Goal: Task Accomplishment & Management: Use online tool/utility

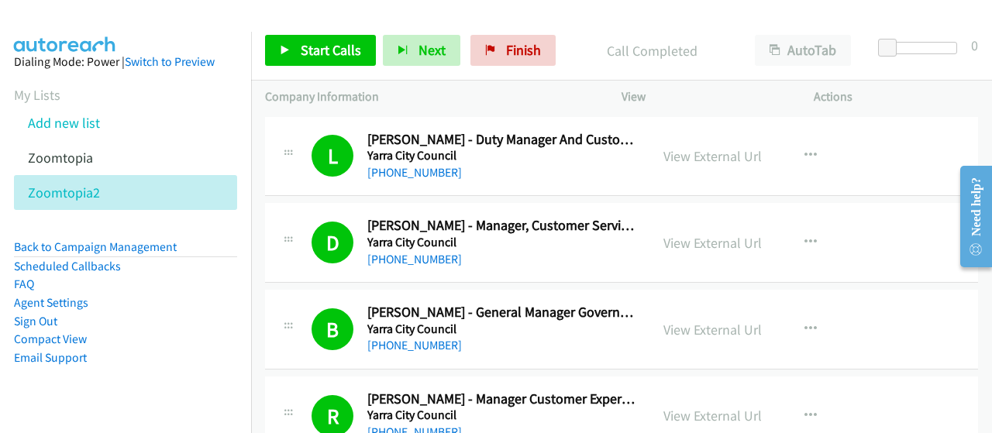
scroll to position [4648, 0]
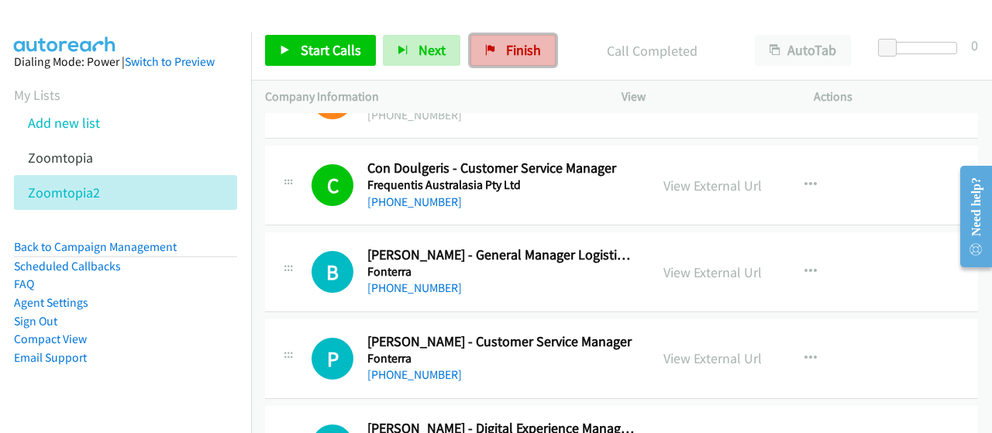
click at [527, 53] on span "Finish" at bounding box center [523, 50] width 35 height 18
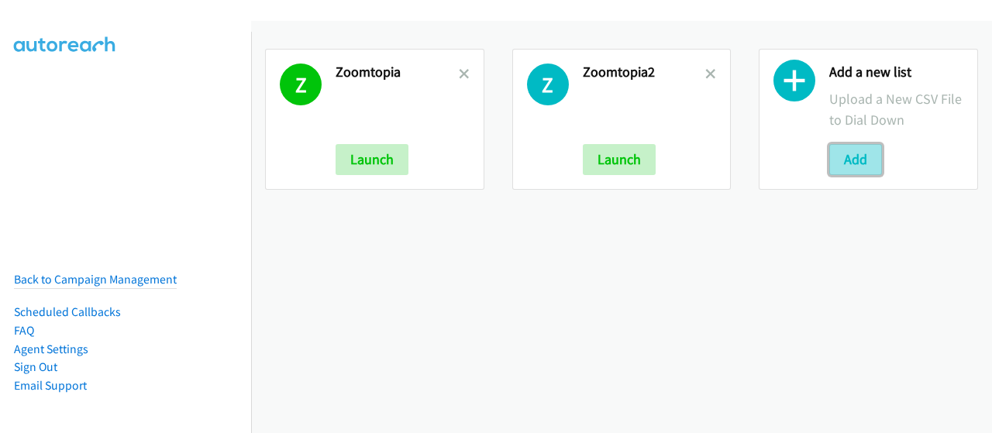
click at [847, 153] on button "Add" at bounding box center [855, 159] width 53 height 31
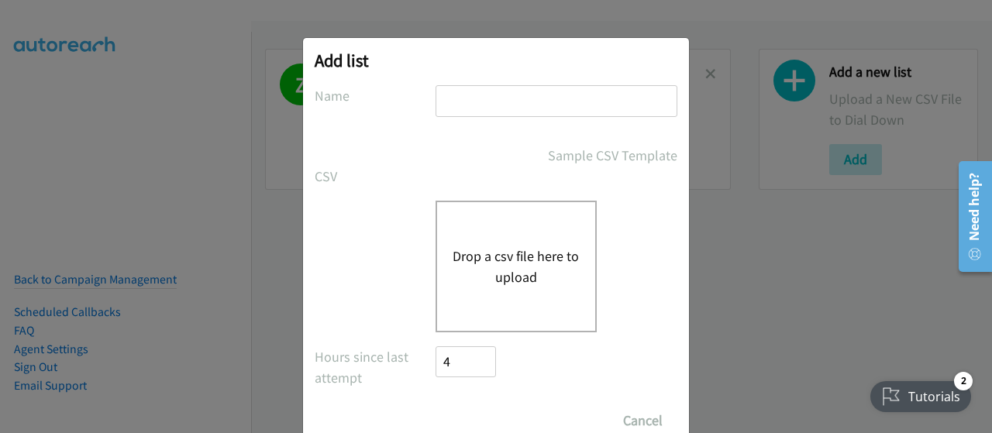
click at [490, 273] on button "Drop a csv file here to upload" at bounding box center [515, 267] width 127 height 42
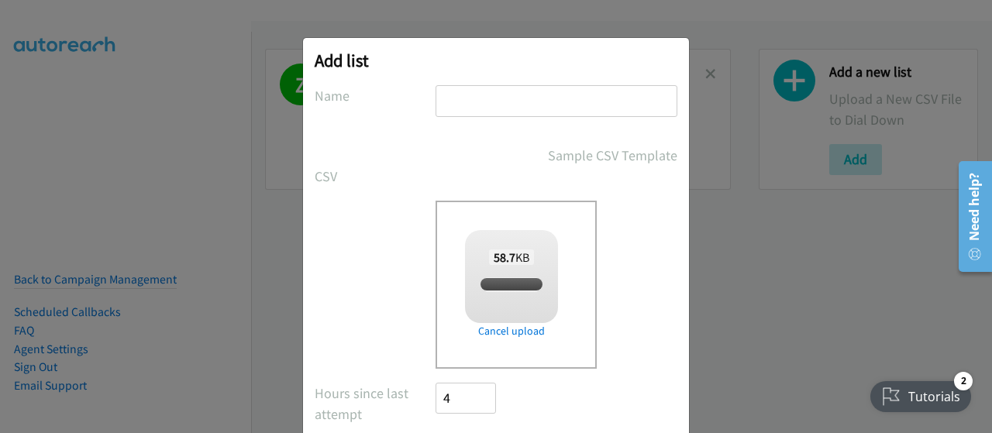
checkbox input "true"
click at [476, 93] on input "text" at bounding box center [556, 101] width 242 height 32
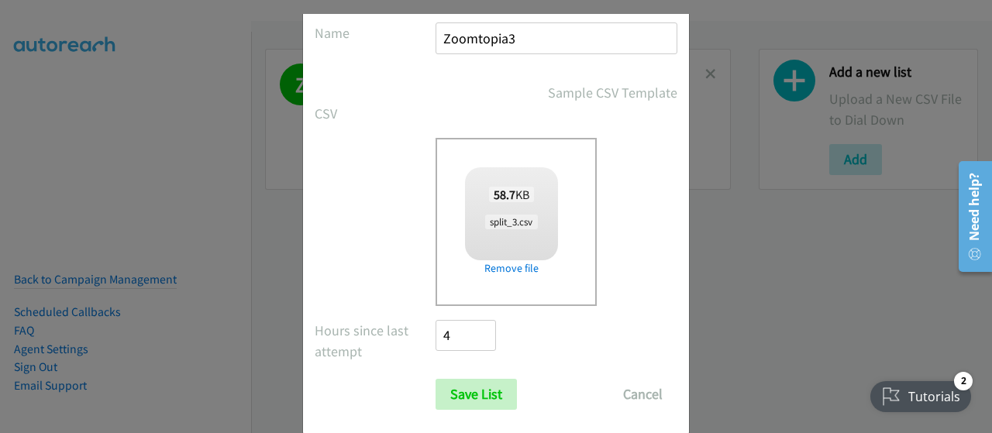
scroll to position [88, 0]
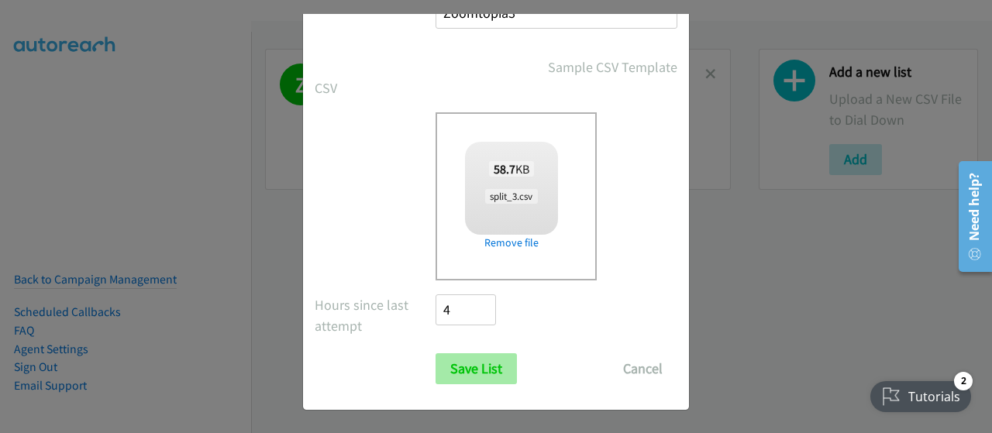
type input "Zoomtopia3"
click at [483, 359] on input "Save List" at bounding box center [475, 368] width 81 height 31
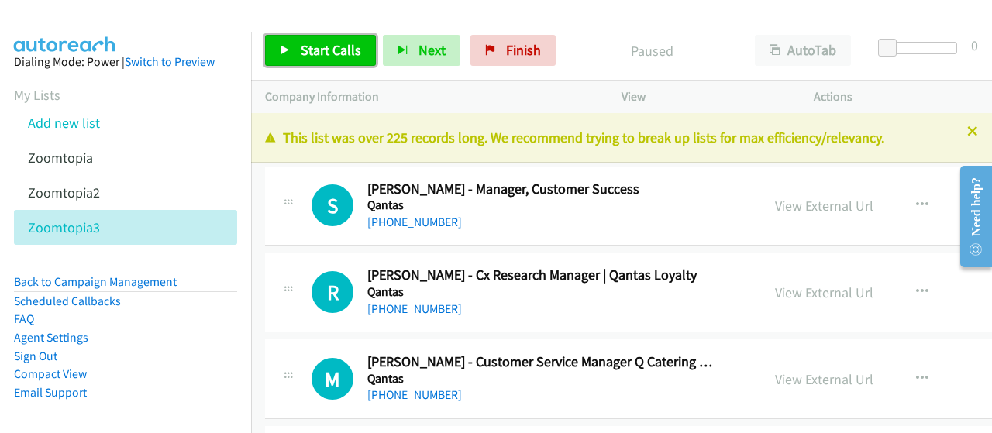
click at [297, 54] on link "Start Calls" at bounding box center [320, 50] width 111 height 31
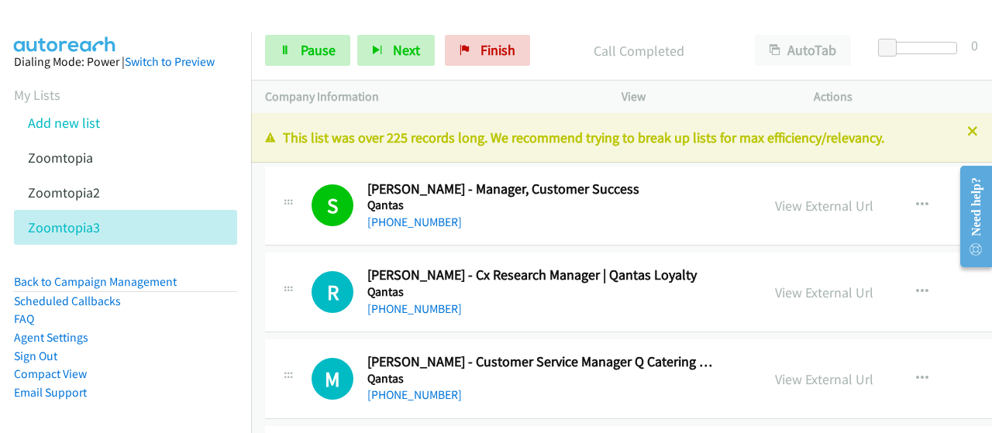
click at [495, 222] on div "[PHONE_NUMBER]" at bounding box center [540, 222] width 347 height 19
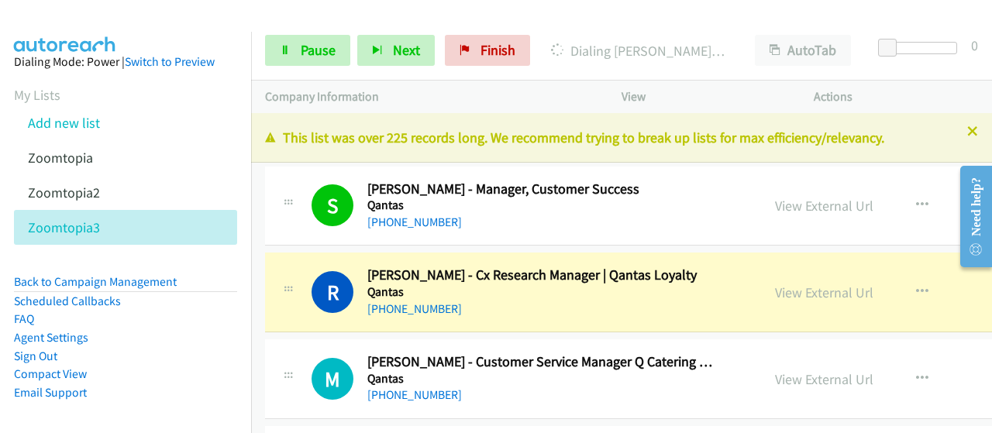
click at [553, 14] on div at bounding box center [489, 30] width 978 height 60
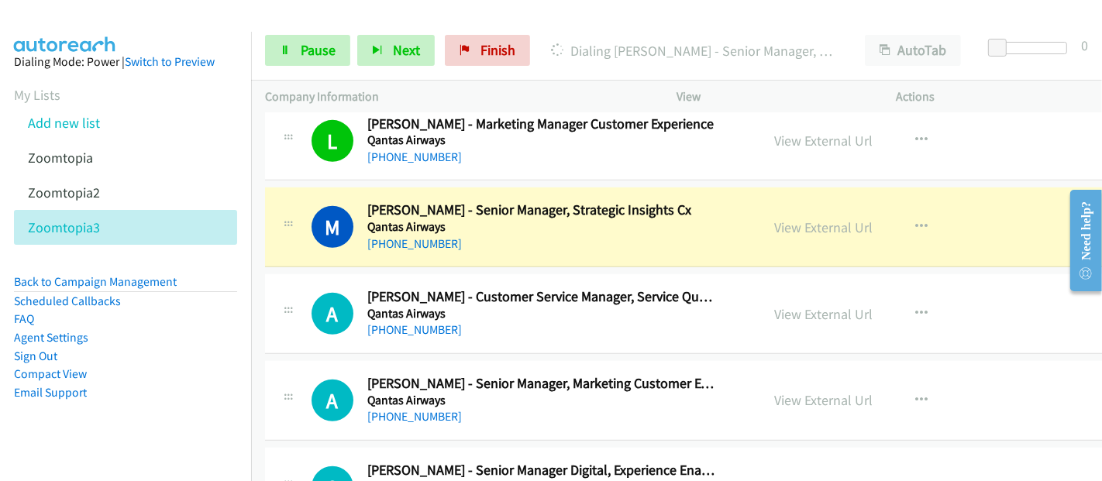
scroll to position [861, 0]
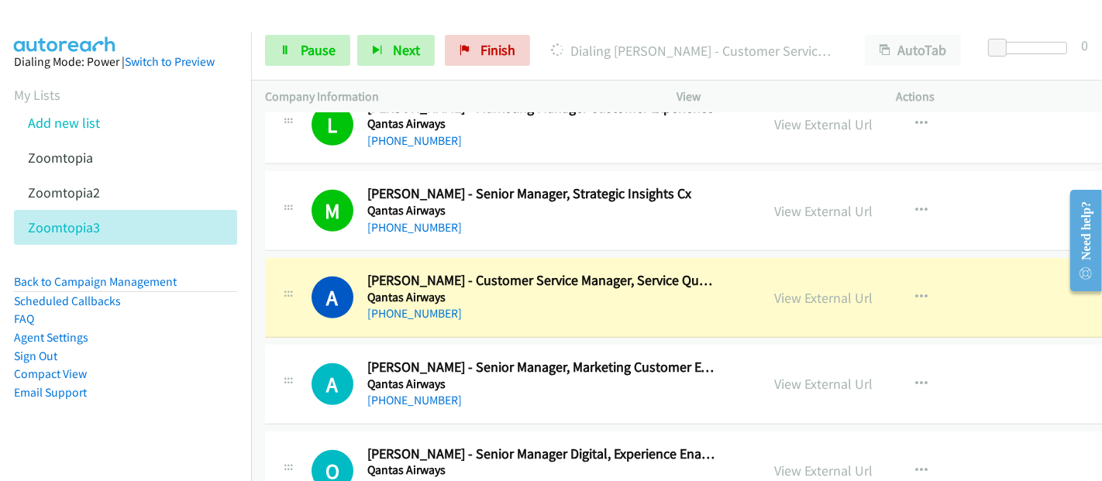
click at [679, 324] on div "A Callback Scheduled Anny Rogers - Customer Service Manager, Service Quality Le…" at bounding box center [732, 298] width 935 height 80
click at [810, 289] on link "View External Url" at bounding box center [824, 298] width 98 height 18
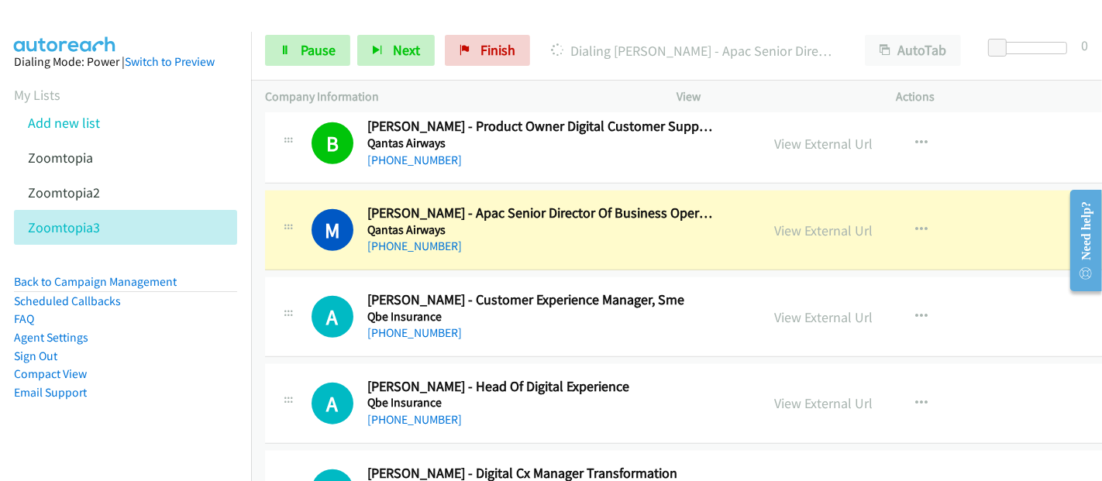
scroll to position [1377, 0]
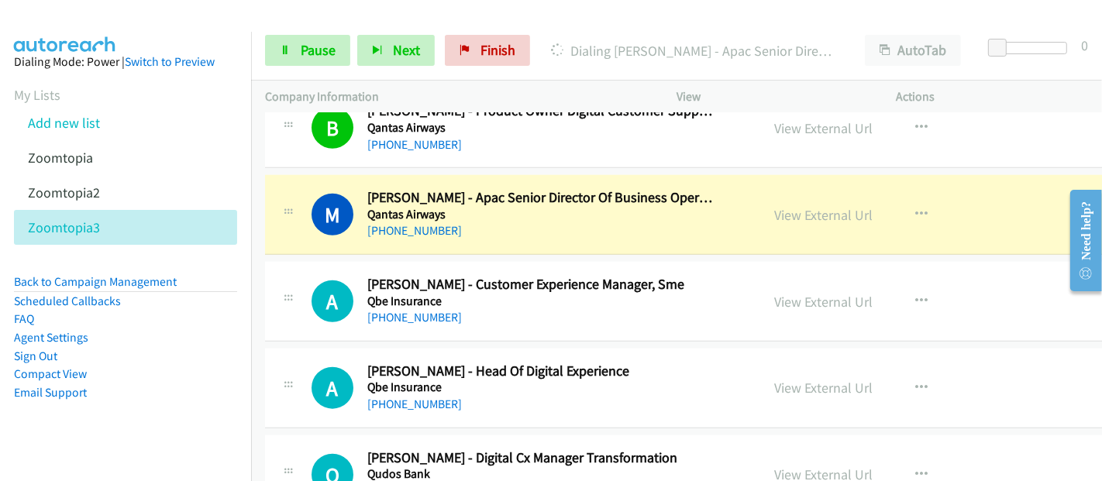
drag, startPoint x: 762, startPoint y: 212, endPoint x: 737, endPoint y: 290, distance: 81.6
click at [775, 212] on link "View External Url" at bounding box center [824, 215] width 98 height 18
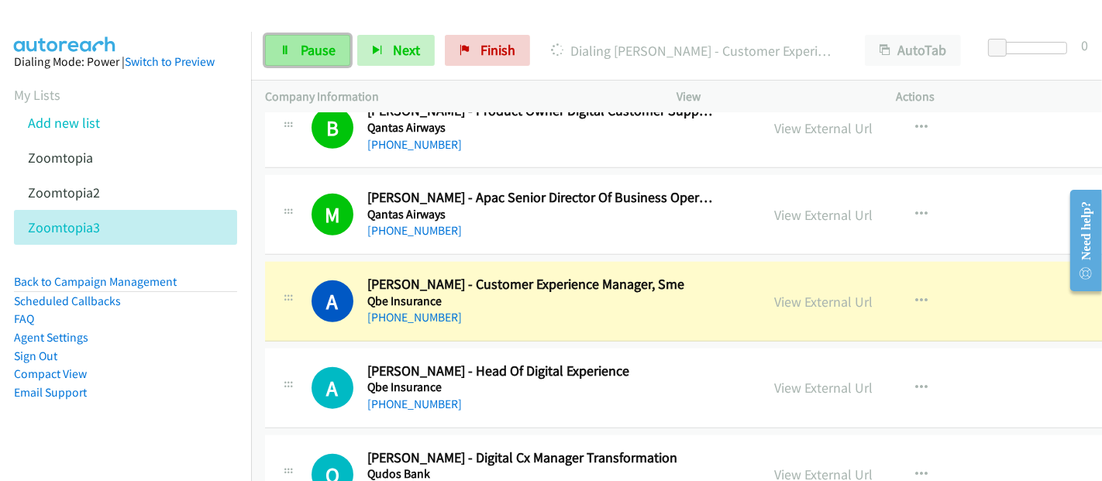
click at [316, 48] on span "Pause" at bounding box center [318, 50] width 35 height 18
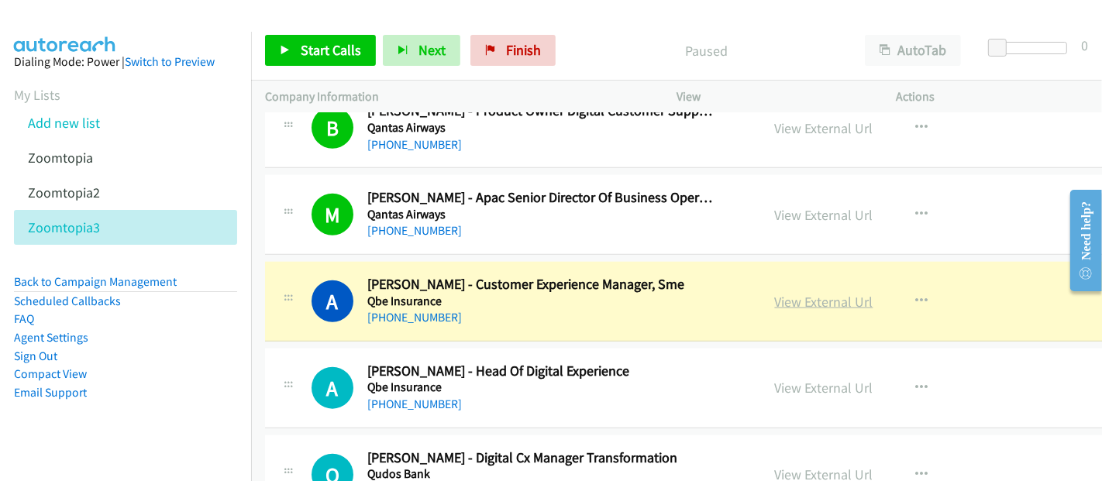
scroll to position [1463, 0]
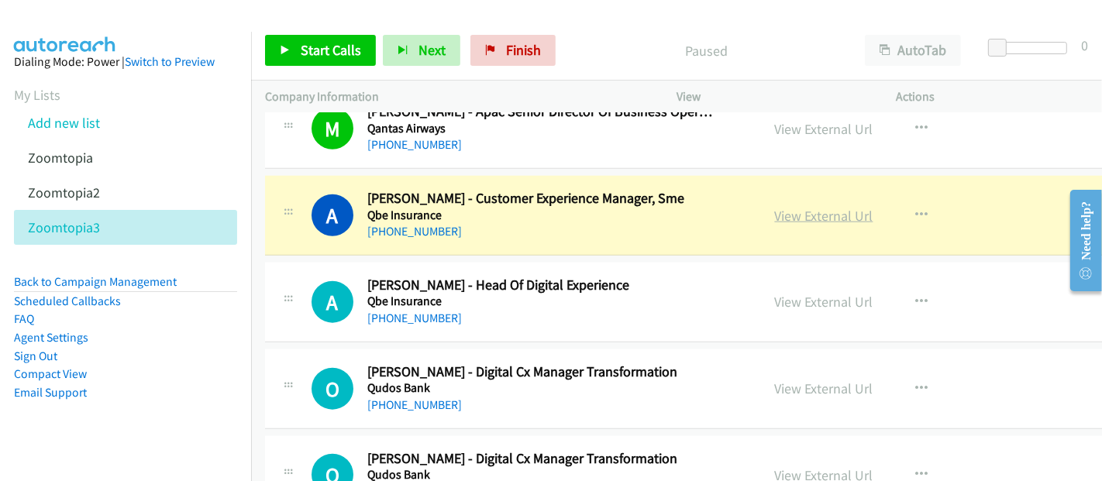
click at [796, 209] on link "View External Url" at bounding box center [824, 216] width 98 height 18
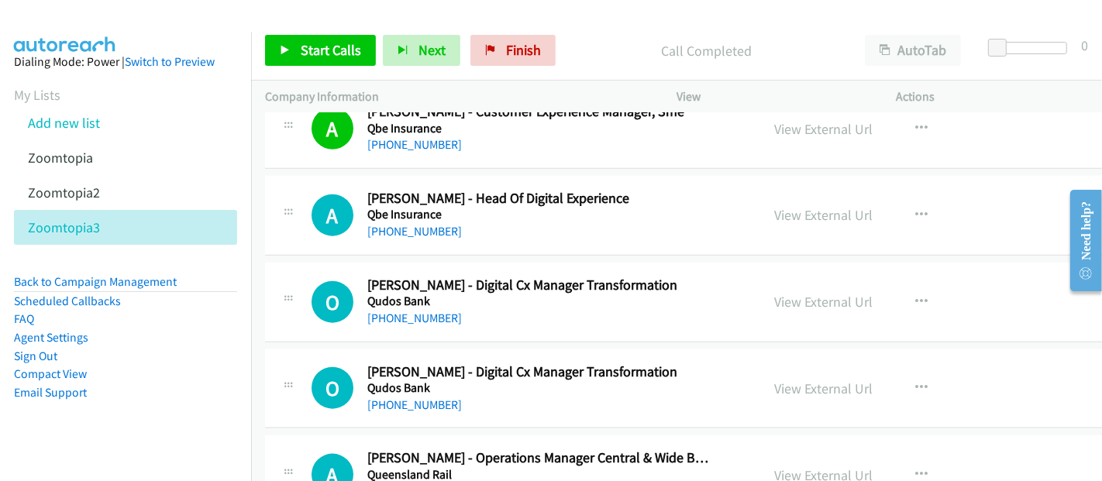
scroll to position [1377, 0]
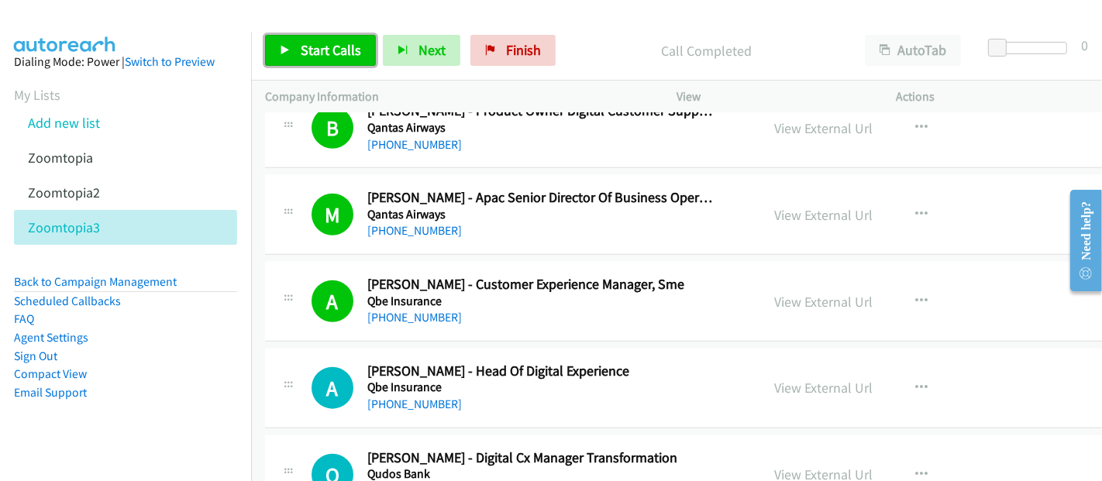
click at [328, 43] on span "Start Calls" at bounding box center [331, 50] width 60 height 18
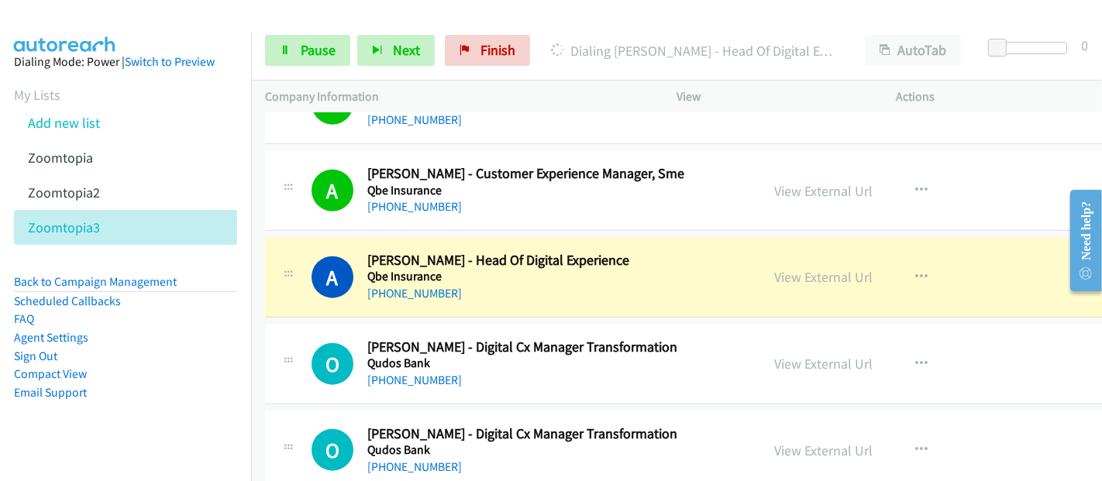
scroll to position [1549, 0]
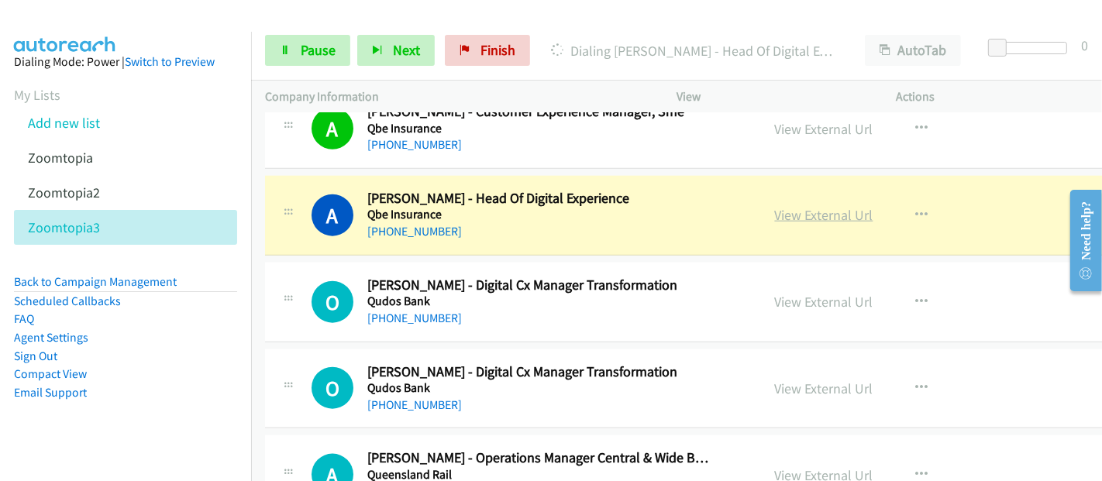
click at [775, 213] on link "View External Url" at bounding box center [824, 215] width 98 height 18
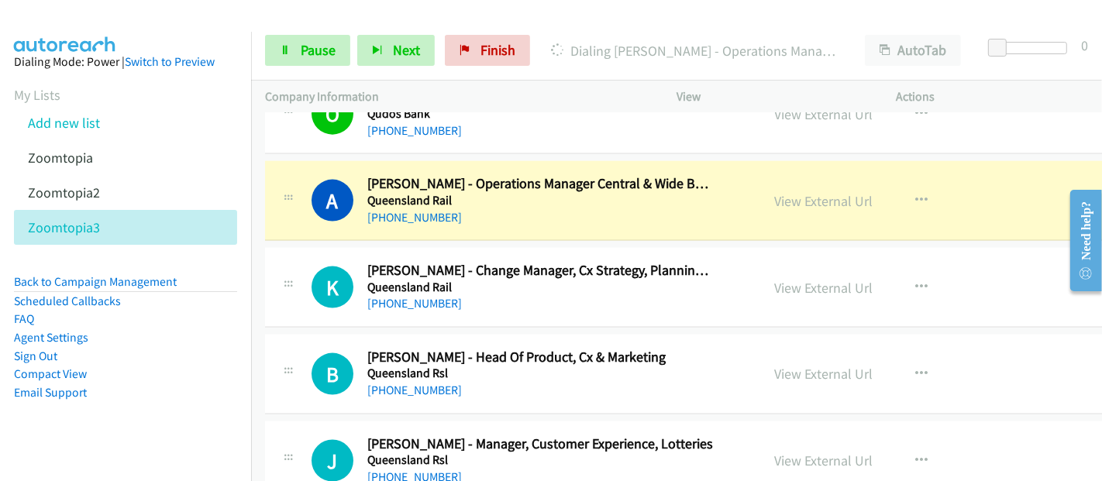
scroll to position [1807, 0]
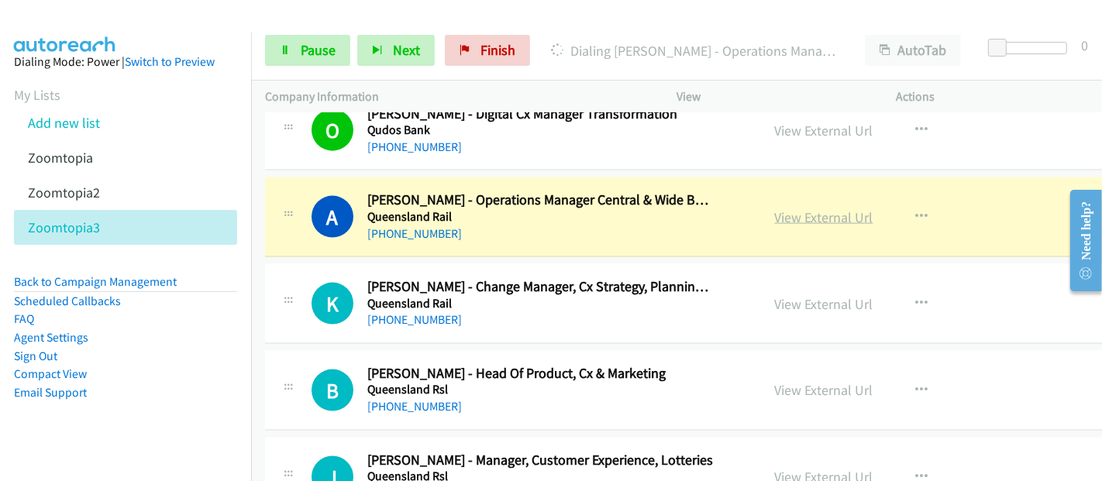
click at [775, 211] on link "View External Url" at bounding box center [824, 217] width 98 height 18
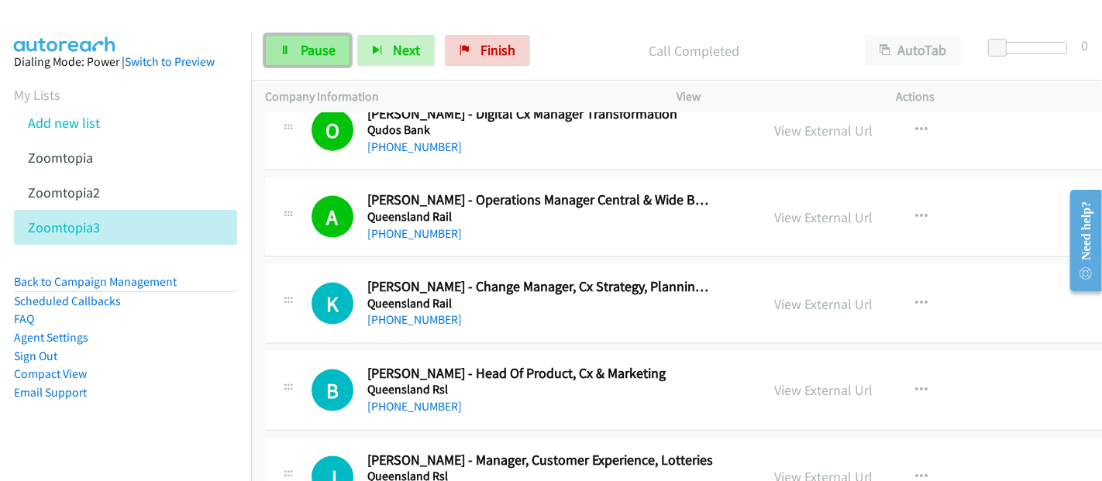
click at [309, 39] on link "Pause" at bounding box center [307, 50] width 85 height 31
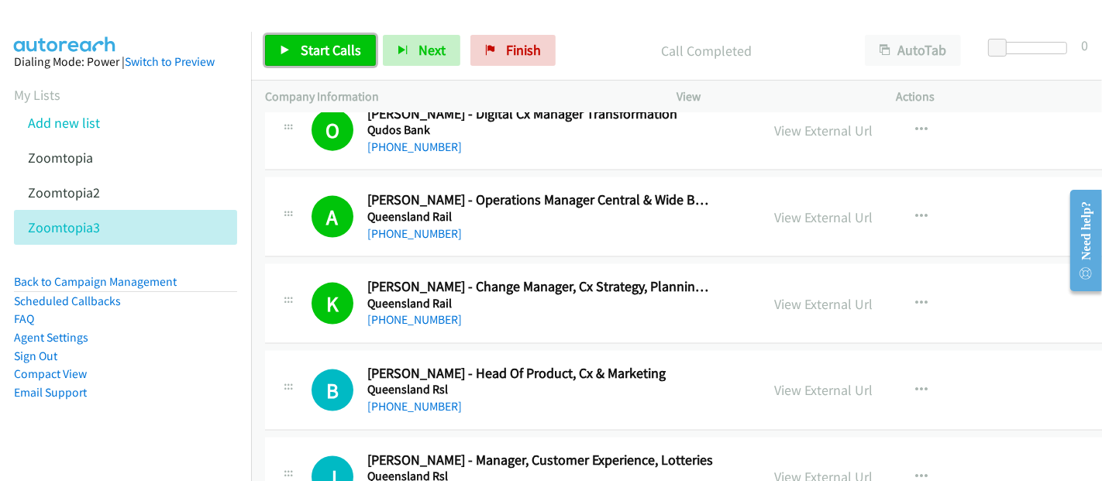
click at [315, 53] on span "Start Calls" at bounding box center [331, 50] width 60 height 18
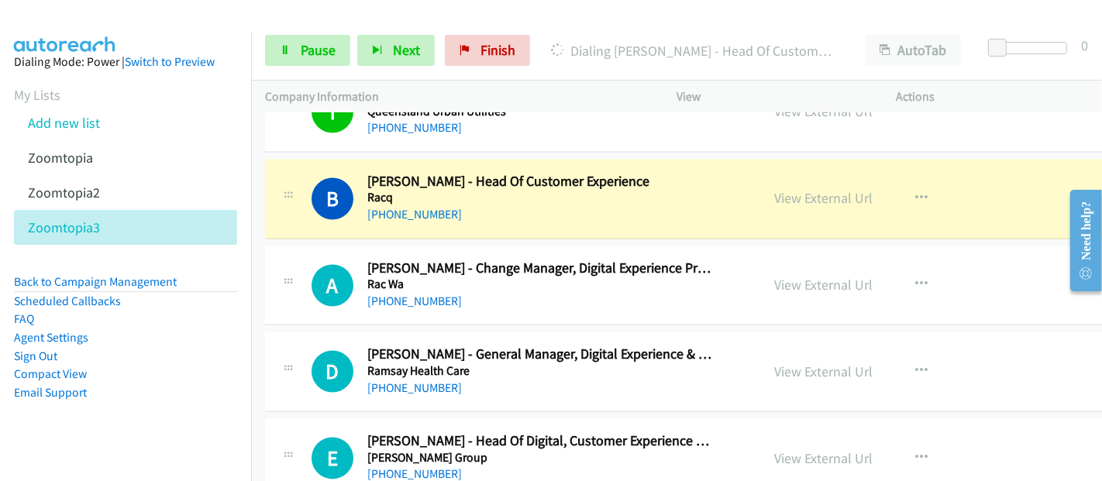
scroll to position [2496, 0]
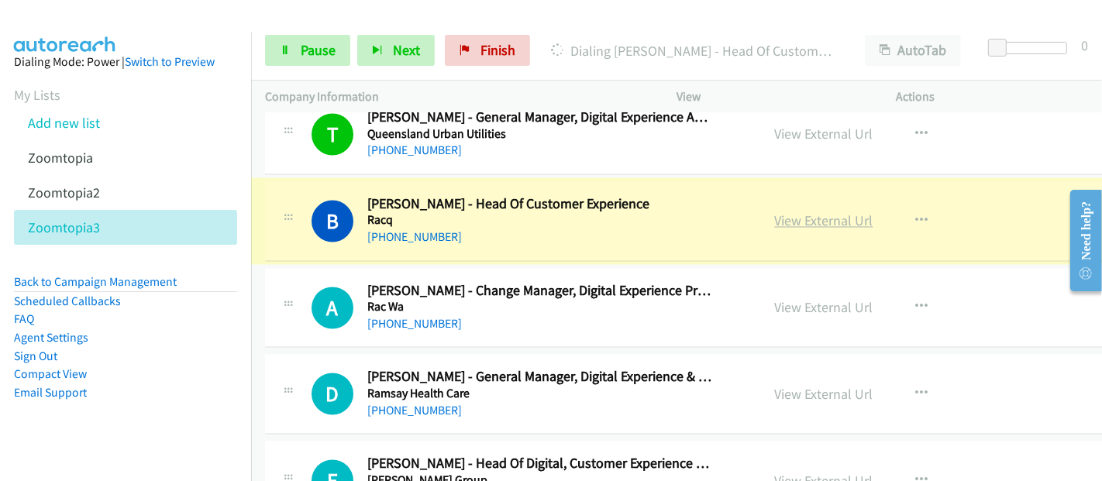
click at [788, 212] on link "View External Url" at bounding box center [824, 221] width 98 height 18
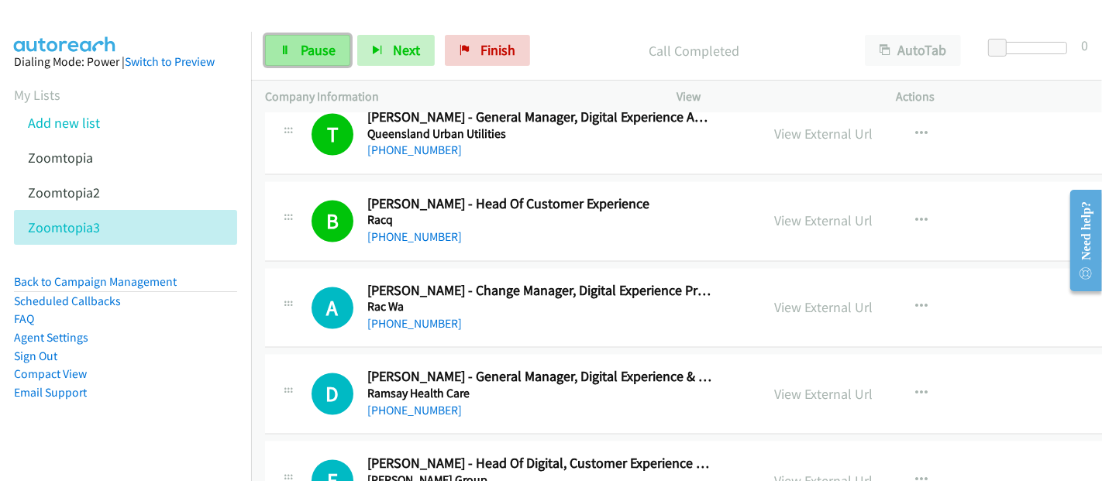
click at [317, 53] on span "Pause" at bounding box center [318, 50] width 35 height 18
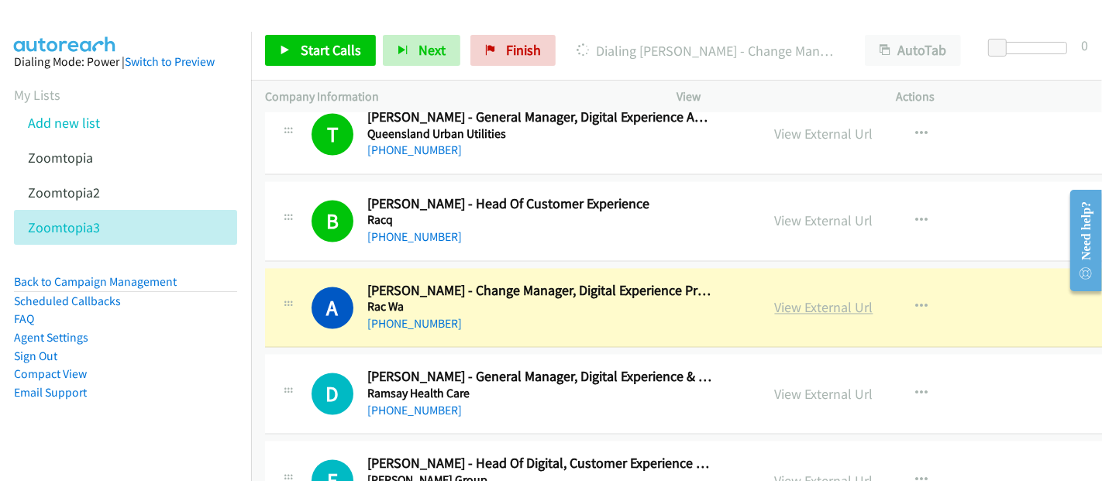
click at [799, 304] on link "View External Url" at bounding box center [824, 308] width 98 height 18
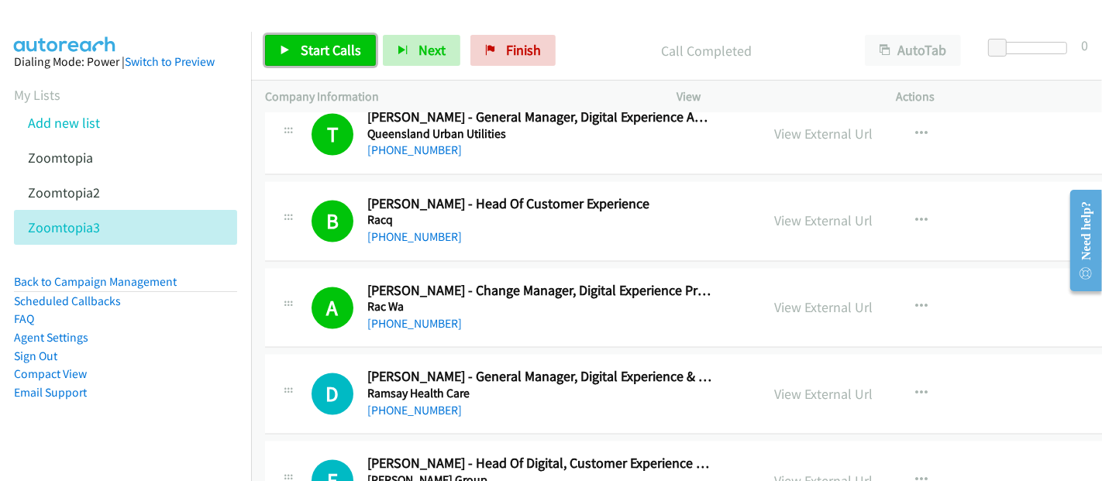
click at [318, 43] on span "Start Calls" at bounding box center [331, 50] width 60 height 18
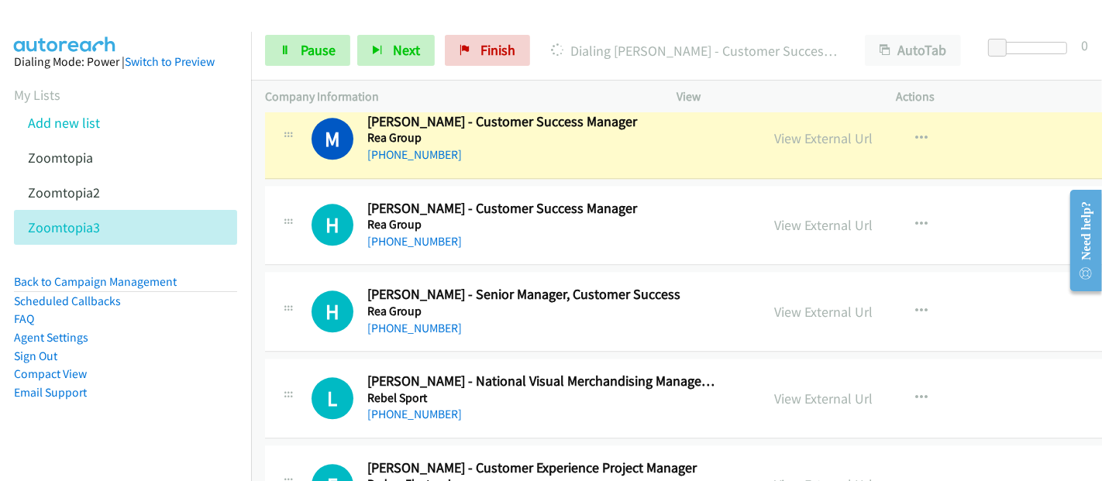
scroll to position [3012, 0]
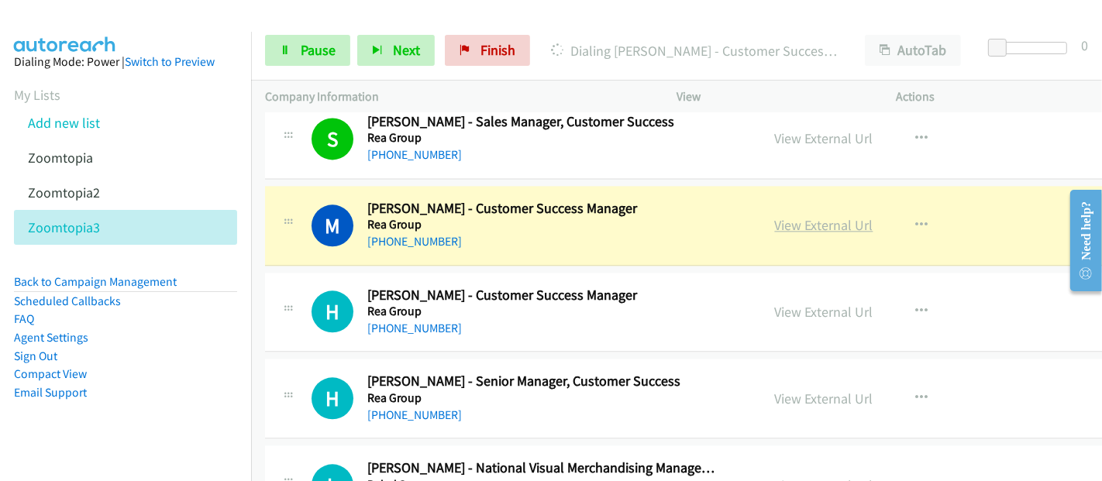
click at [775, 218] on link "View External Url" at bounding box center [824, 225] width 98 height 18
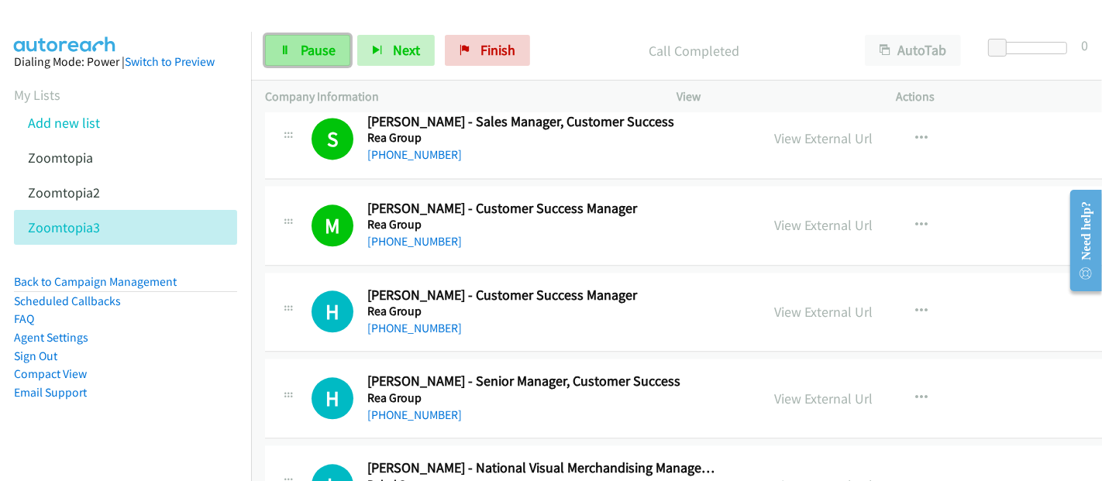
click at [319, 47] on span "Pause" at bounding box center [318, 50] width 35 height 18
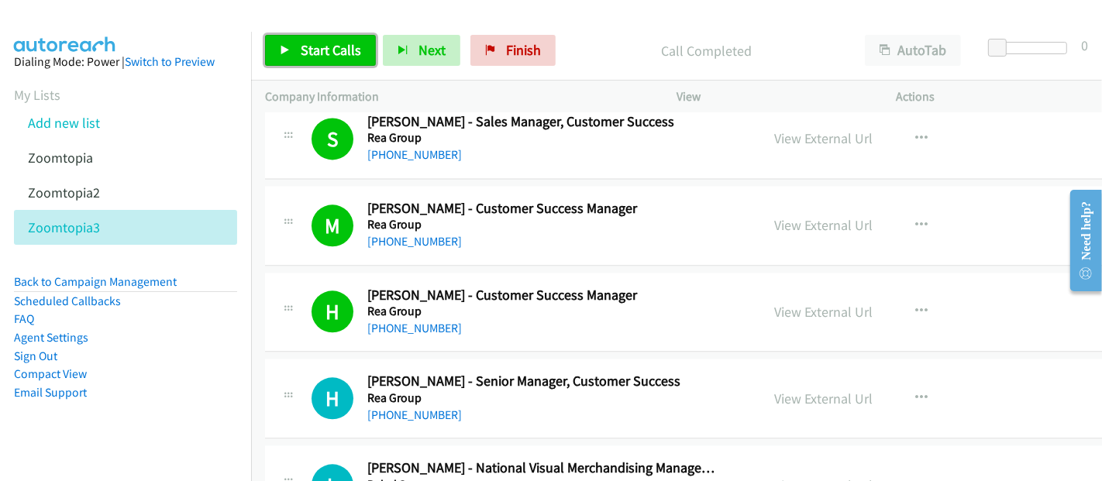
click at [340, 54] on span "Start Calls" at bounding box center [331, 50] width 60 height 18
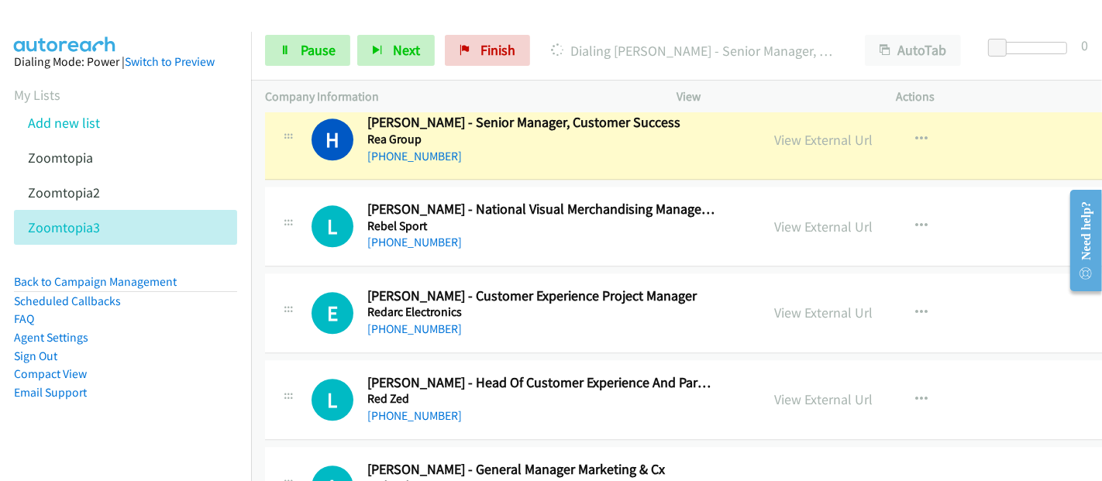
scroll to position [3185, 0]
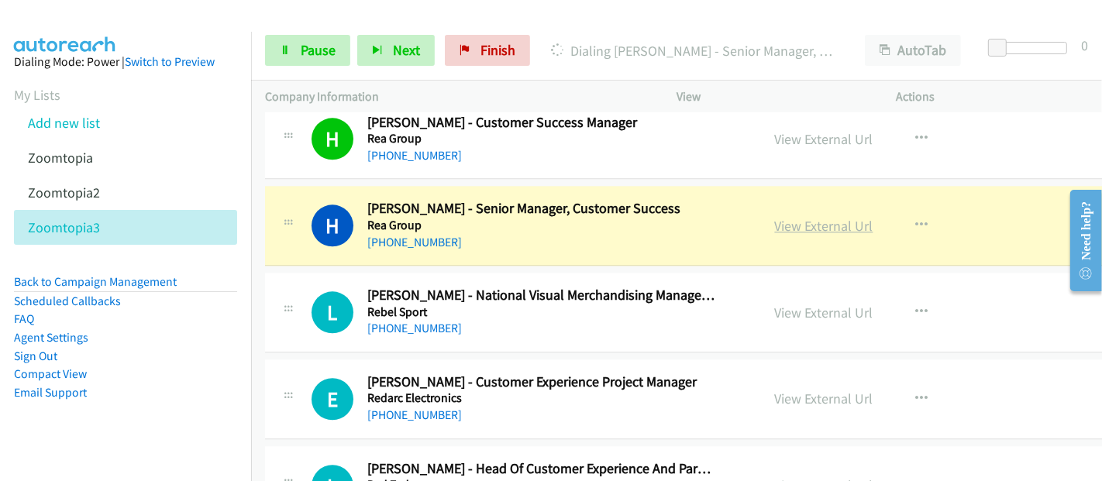
click at [775, 222] on link "View External Url" at bounding box center [824, 226] width 98 height 18
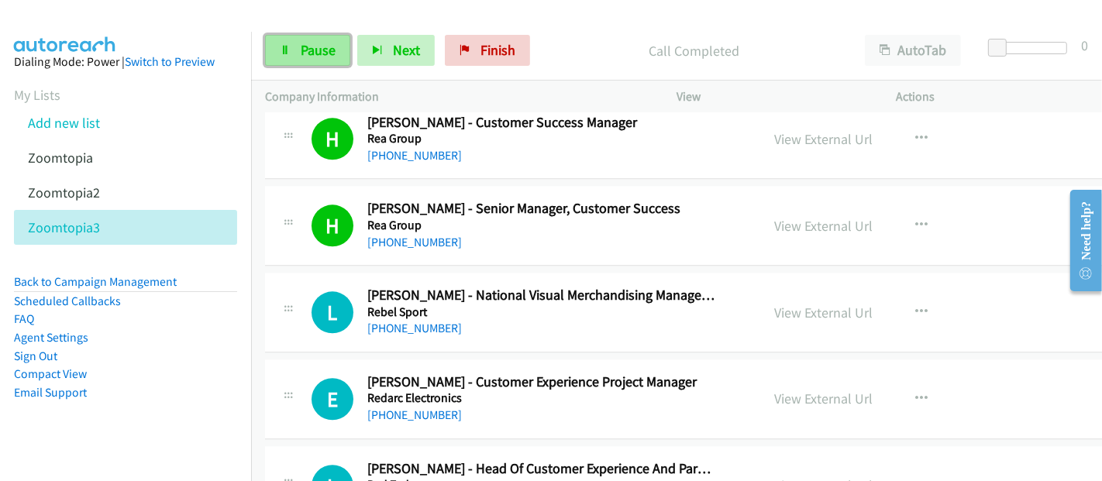
click at [297, 44] on link "Pause" at bounding box center [307, 50] width 85 height 31
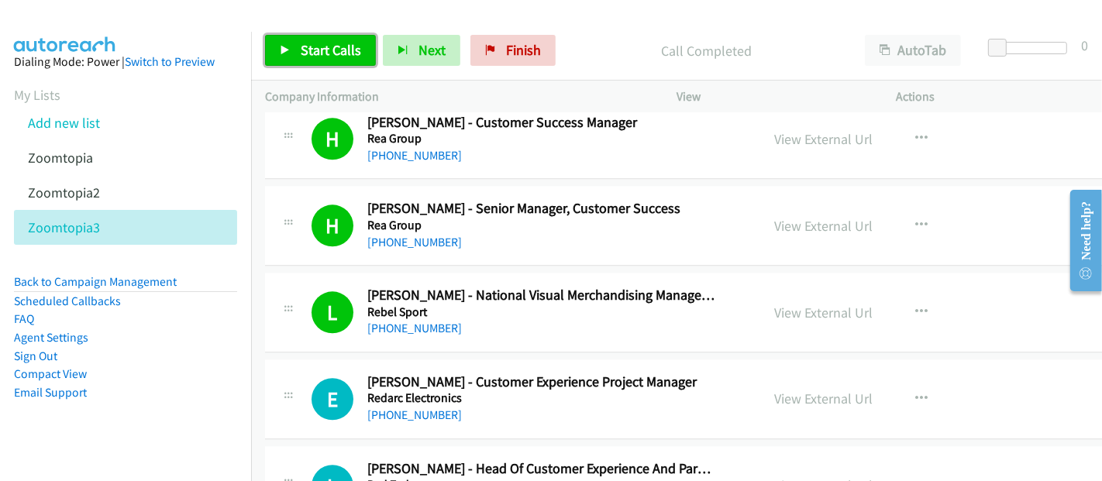
click at [328, 50] on span "Start Calls" at bounding box center [331, 50] width 60 height 18
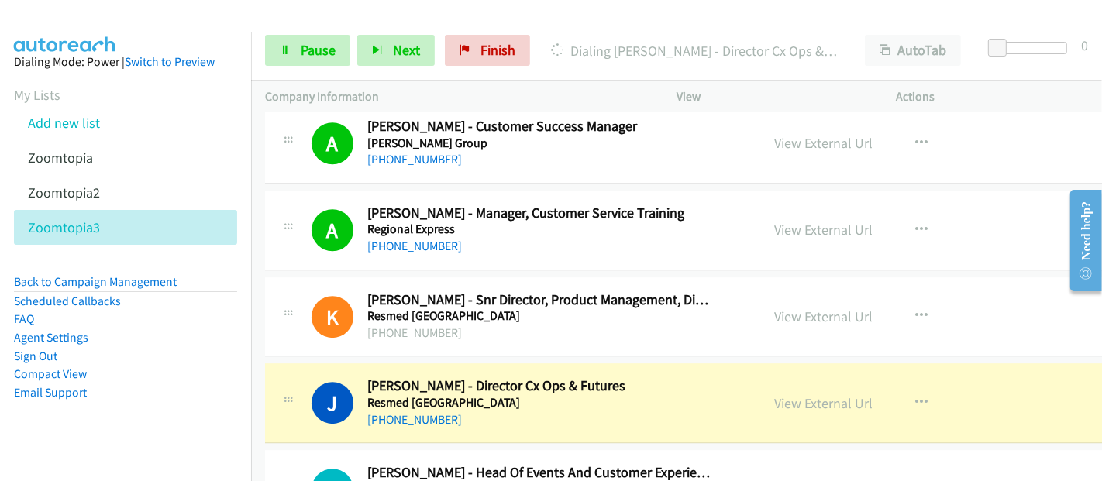
scroll to position [4131, 0]
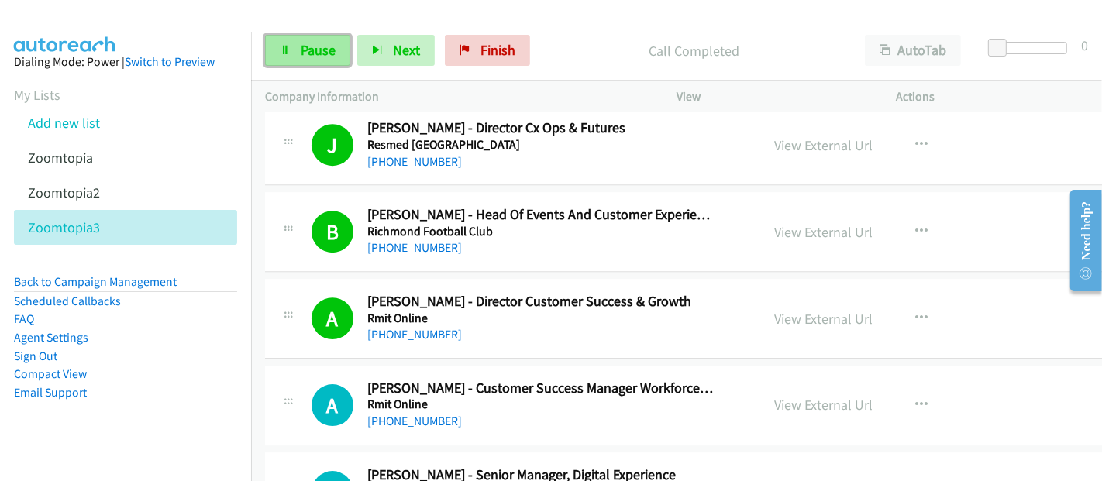
click at [305, 40] on link "Pause" at bounding box center [307, 50] width 85 height 31
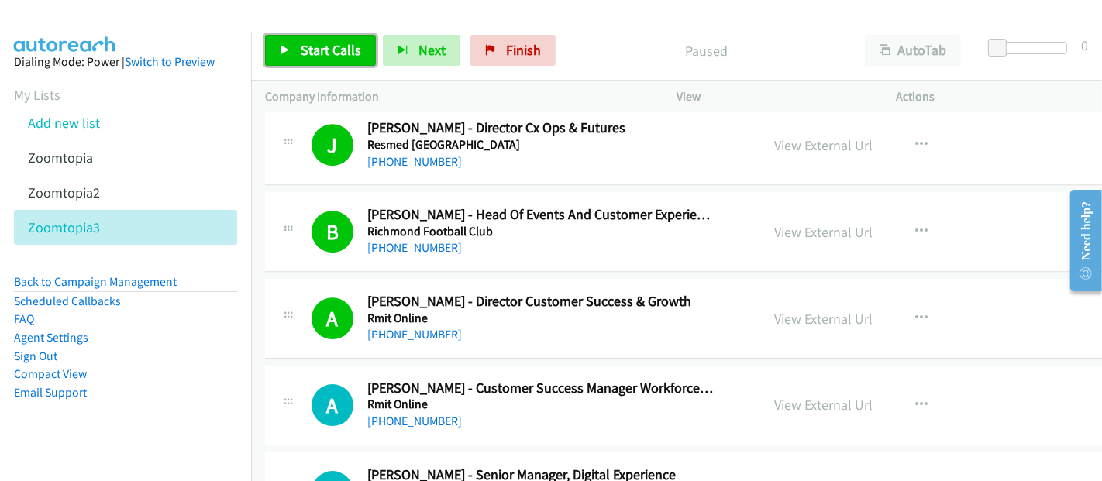
click at [326, 49] on span "Start Calls" at bounding box center [331, 50] width 60 height 18
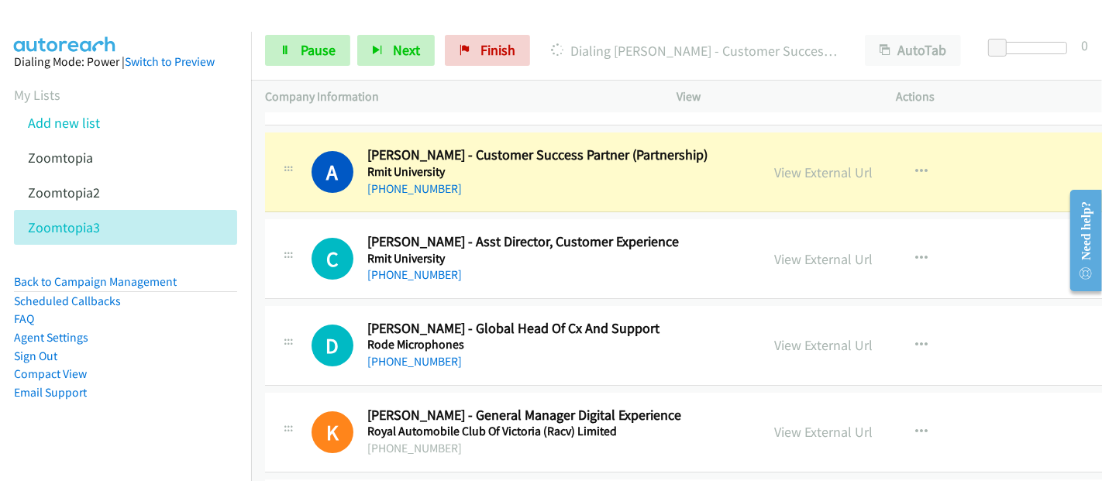
scroll to position [4561, 0]
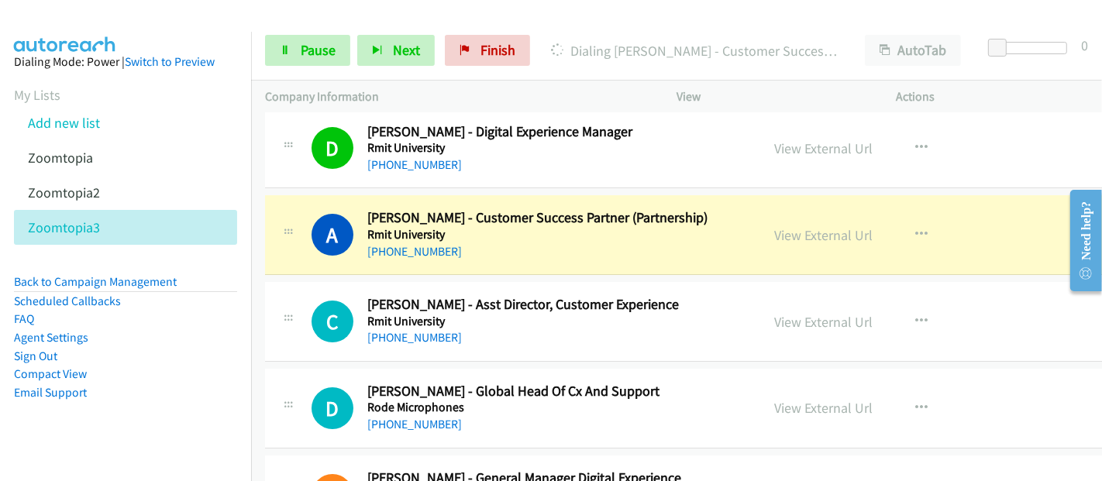
drag, startPoint x: 671, startPoint y: 220, endPoint x: 682, endPoint y: 225, distance: 11.8
click at [671, 227] on h5 "Rmit University" at bounding box center [540, 234] width 347 height 15
click at [821, 226] on link "View External Url" at bounding box center [824, 235] width 98 height 18
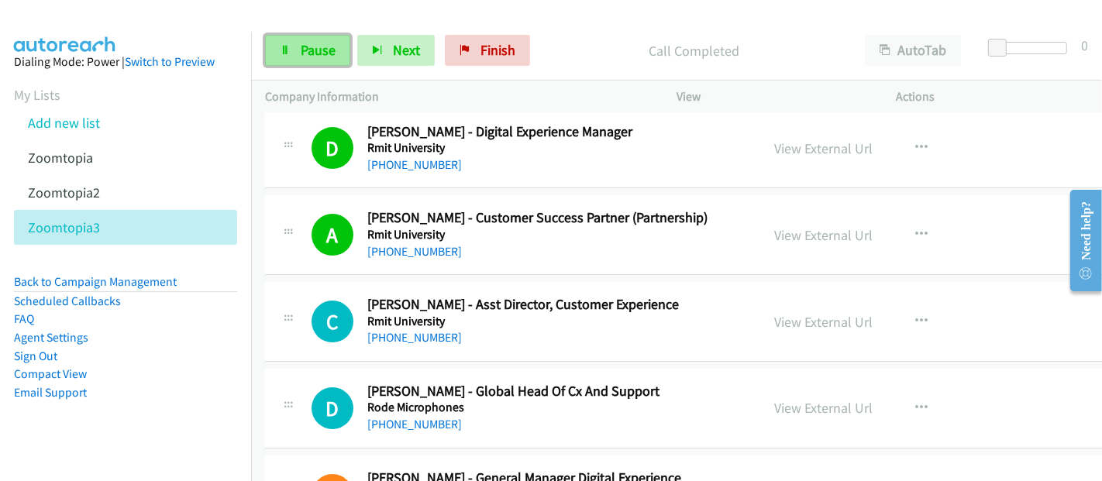
click at [320, 51] on span "Pause" at bounding box center [318, 50] width 35 height 18
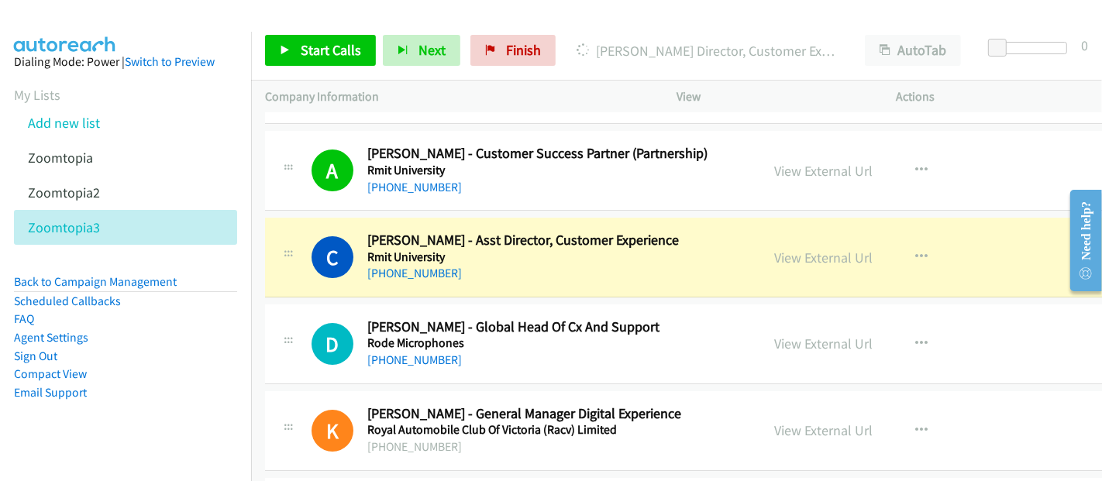
scroll to position [4648, 0]
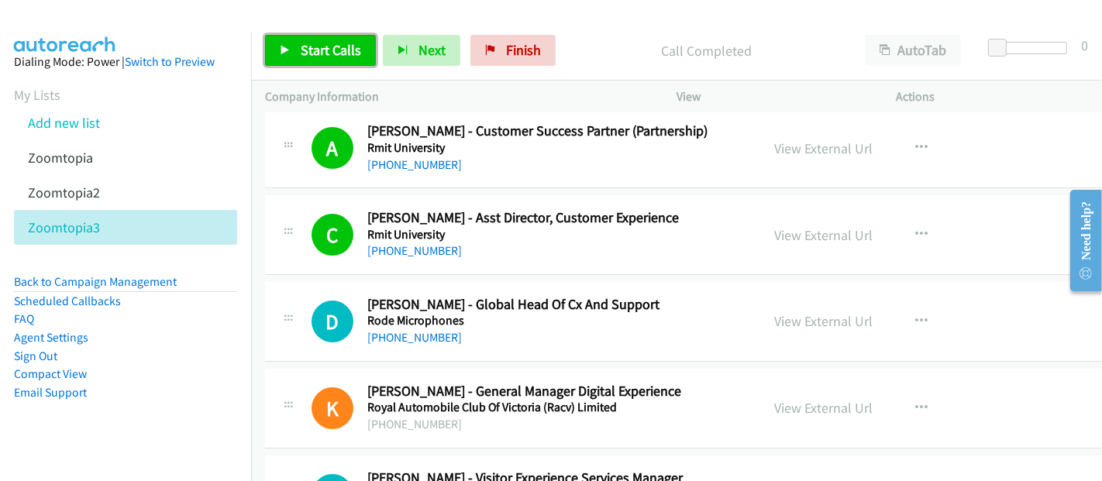
click at [303, 53] on span "Start Calls" at bounding box center [331, 50] width 60 height 18
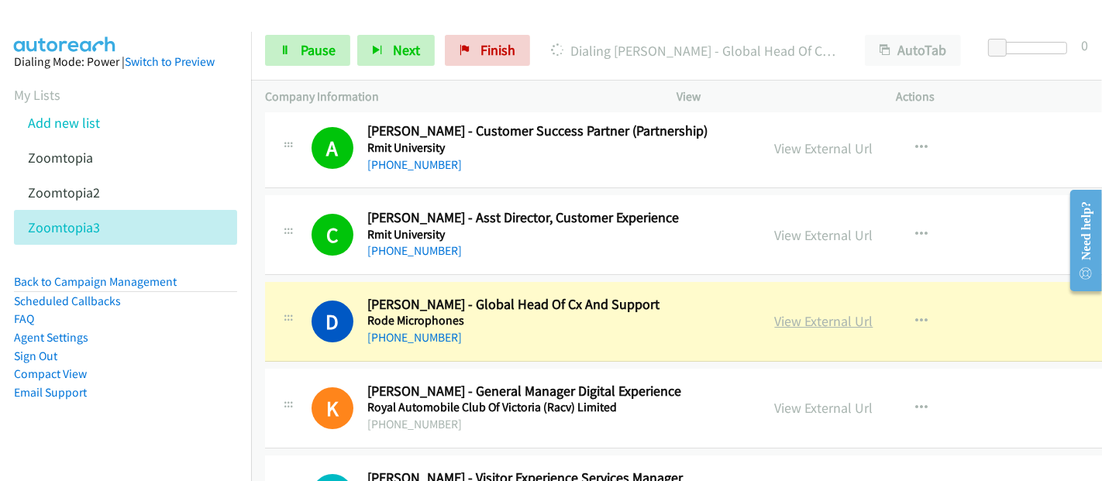
click at [775, 312] on link "View External Url" at bounding box center [824, 321] width 98 height 18
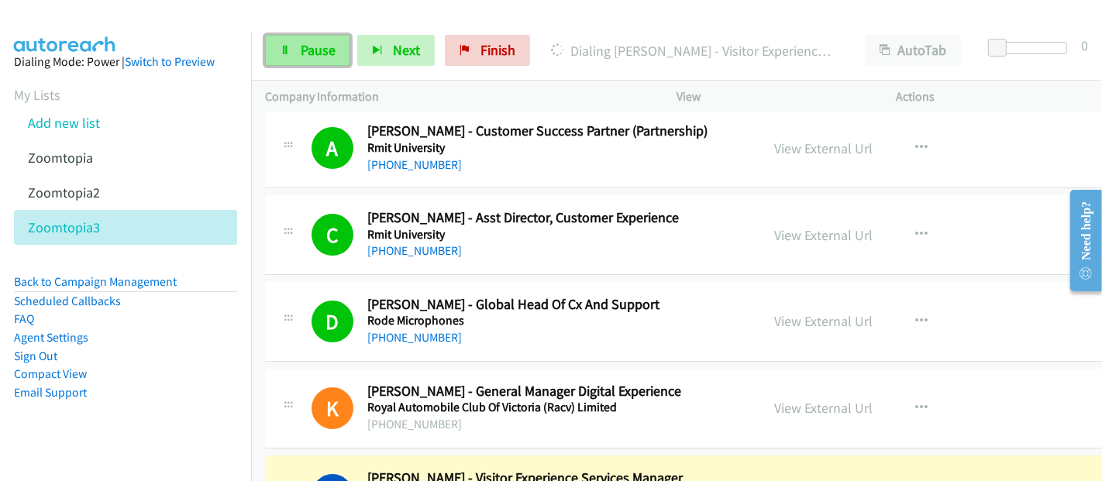
click at [305, 41] on span "Pause" at bounding box center [318, 50] width 35 height 18
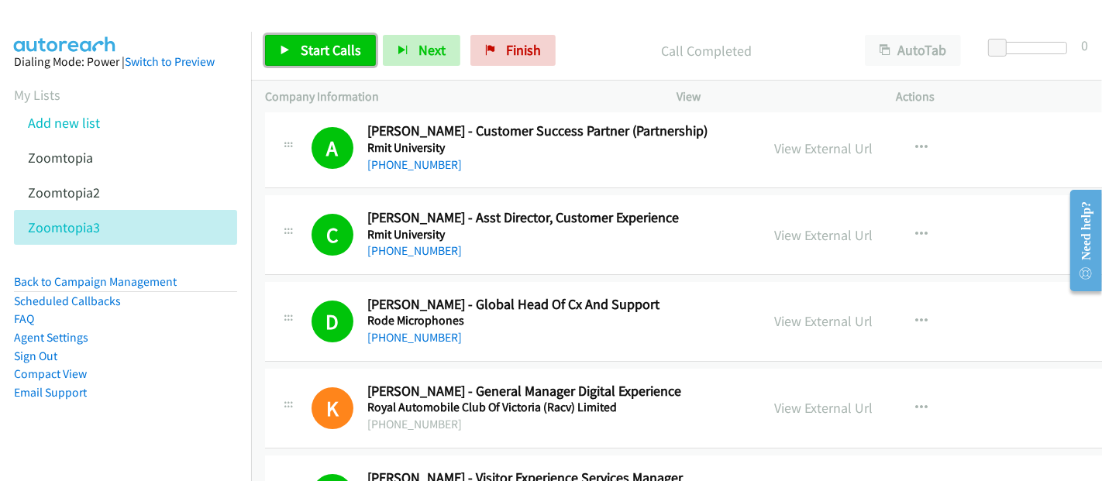
click at [334, 54] on span "Start Calls" at bounding box center [331, 50] width 60 height 18
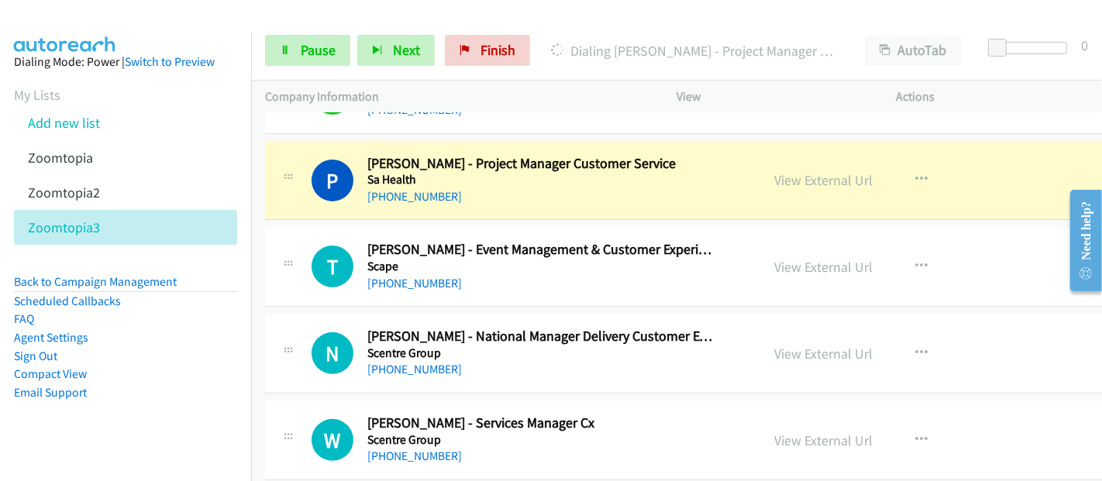
scroll to position [5423, 0]
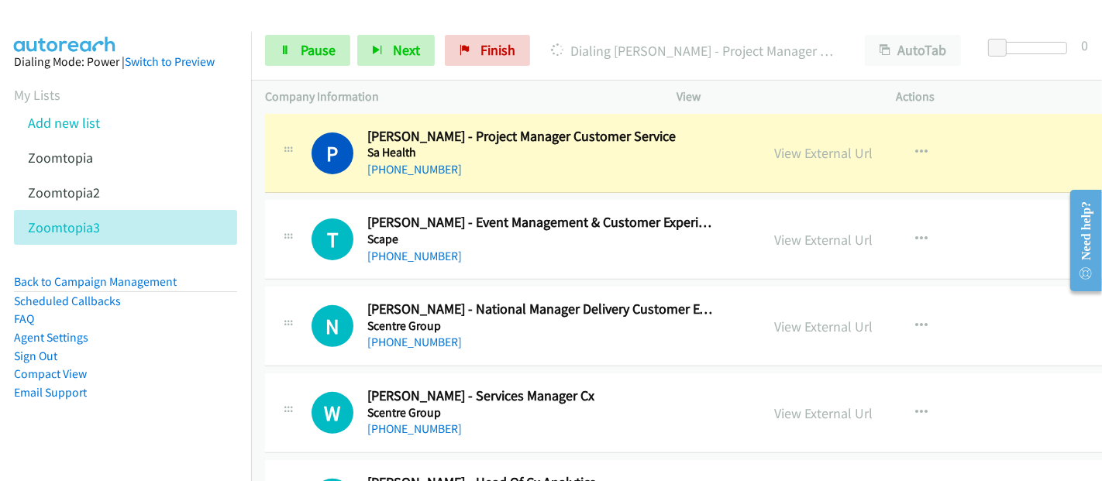
click at [184, 406] on aside "Dialing Mode: Power | Switch to Preview My Lists Add new list Zoomtopia Zoomtop…" at bounding box center [125, 252] width 251 height 440
click at [775, 145] on link "View External Url" at bounding box center [824, 153] width 98 height 18
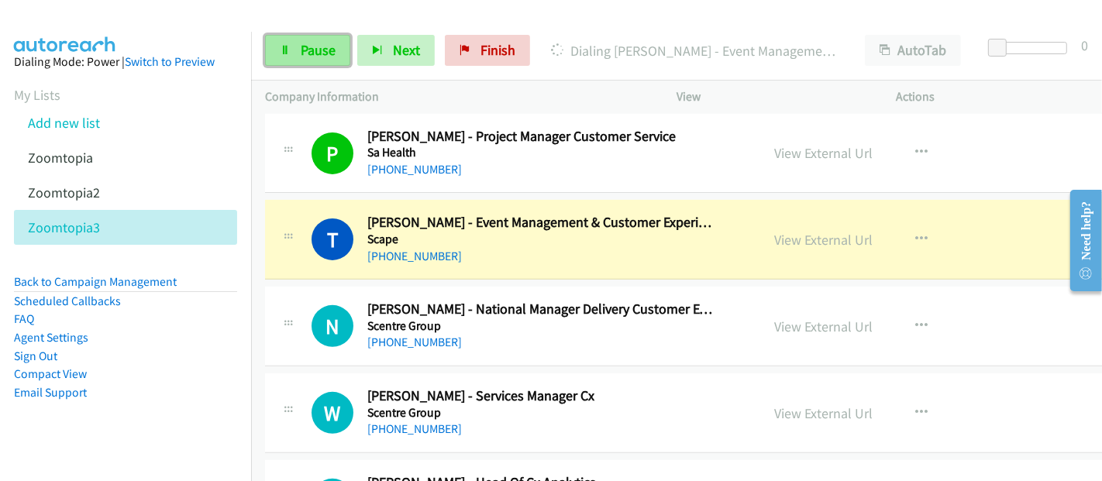
click at [315, 63] on link "Pause" at bounding box center [307, 50] width 85 height 31
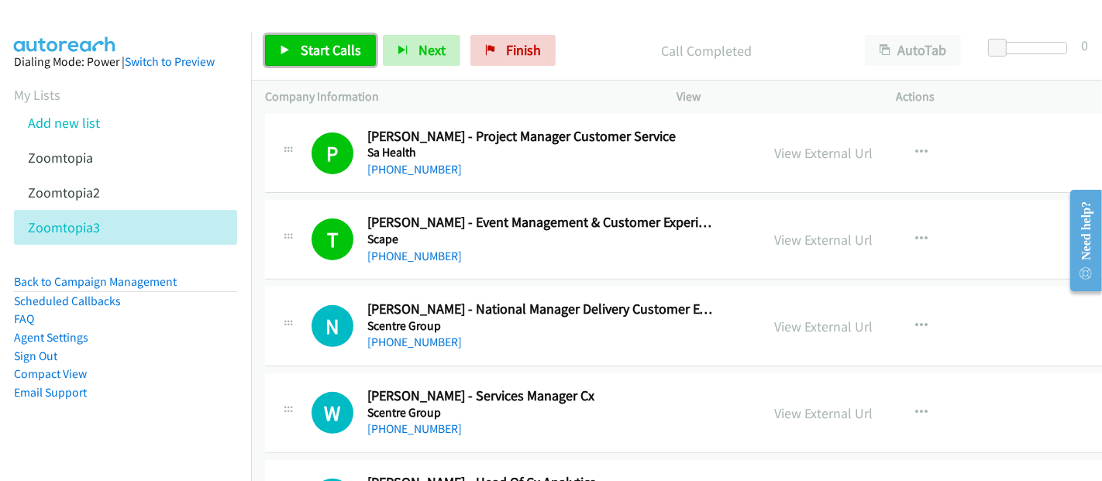
click at [294, 45] on link "Start Calls" at bounding box center [320, 50] width 111 height 31
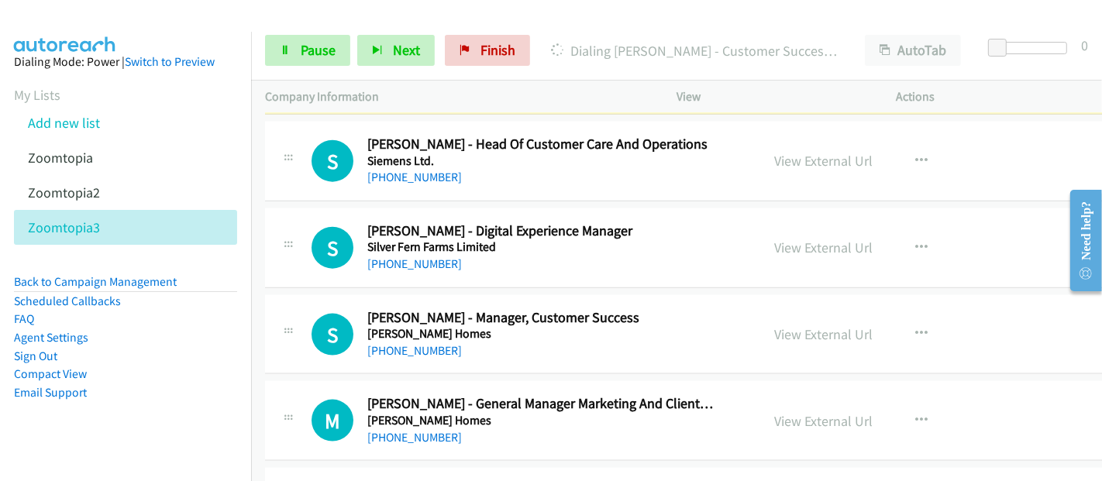
scroll to position [6541, 0]
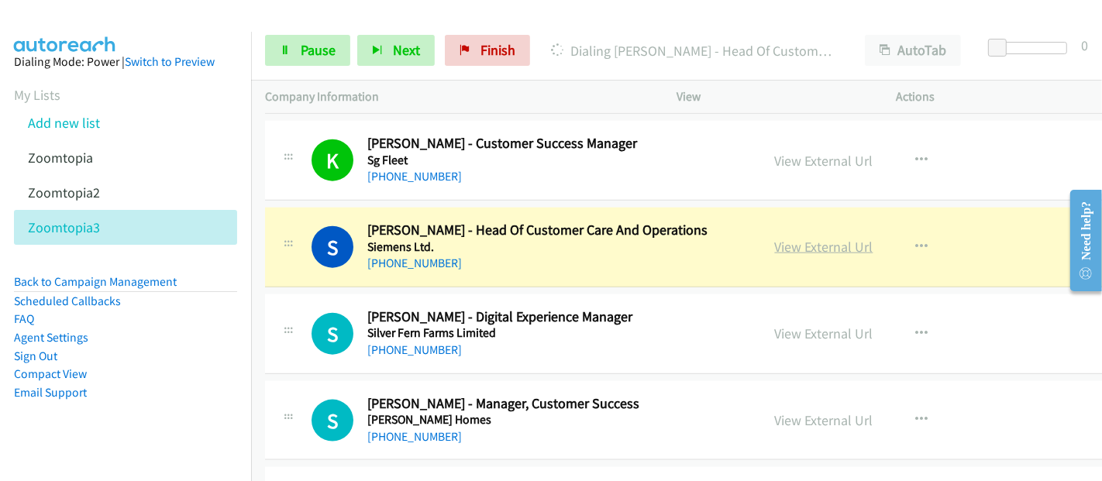
click at [775, 238] on link "View External Url" at bounding box center [824, 247] width 98 height 18
click at [285, 40] on link "Pause" at bounding box center [307, 50] width 85 height 31
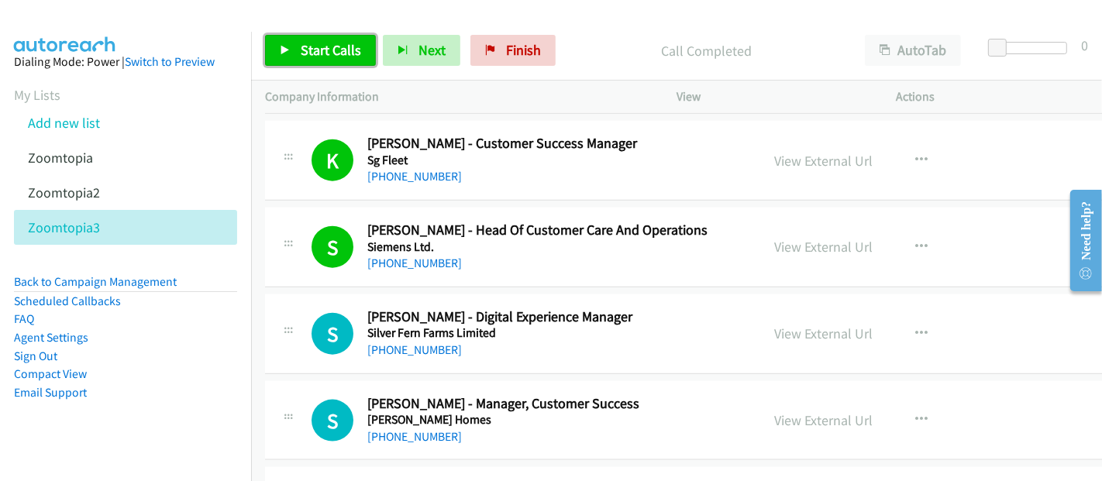
click at [321, 50] on span "Start Calls" at bounding box center [331, 50] width 60 height 18
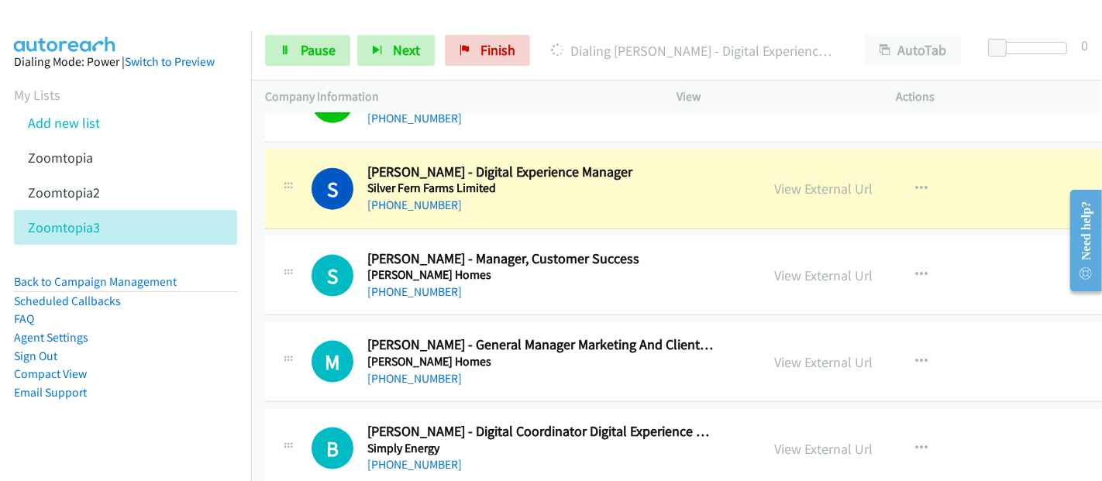
scroll to position [6713, 0]
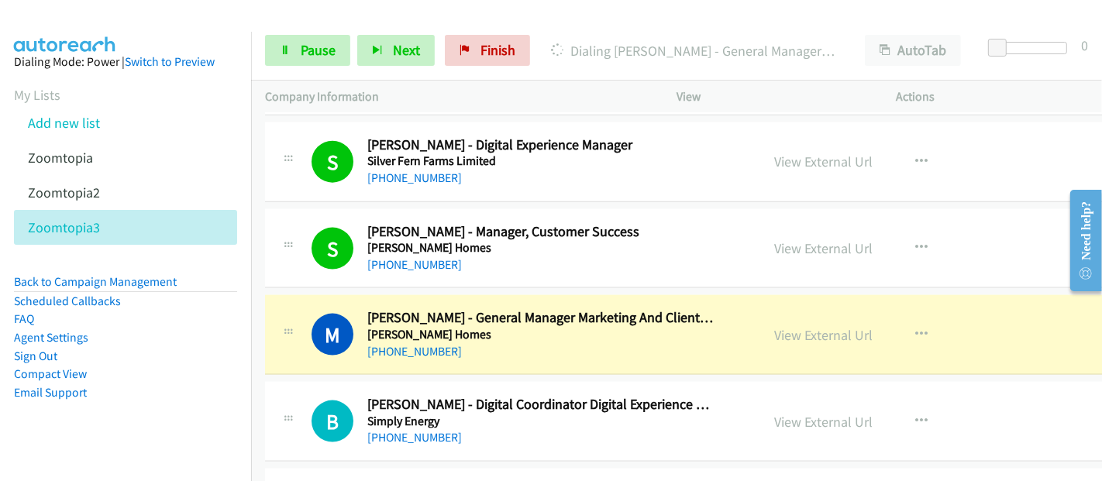
click at [761, 323] on div "View External Url View External Url Schedule/Manage Callback Start Calls Here R…" at bounding box center [892, 334] width 262 height 51
click at [814, 326] on link "View External Url" at bounding box center [824, 335] width 98 height 18
click at [311, 49] on span "Pause" at bounding box center [318, 50] width 35 height 18
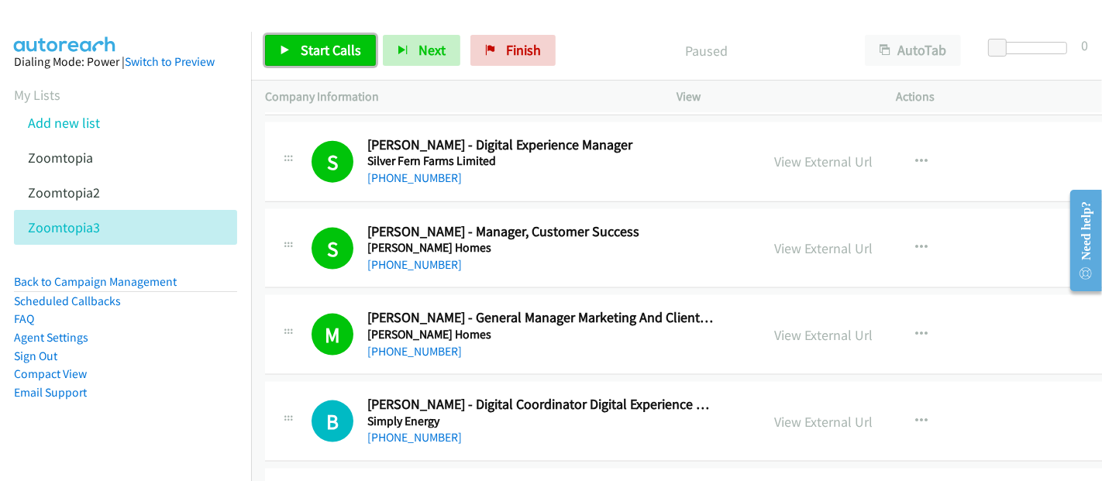
click at [341, 46] on span "Start Calls" at bounding box center [331, 50] width 60 height 18
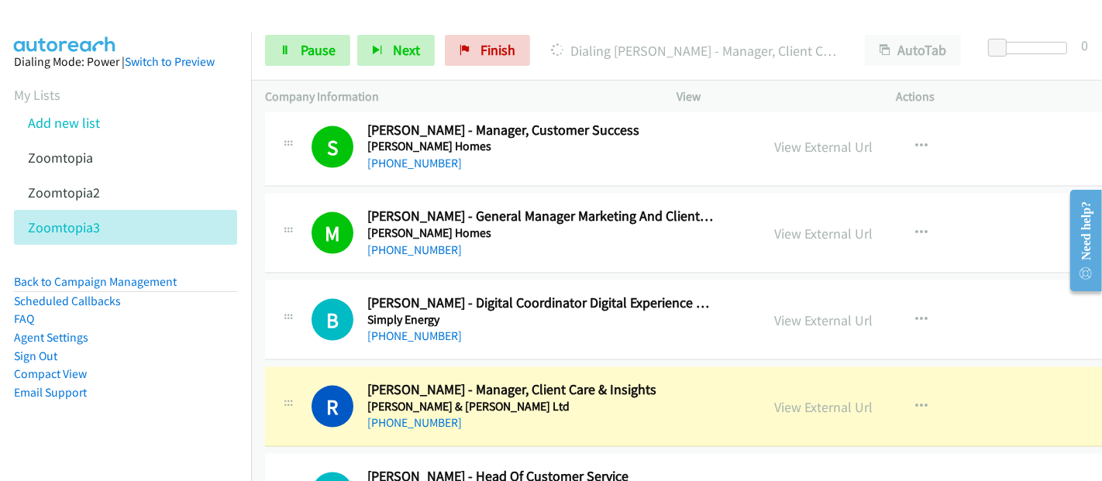
scroll to position [6972, 0]
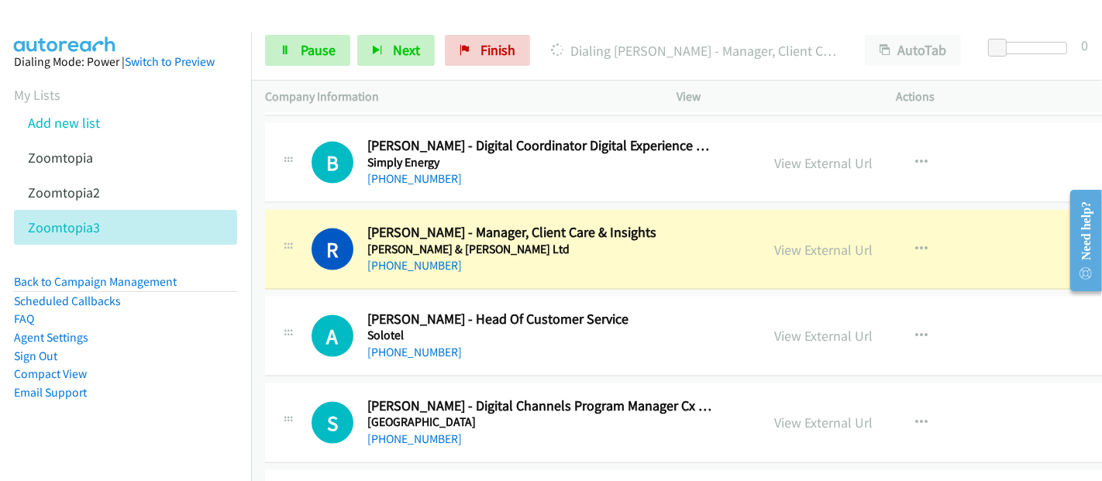
click at [780, 224] on div "View External Url View External Url Schedule/Manage Callback Start Calls Here R…" at bounding box center [892, 249] width 262 height 51
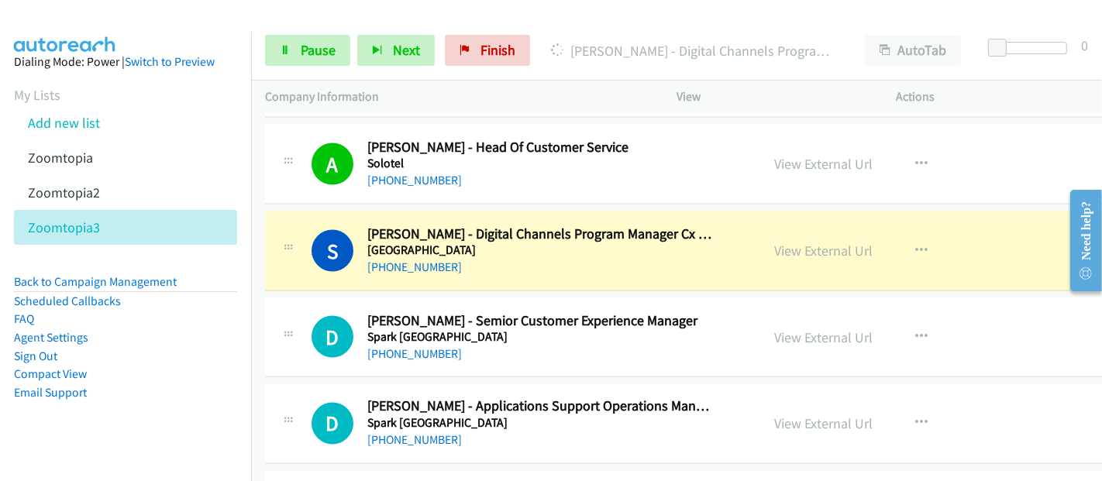
scroll to position [7230, 0]
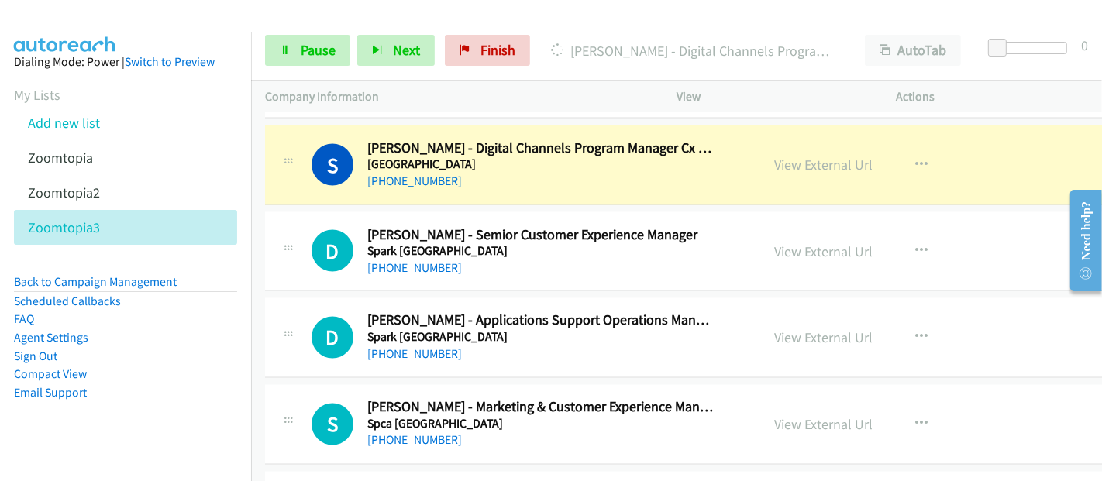
click at [710, 172] on div "[PHONE_NUMBER]" at bounding box center [540, 181] width 347 height 19
click at [788, 156] on link "View External Url" at bounding box center [824, 165] width 98 height 18
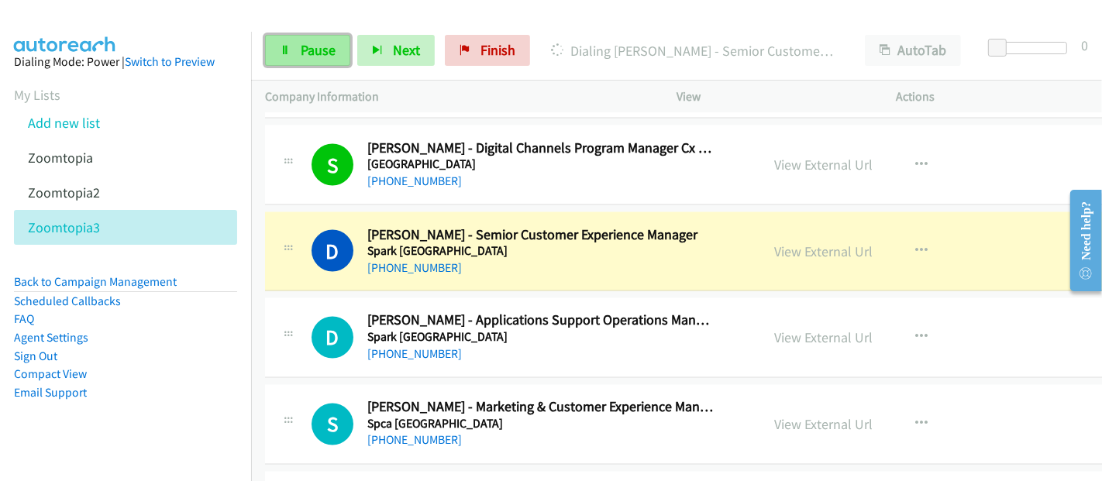
click at [308, 57] on span "Pause" at bounding box center [318, 50] width 35 height 18
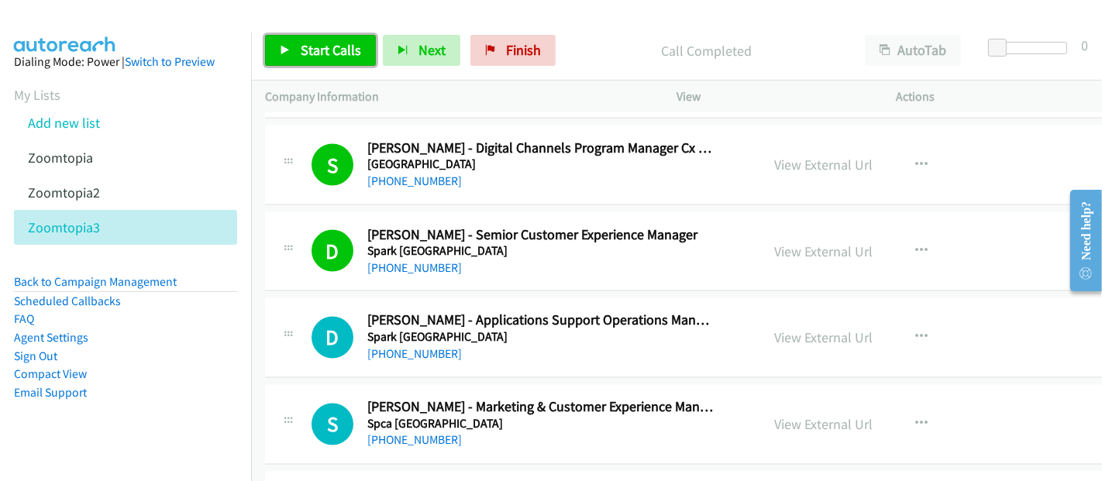
click at [327, 52] on span "Start Calls" at bounding box center [331, 50] width 60 height 18
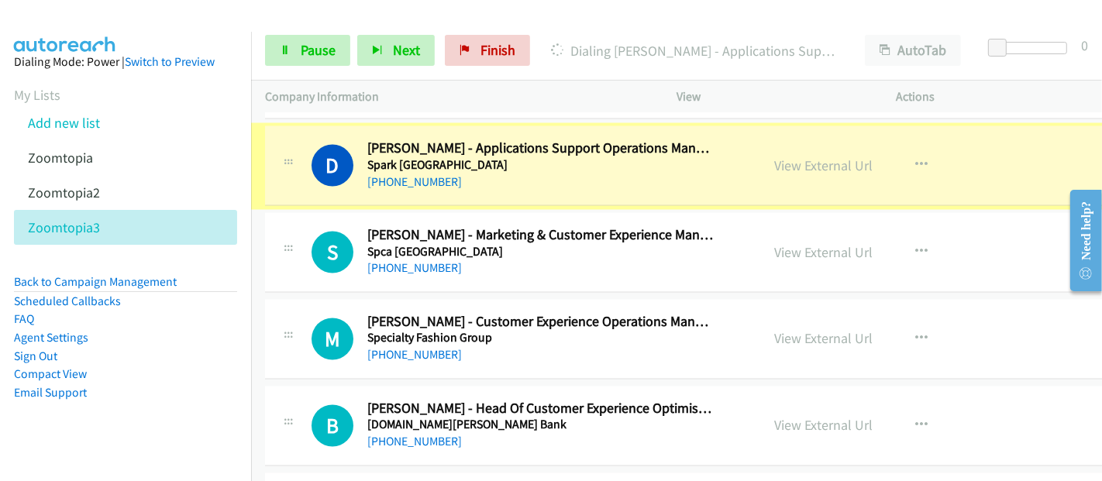
scroll to position [7402, 0]
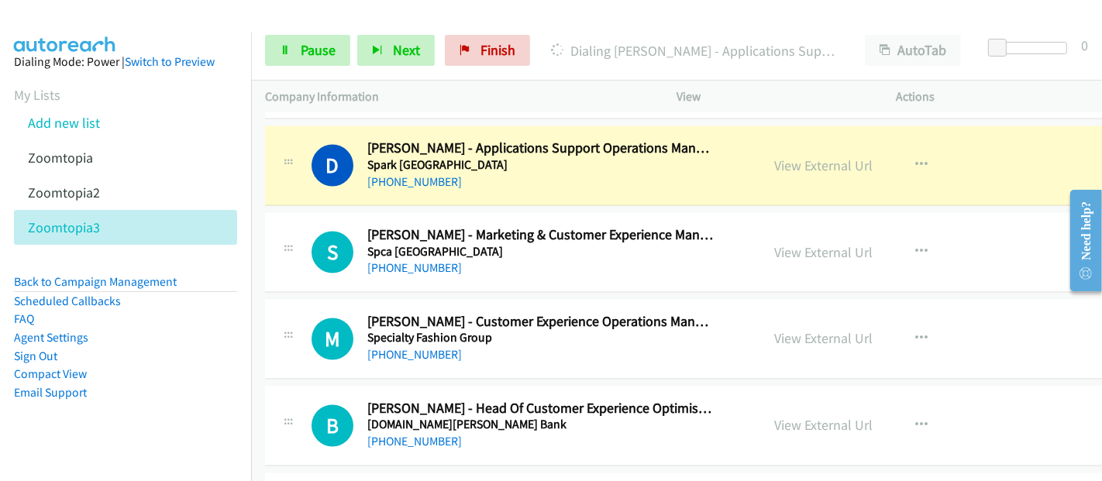
click at [608, 431] on div "B Callback Scheduled Ben Heuston - Head Of Customer Experience Optimisation Pro…" at bounding box center [732, 427] width 935 height 80
click at [789, 157] on link "View External Url" at bounding box center [824, 166] width 98 height 18
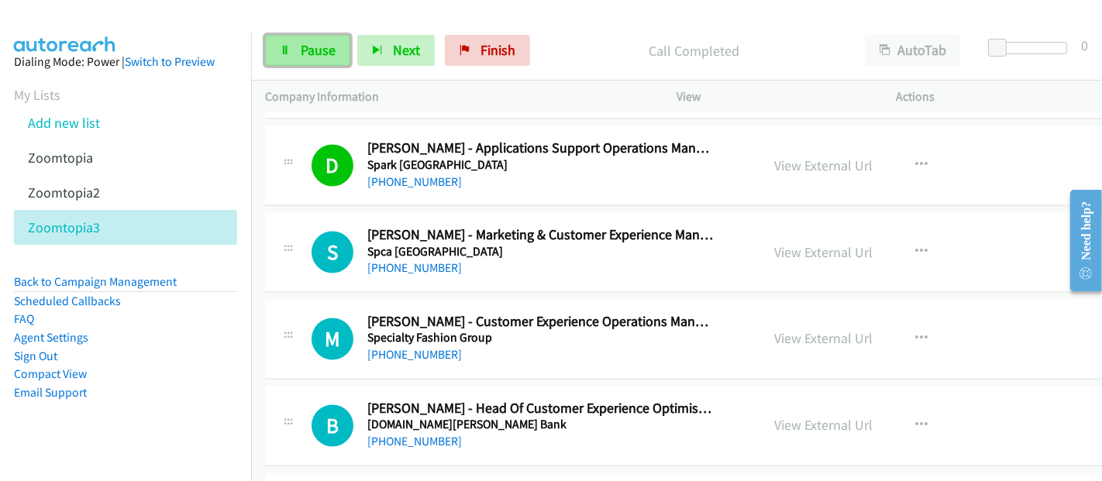
click at [298, 47] on link "Pause" at bounding box center [307, 50] width 85 height 31
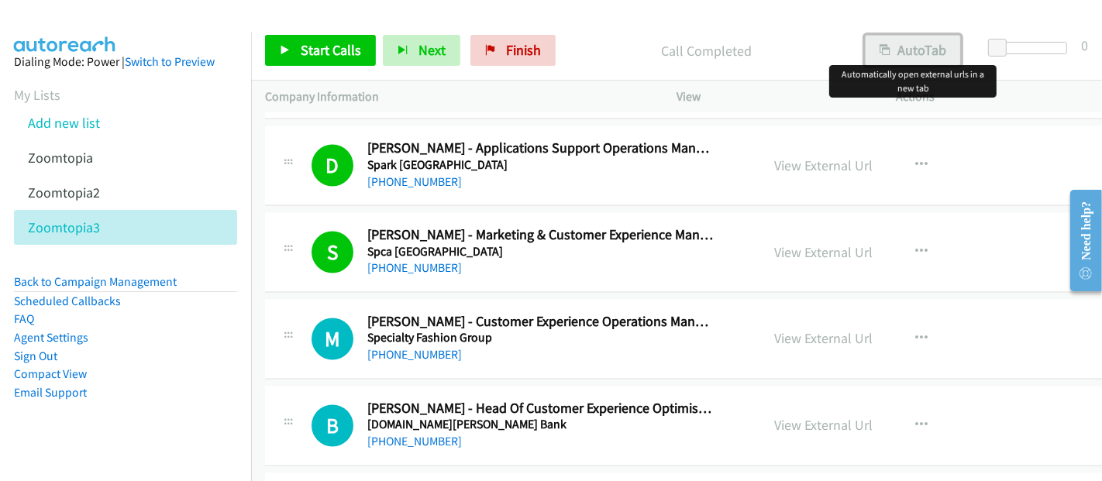
click at [923, 54] on button "AutoTab" at bounding box center [913, 50] width 96 height 31
click at [936, 40] on button "AutoTab" at bounding box center [912, 50] width 98 height 31
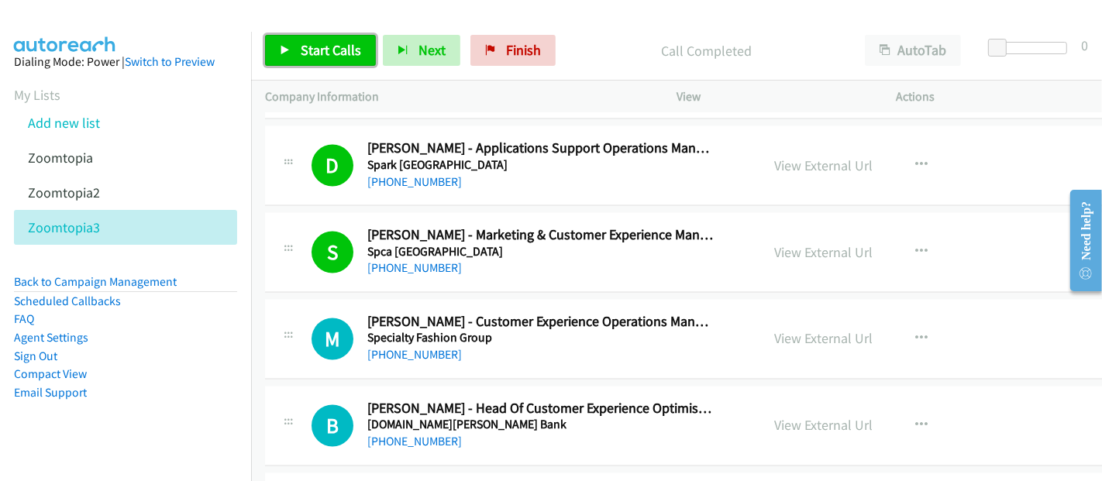
click at [322, 56] on span "Start Calls" at bounding box center [331, 50] width 60 height 18
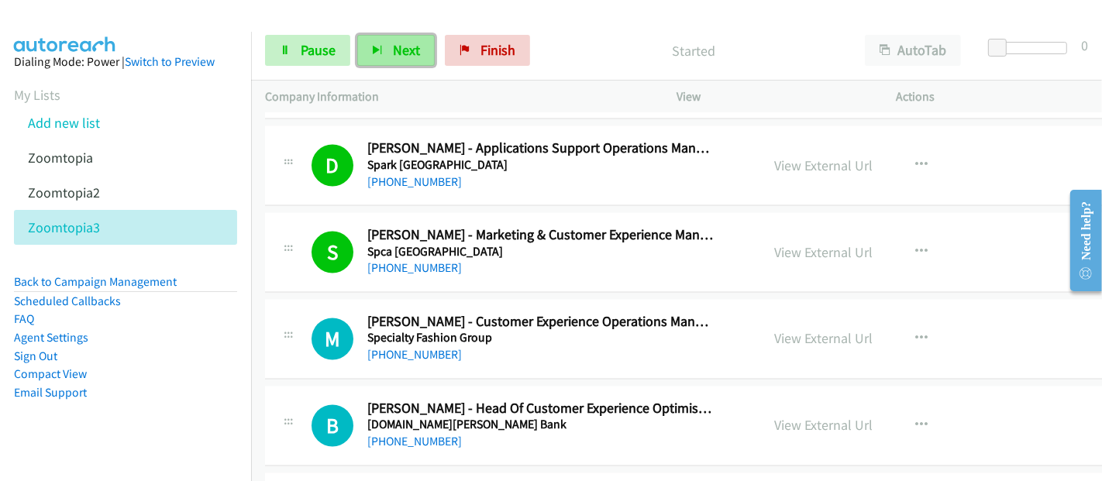
click at [378, 53] on icon "button" at bounding box center [377, 51] width 11 height 11
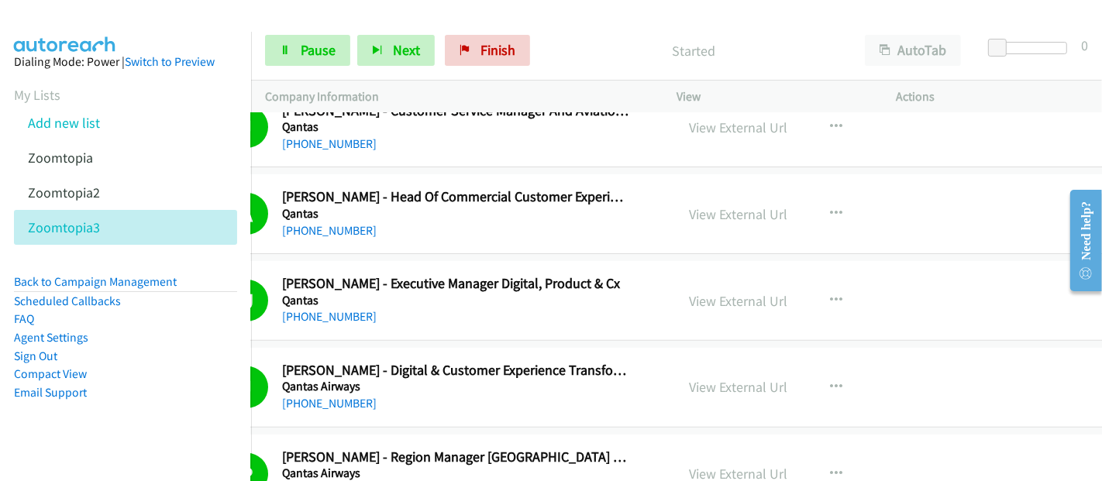
scroll to position [1125, 85]
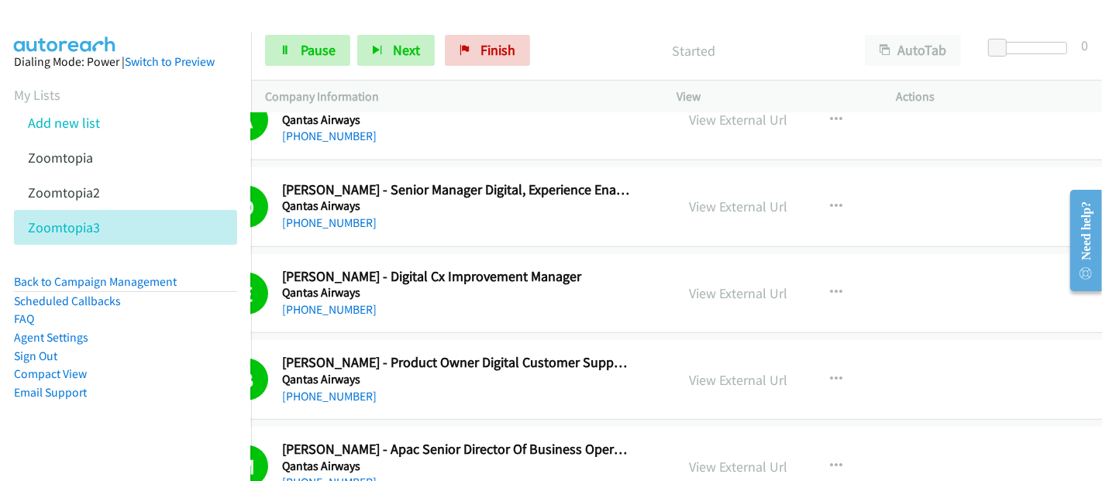
click at [610, 310] on div "[PHONE_NUMBER]" at bounding box center [455, 310] width 347 height 19
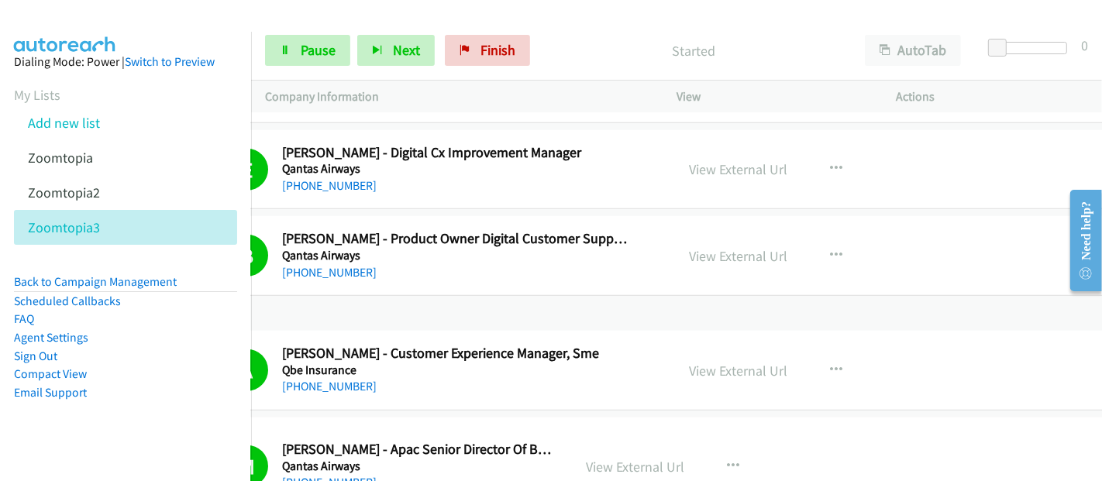
scroll to position [1280, 85]
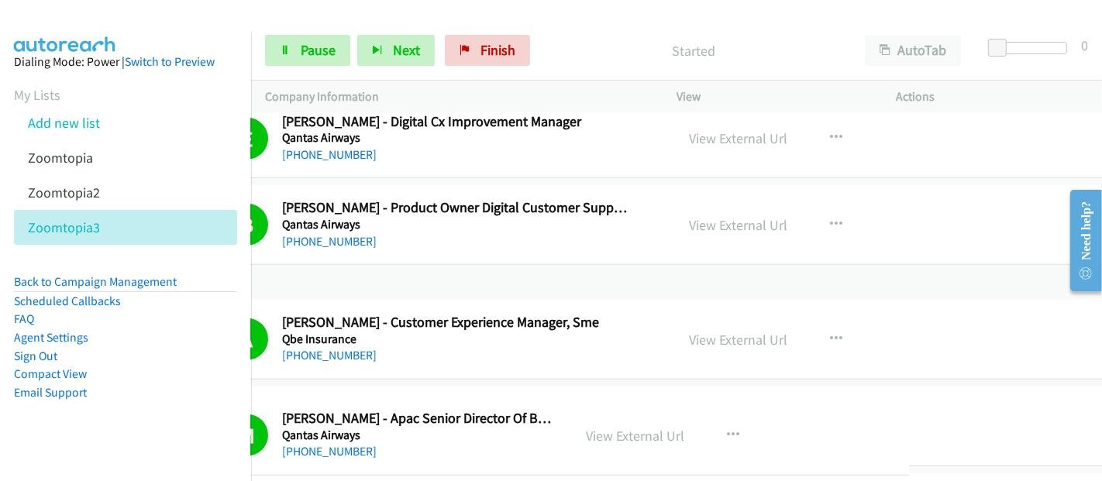
drag, startPoint x: 599, startPoint y: 466, endPoint x: 507, endPoint y: 470, distance: 92.3
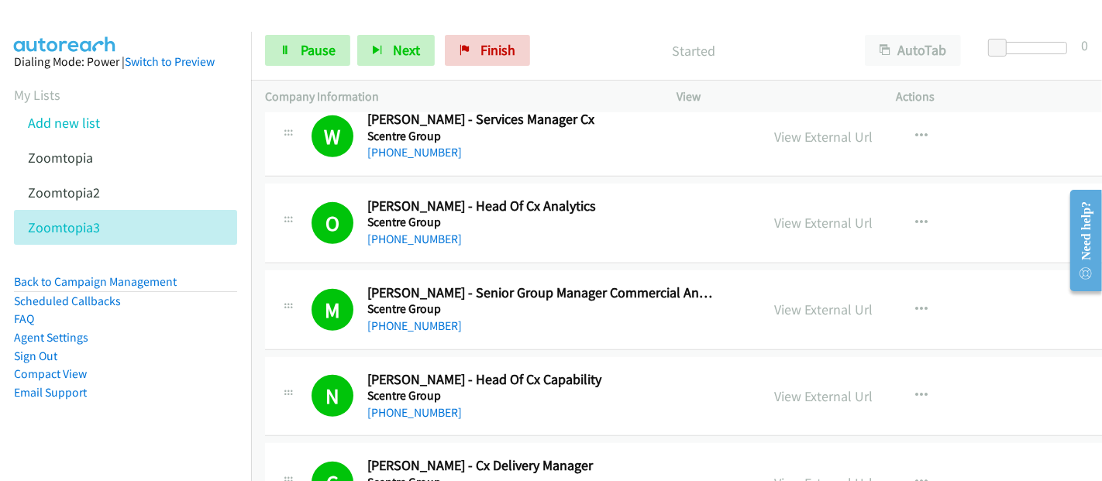
scroll to position [5726, 0]
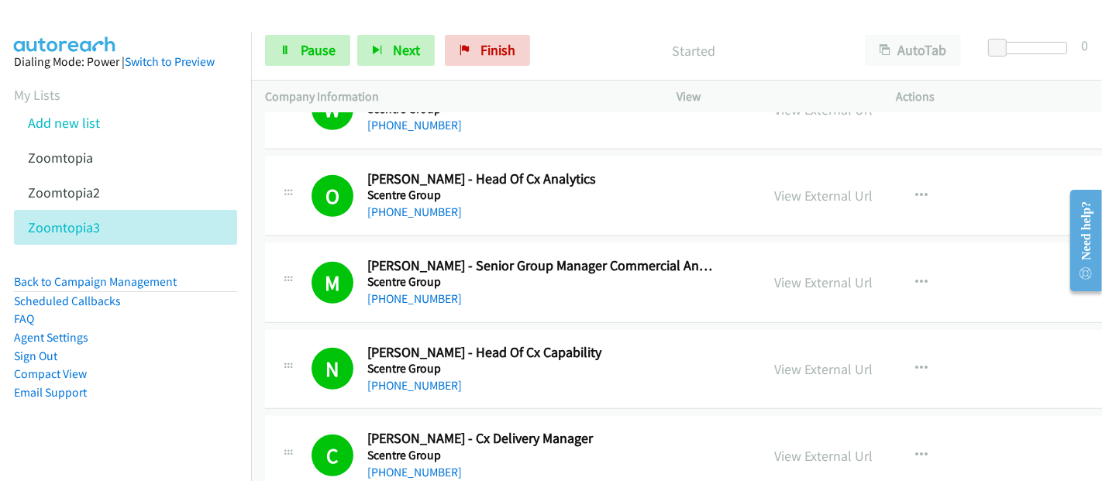
click at [688, 361] on h5 "Scentre Group" at bounding box center [540, 368] width 347 height 15
drag, startPoint x: 610, startPoint y: 335, endPoint x: 679, endPoint y: 357, distance: 72.3
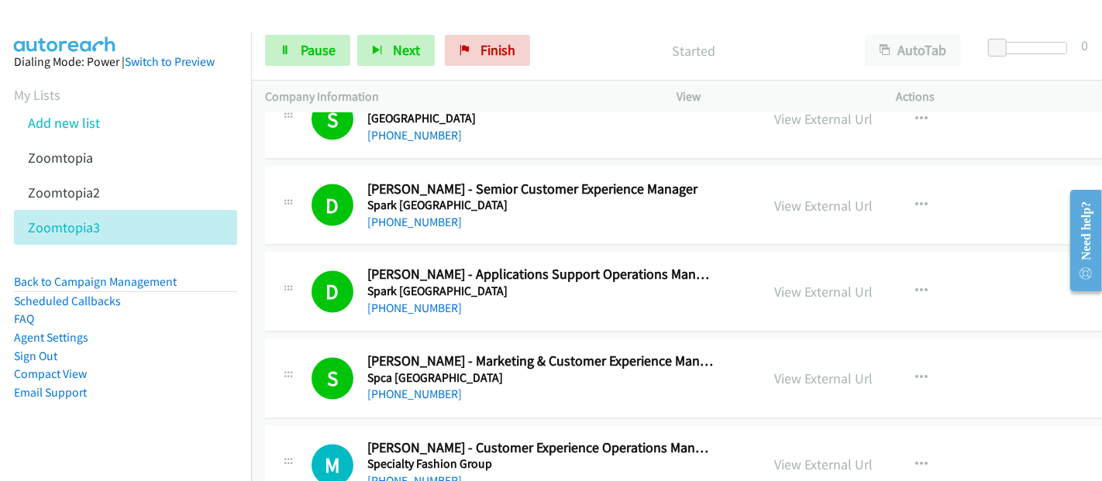
scroll to position [7190, 0]
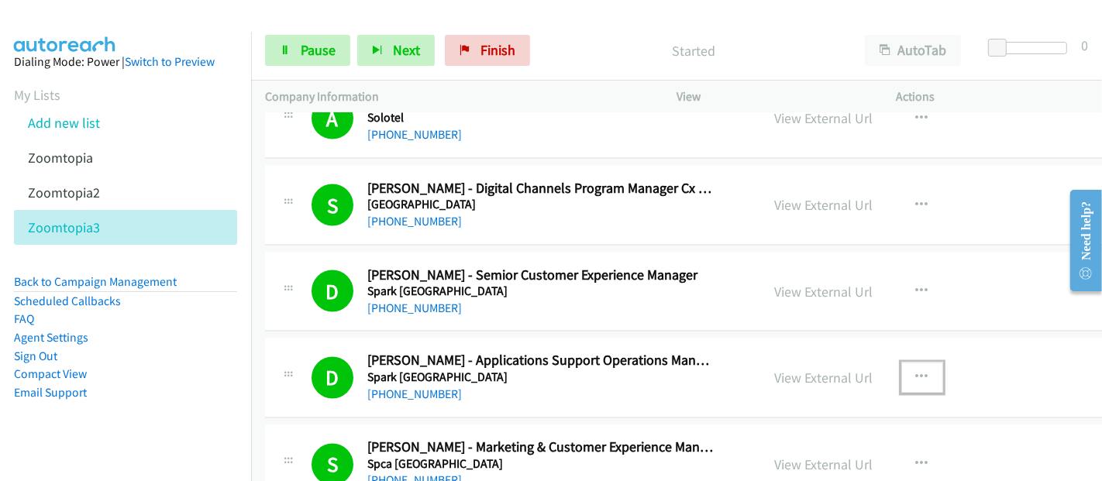
click at [901, 363] on button "button" at bounding box center [922, 378] width 42 height 31
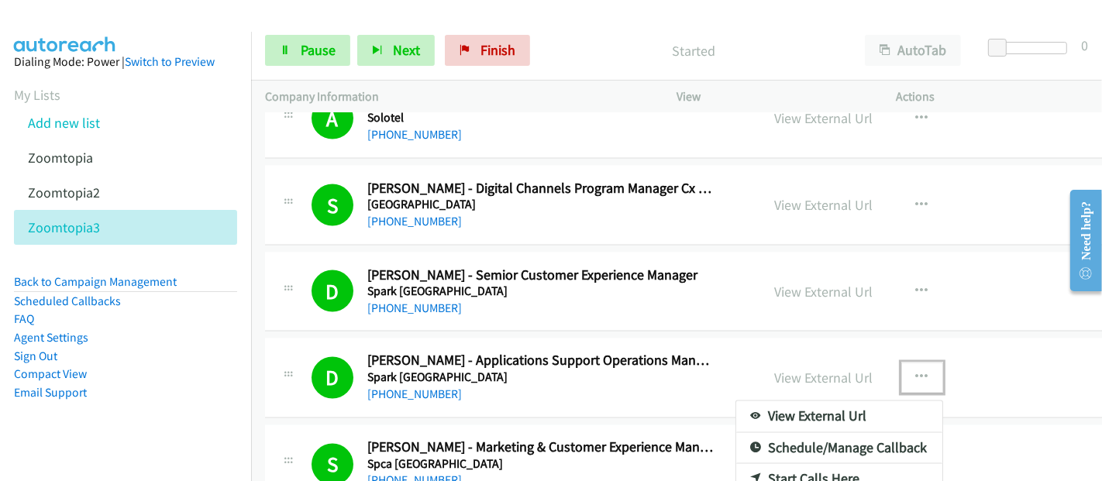
click at [646, 369] on div at bounding box center [551, 240] width 1102 height 481
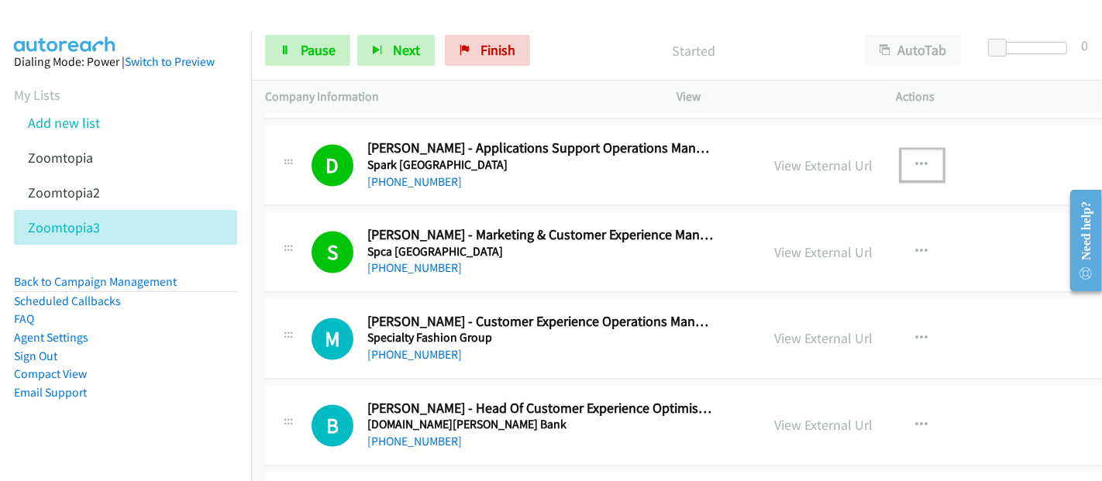
scroll to position [7447, 0]
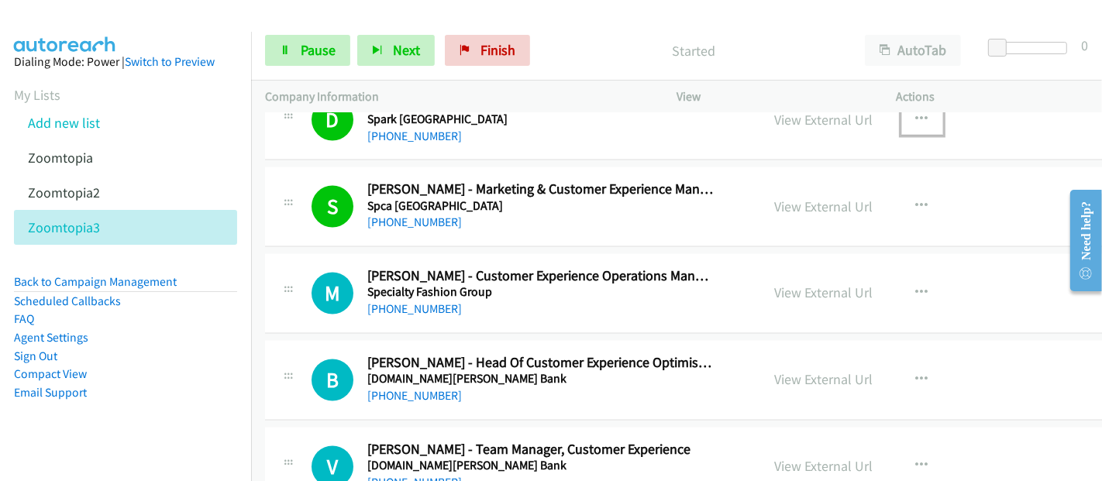
click at [642, 215] on div "S Callback Scheduled Sabine Kruekel - Marketing & Customer Experience Manager S…" at bounding box center [732, 207] width 935 height 80
click at [901, 191] on button "button" at bounding box center [922, 206] width 42 height 31
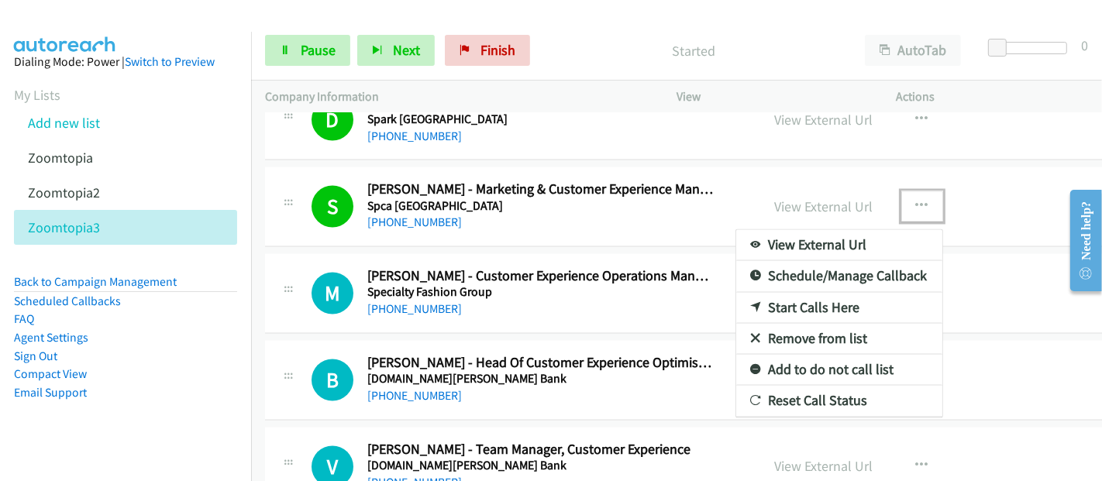
click at [827, 293] on link "Start Calls Here" at bounding box center [839, 308] width 206 height 31
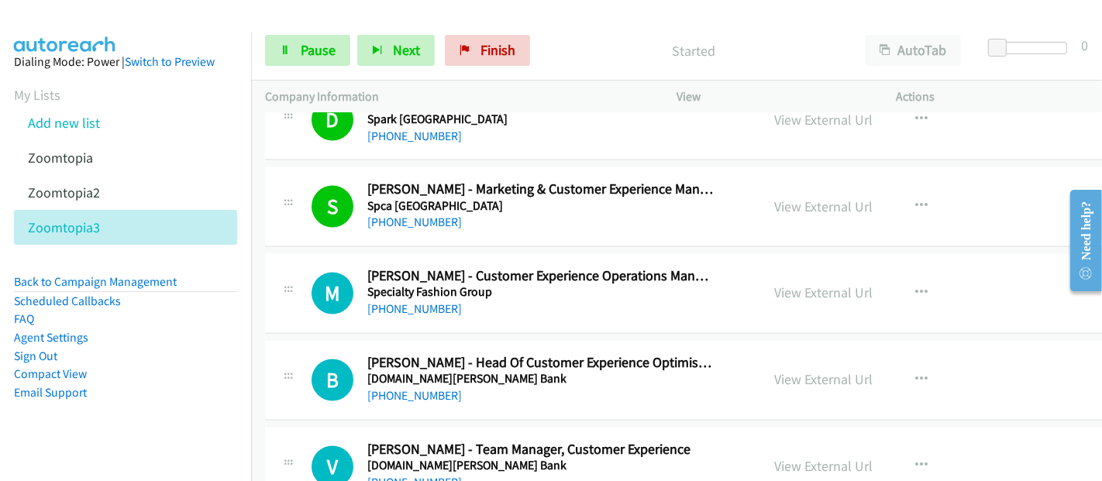
drag, startPoint x: 827, startPoint y: 288, endPoint x: 934, endPoint y: 260, distance: 110.5
click at [916, 201] on icon "button" at bounding box center [922, 207] width 12 height 12
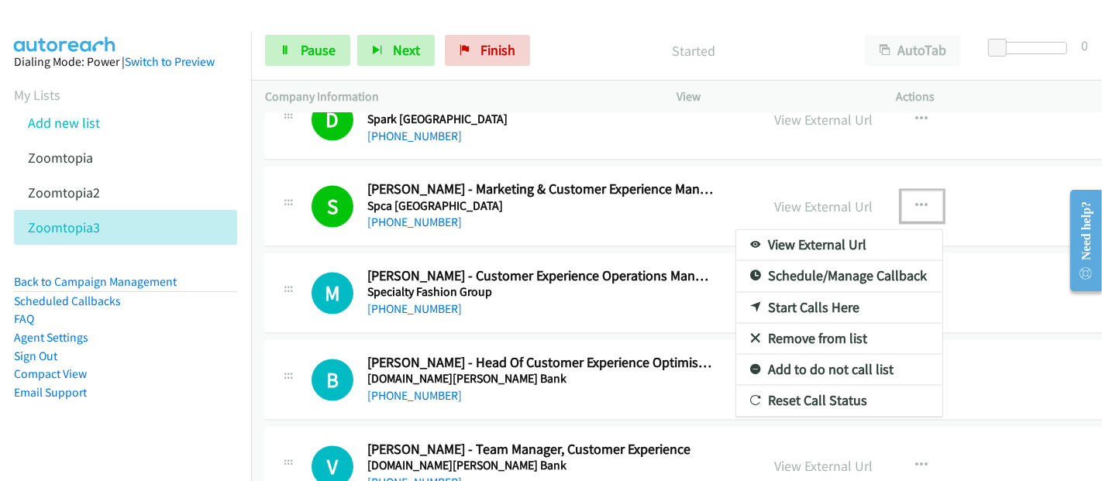
click at [852, 293] on link "Start Calls Here" at bounding box center [839, 308] width 206 height 31
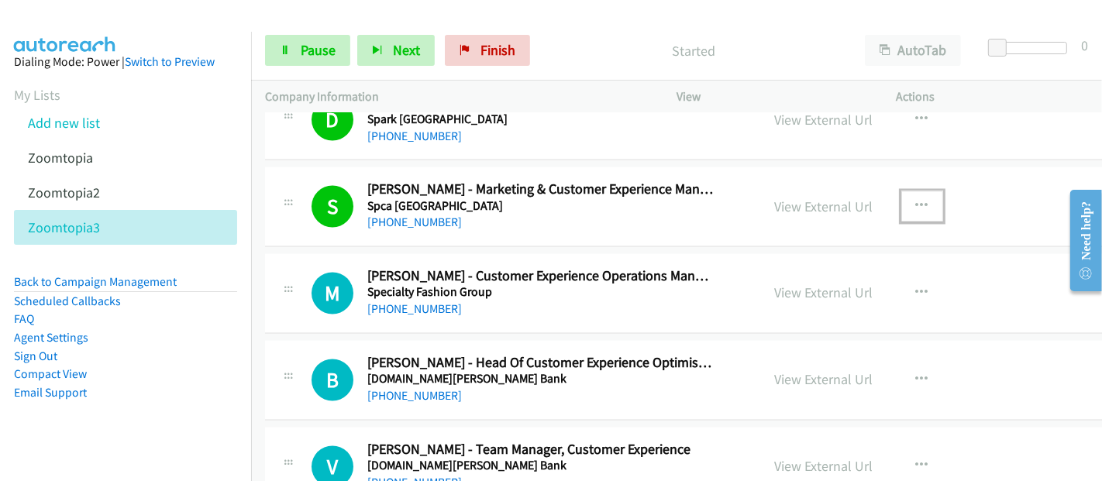
click at [909, 191] on button "button" at bounding box center [922, 206] width 42 height 31
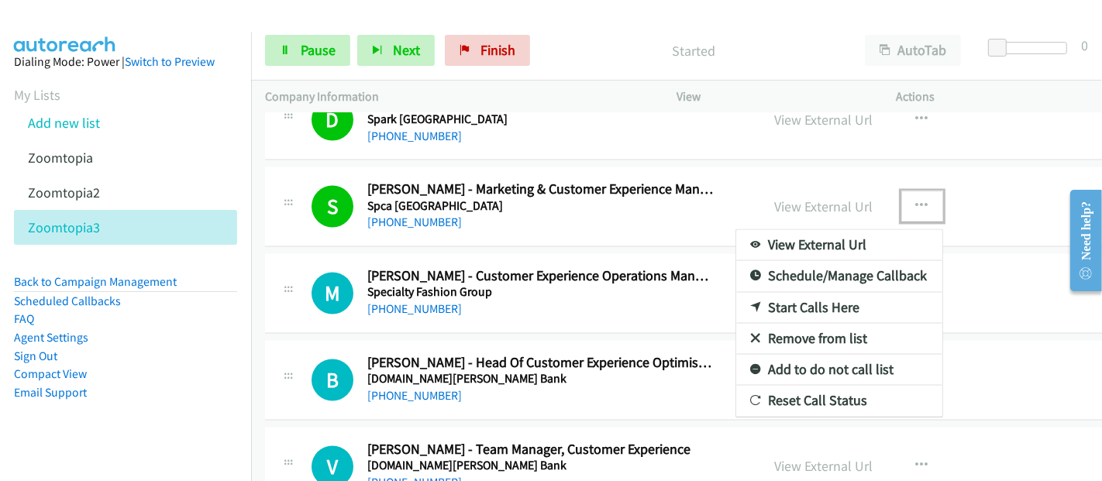
click at [869, 293] on link "Start Calls Here" at bounding box center [839, 308] width 206 height 31
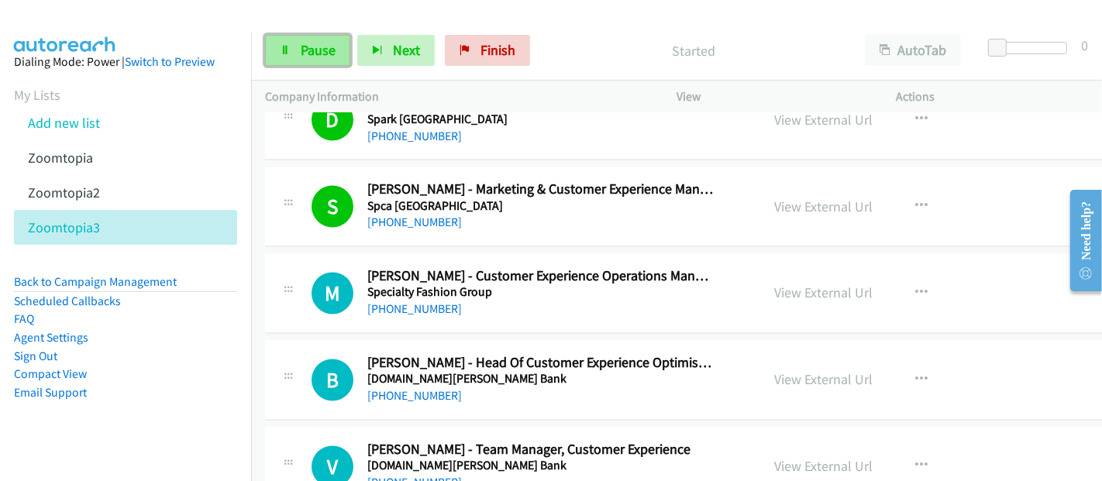
click at [310, 57] on span "Pause" at bounding box center [318, 50] width 35 height 18
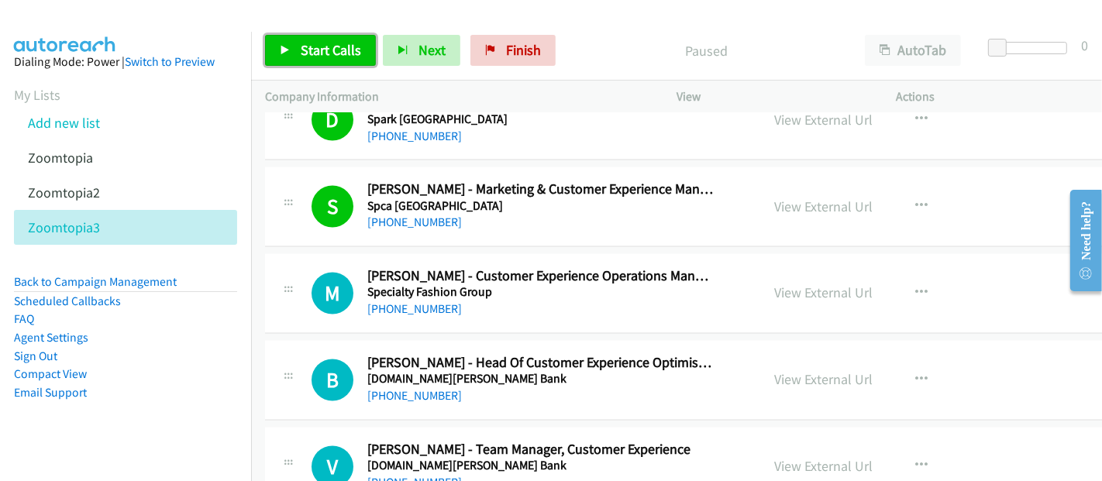
click at [340, 54] on span "Start Calls" at bounding box center [331, 50] width 60 height 18
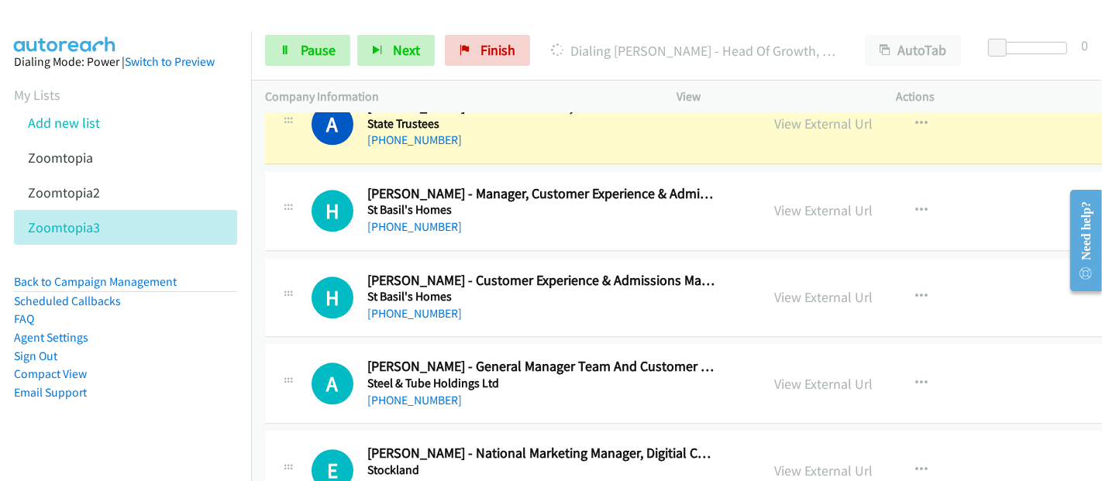
scroll to position [7964, 0]
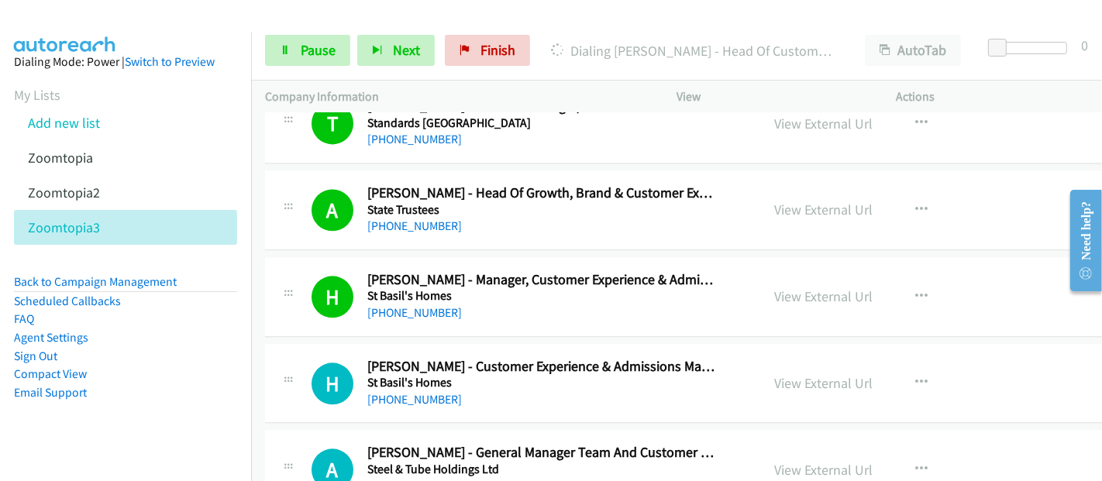
click at [595, 390] on div "[PHONE_NUMBER]" at bounding box center [540, 399] width 347 height 19
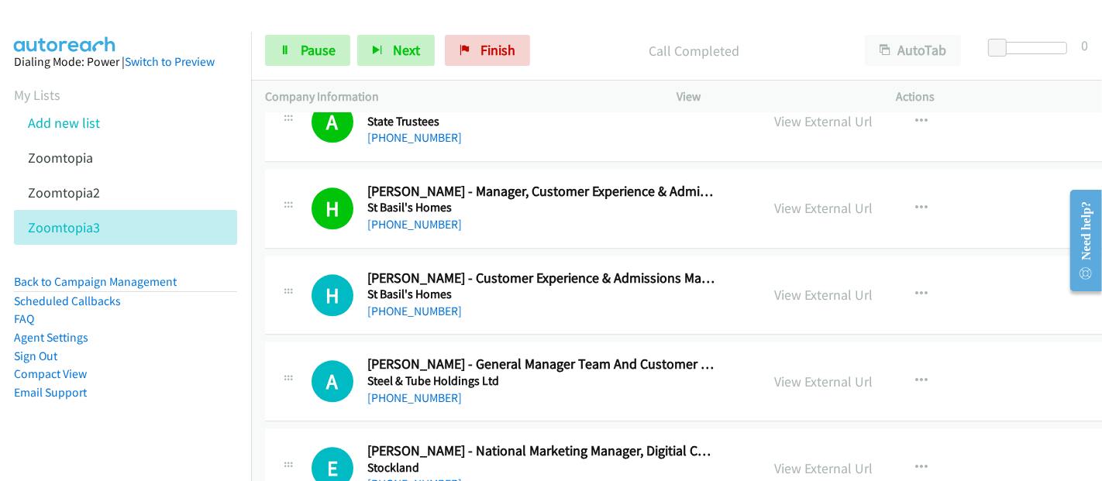
scroll to position [8050, 0]
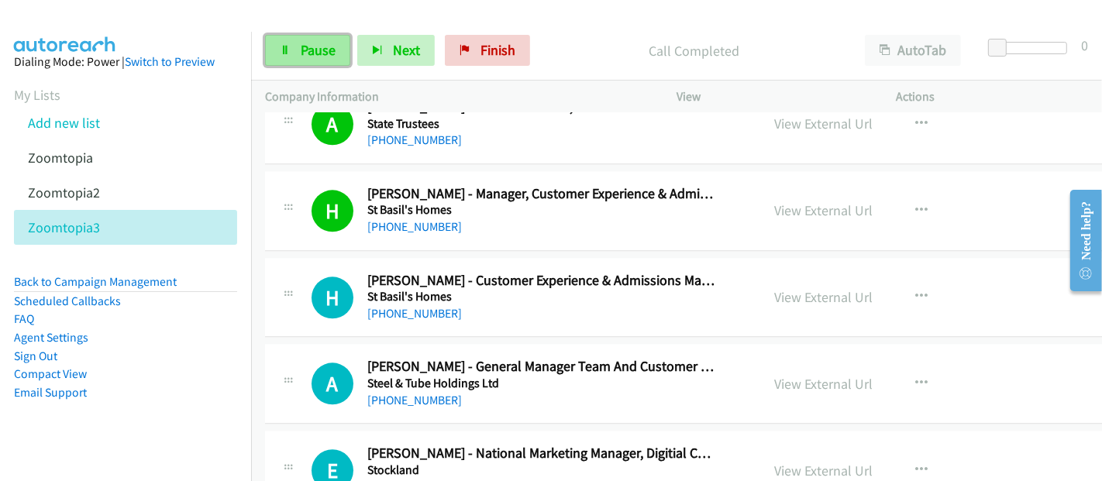
click at [327, 52] on span "Pause" at bounding box center [318, 50] width 35 height 18
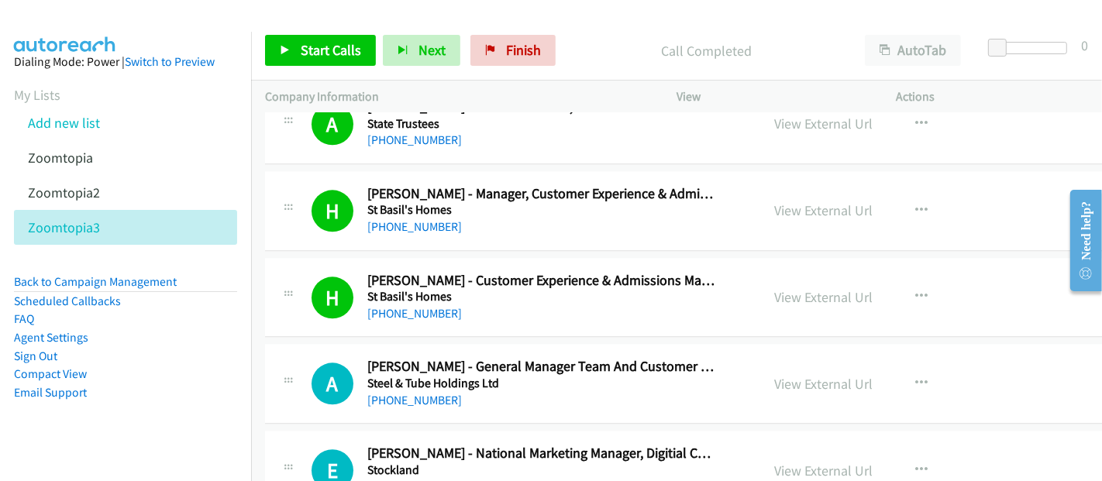
click at [558, 301] on div "H Callback Scheduled Helen P. - Customer Experience & Admissions Manager St Bas…" at bounding box center [732, 298] width 935 height 80
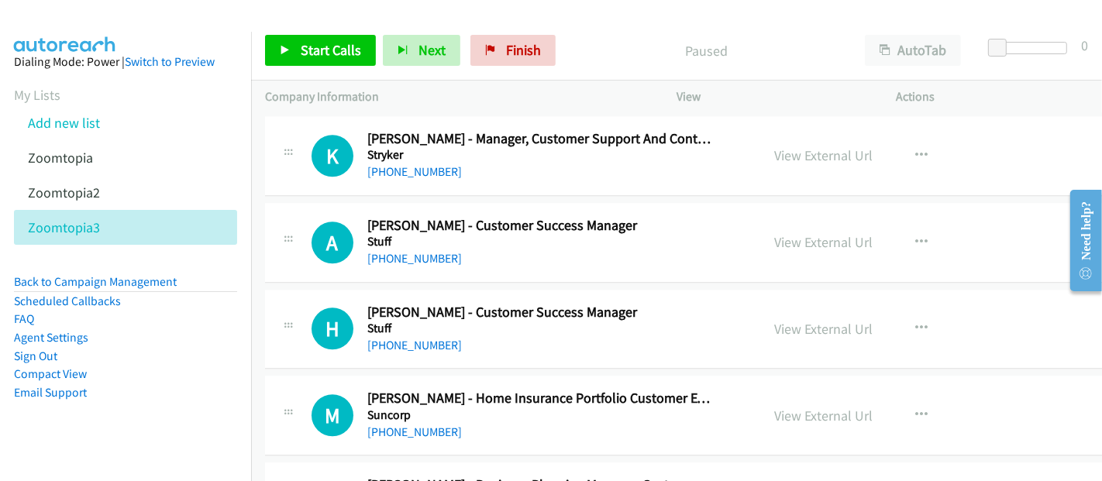
scroll to position [8774, 0]
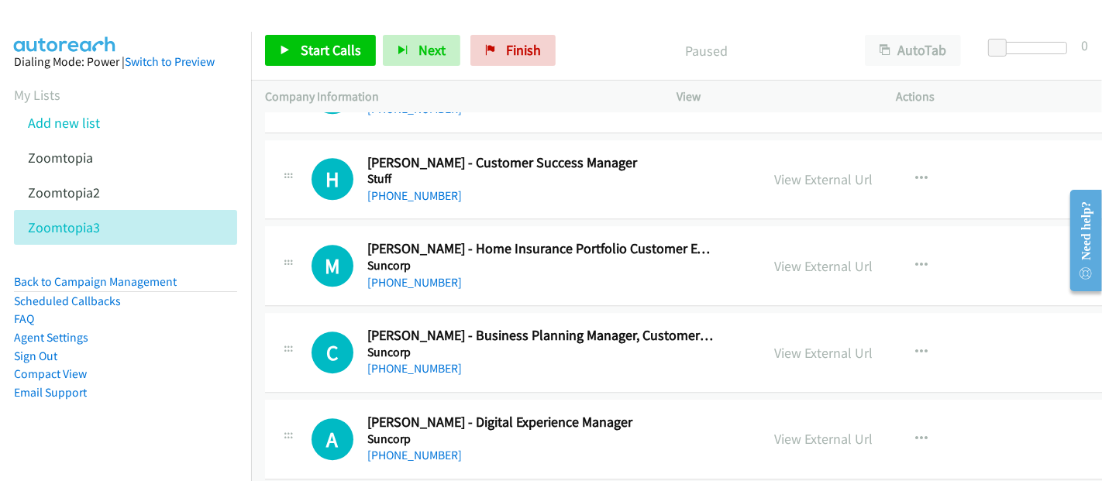
drag, startPoint x: 1091, startPoint y: 136, endPoint x: 4, endPoint y: 69, distance: 1088.9
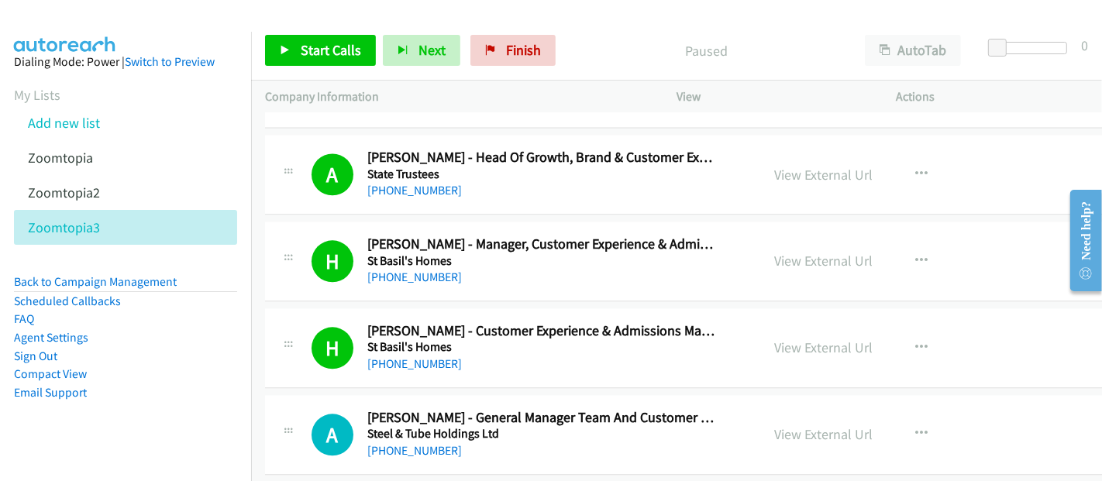
scroll to position [7914, 0]
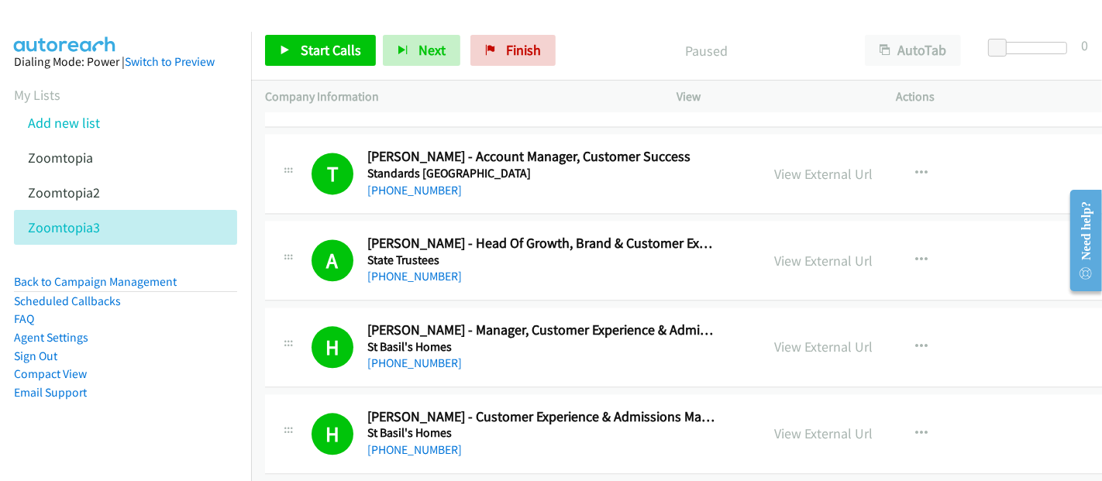
click at [575, 267] on div "[PHONE_NUMBER]" at bounding box center [540, 276] width 347 height 19
click at [916, 254] on icon "button" at bounding box center [922, 260] width 12 height 12
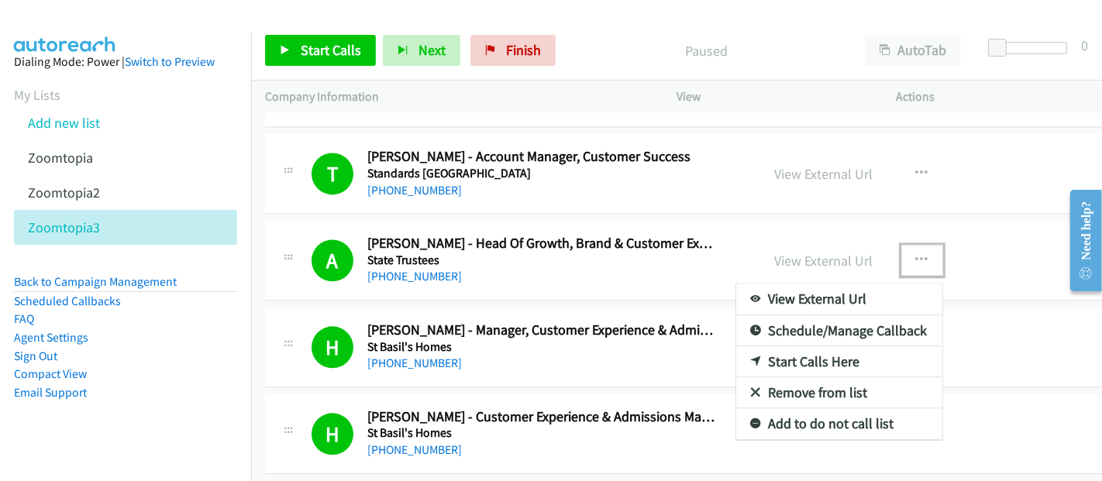
click at [810, 346] on link "Start Calls Here" at bounding box center [839, 361] width 206 height 31
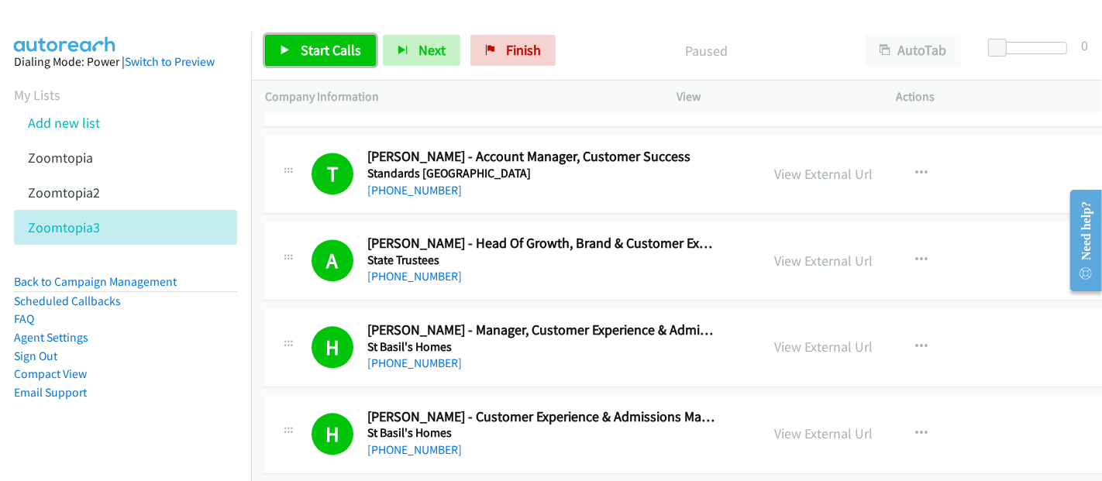
click at [325, 50] on span "Start Calls" at bounding box center [331, 50] width 60 height 18
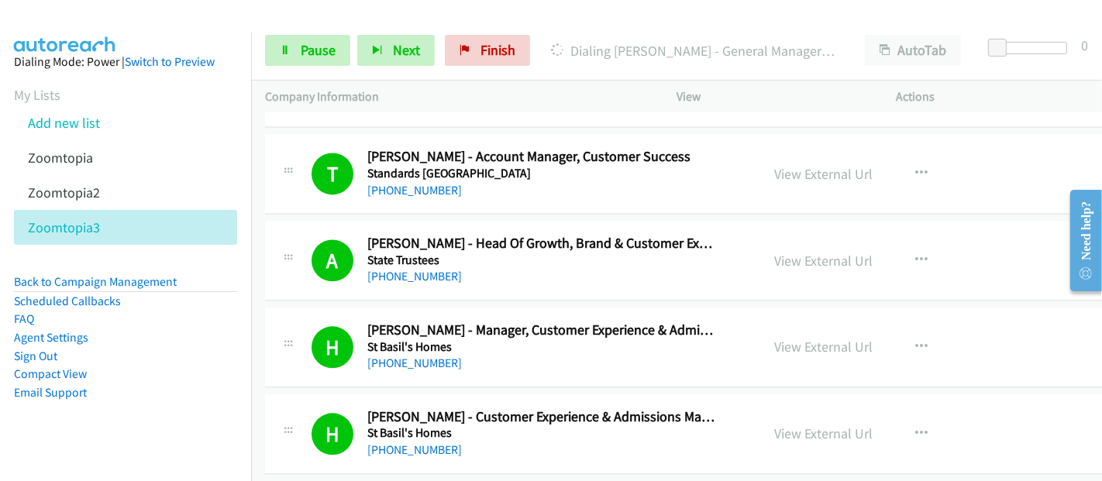
click at [656, 364] on div "H Callback Scheduled [PERSON_NAME] - Manager, Customer Experience & Admissions …" at bounding box center [732, 348] width 935 height 80
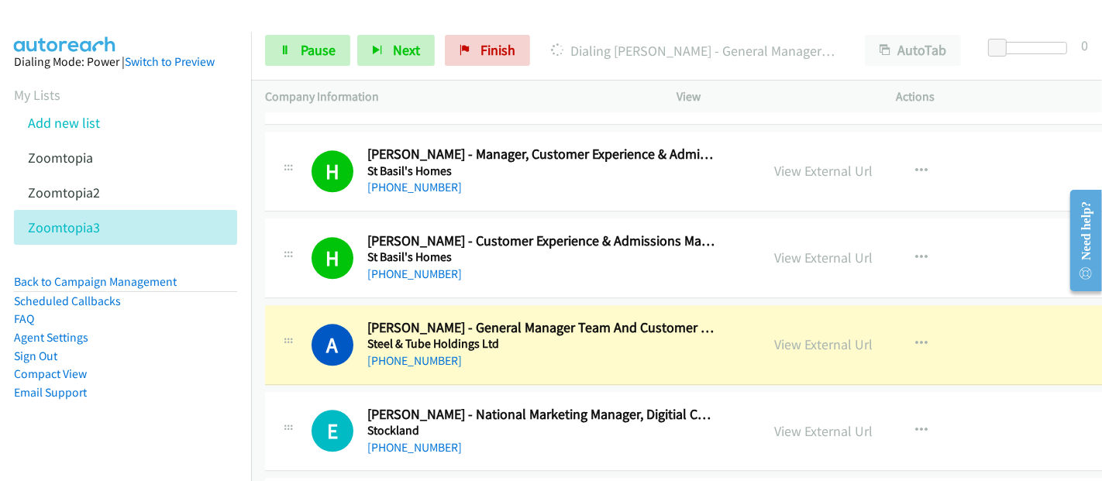
scroll to position [8172, 0]
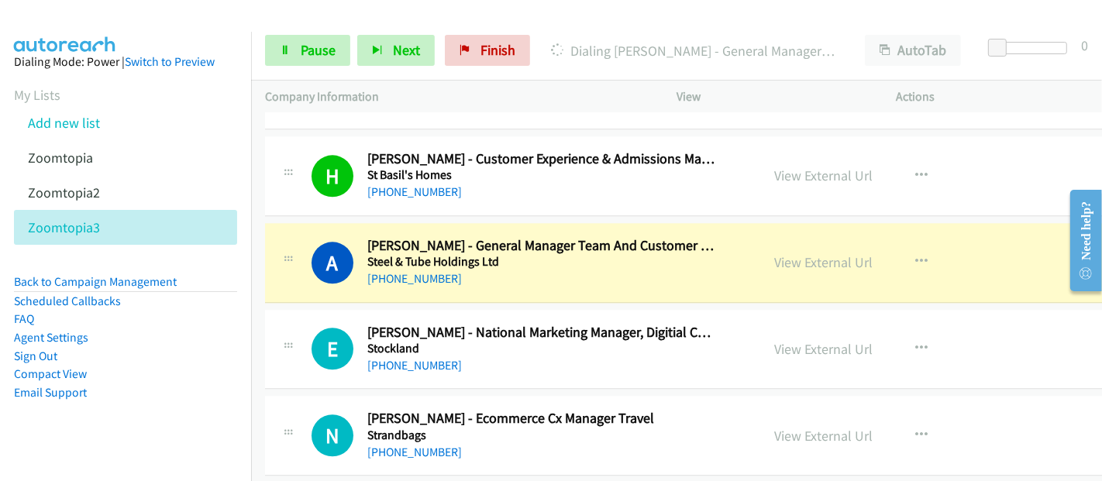
click at [727, 339] on div "E Callback Scheduled [PERSON_NAME] - National Marketing Manager, Digitial Custo…" at bounding box center [513, 349] width 496 height 51
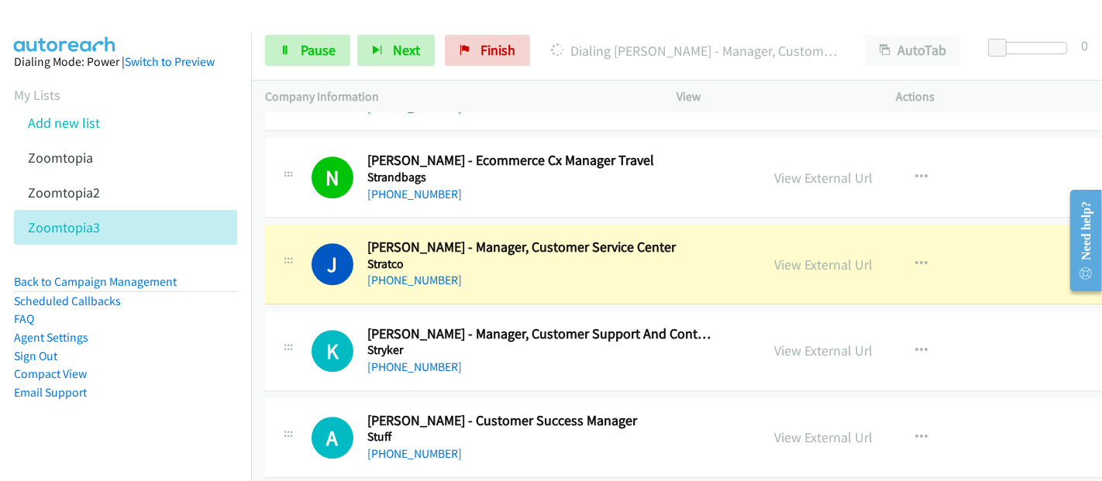
scroll to position [8517, 0]
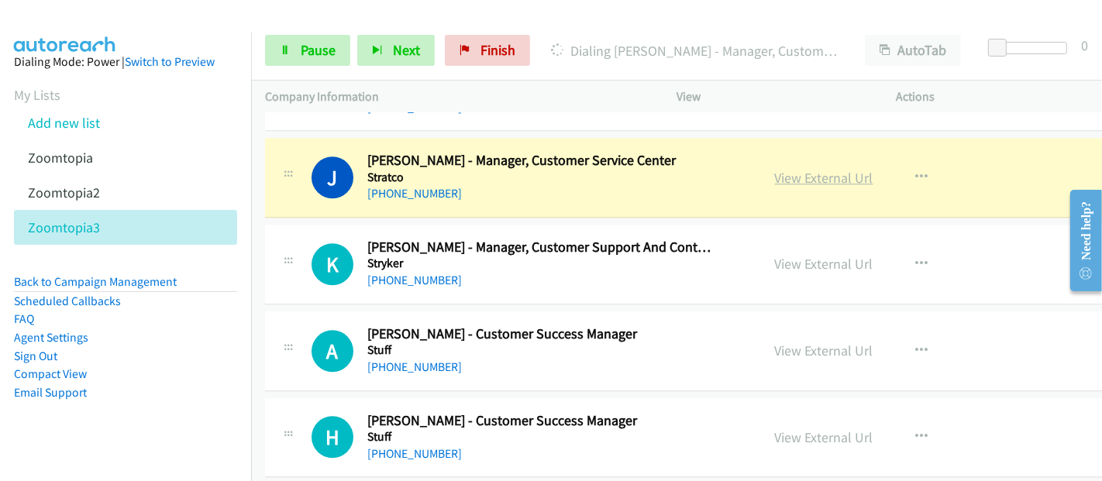
click at [775, 169] on link "View External Url" at bounding box center [824, 178] width 98 height 18
click at [293, 52] on link "Pause" at bounding box center [307, 50] width 85 height 31
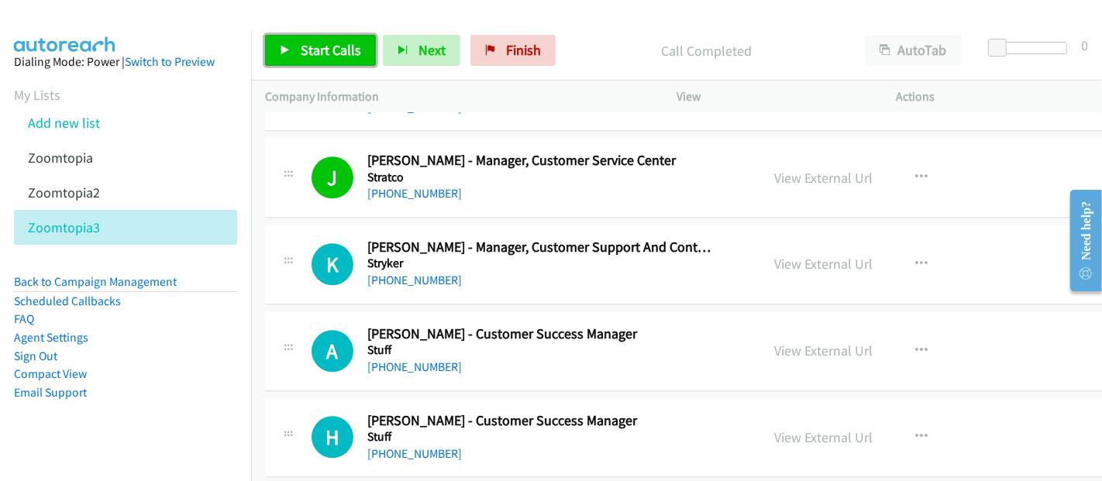
click at [306, 50] on span "Start Calls" at bounding box center [331, 50] width 60 height 18
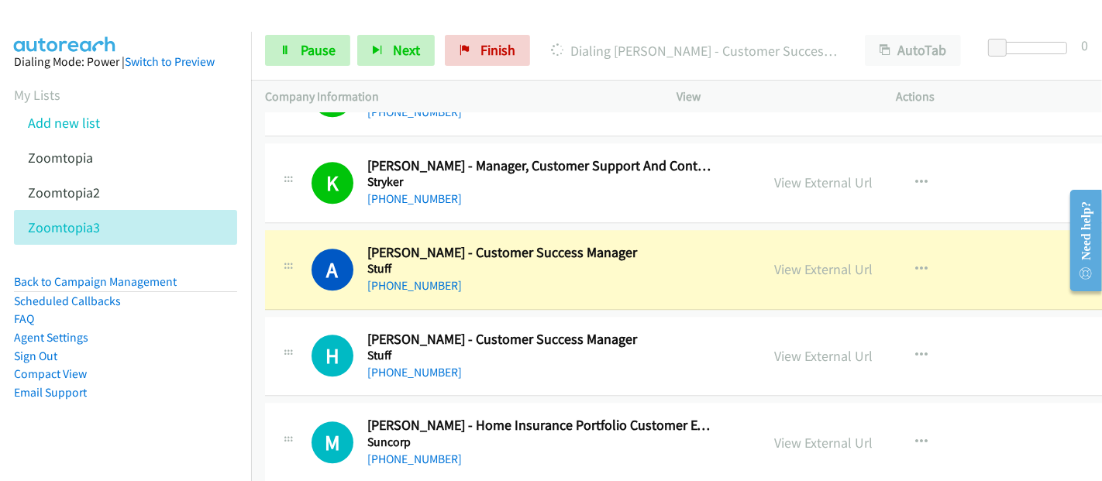
scroll to position [8688, 0]
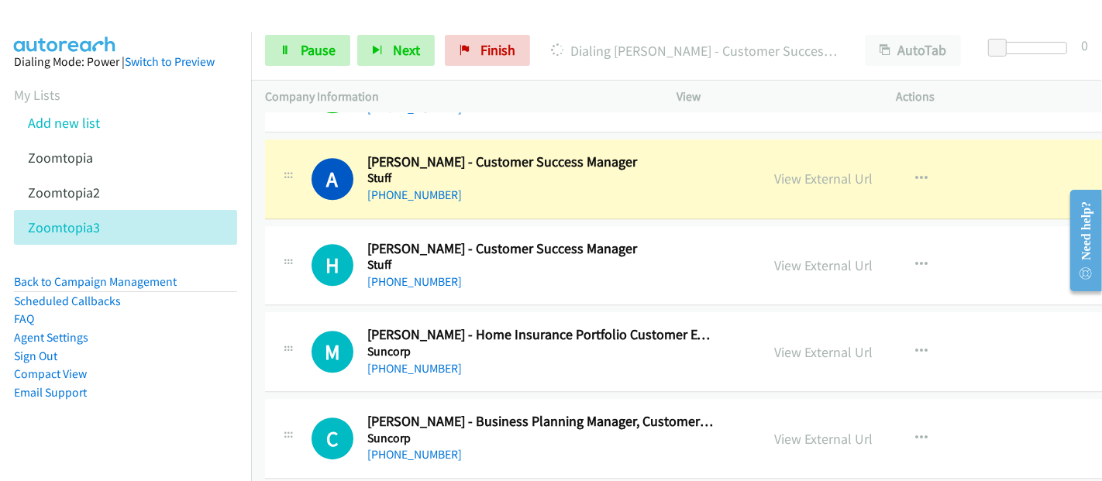
click at [658, 186] on div "[PHONE_NUMBER]" at bounding box center [540, 195] width 347 height 19
click at [809, 170] on link "View External Url" at bounding box center [824, 179] width 98 height 18
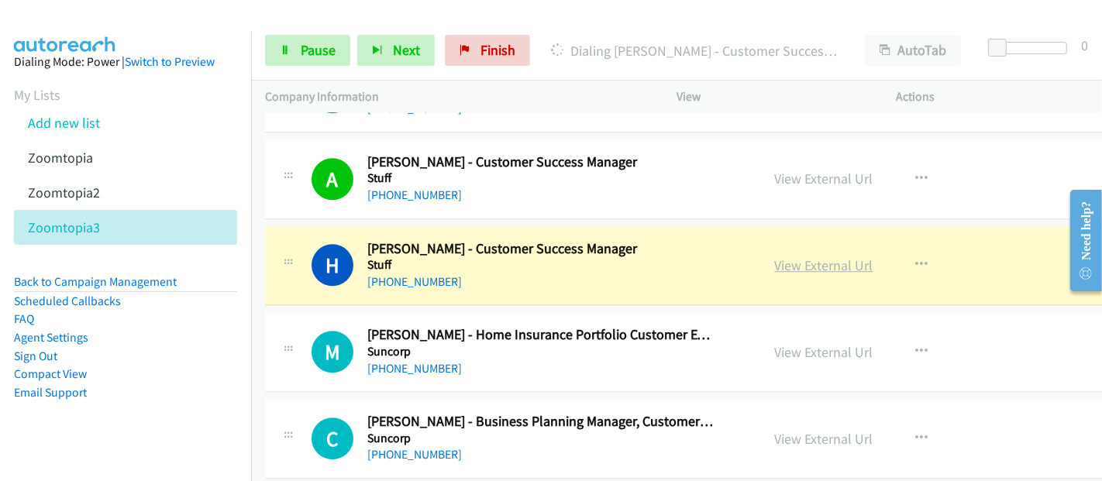
click at [813, 256] on link "View External Url" at bounding box center [824, 265] width 98 height 18
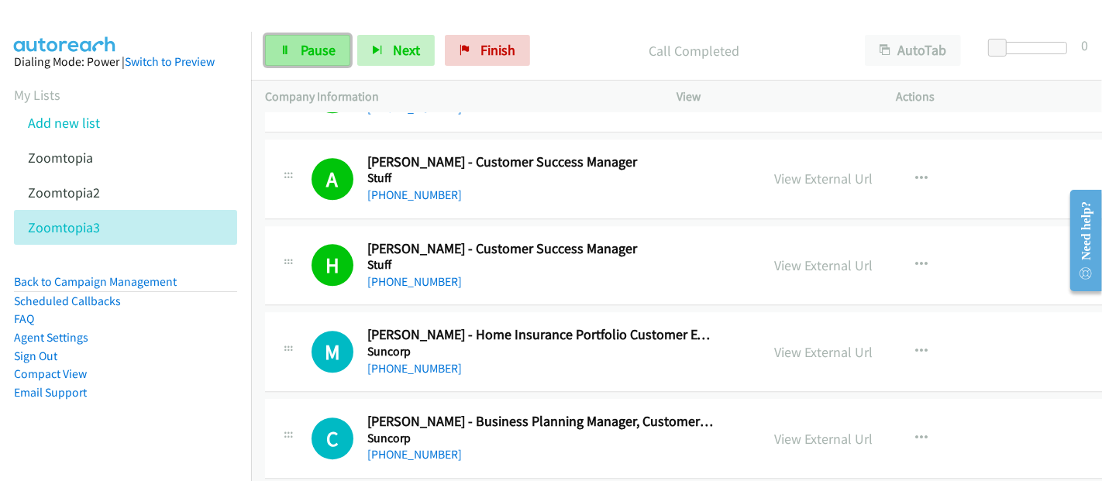
click at [294, 53] on link "Pause" at bounding box center [307, 50] width 85 height 31
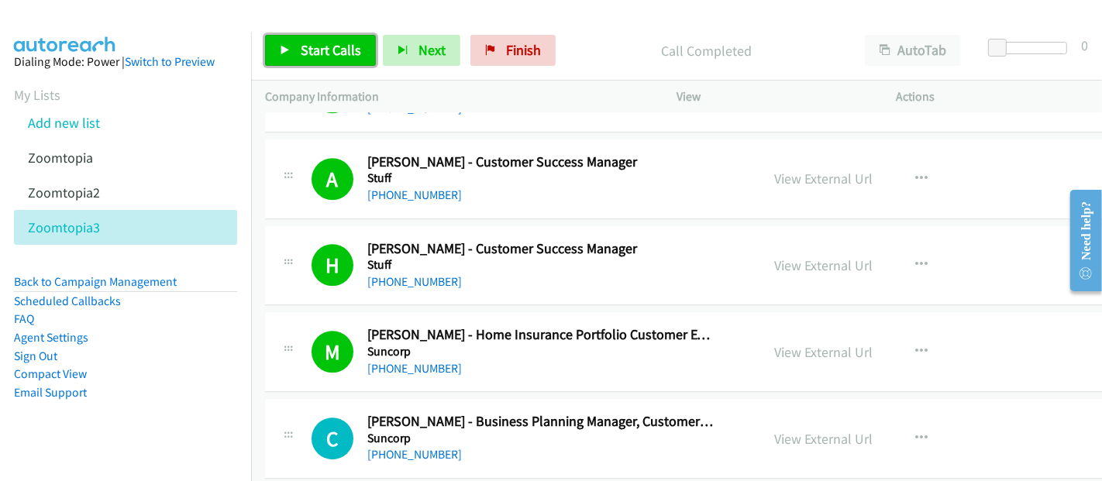
click at [332, 53] on span "Start Calls" at bounding box center [331, 50] width 60 height 18
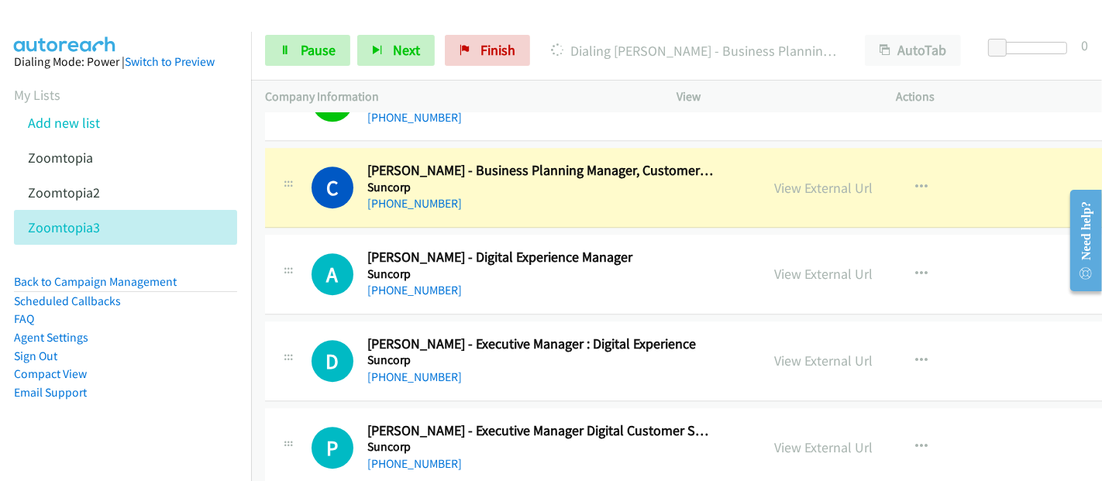
scroll to position [8946, 0]
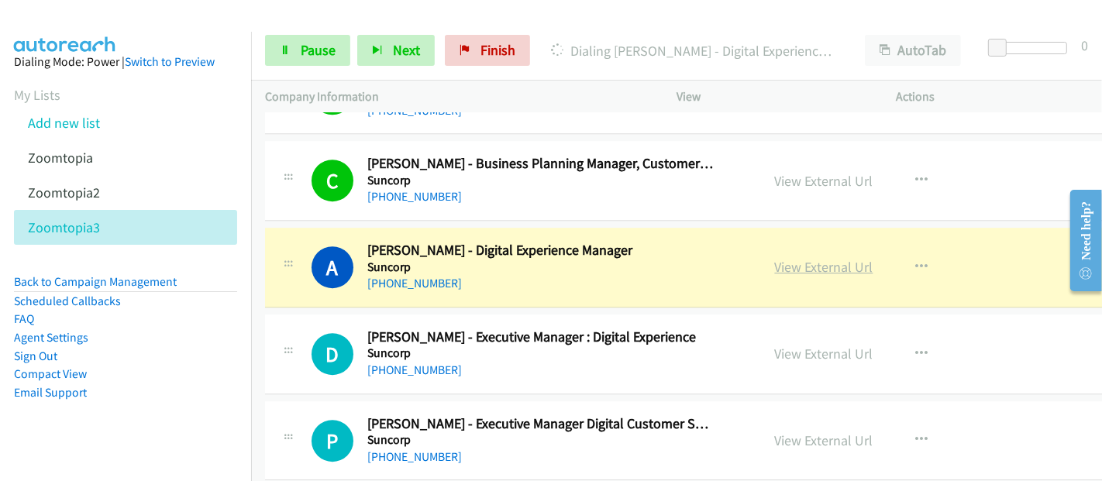
click at [775, 258] on link "View External Url" at bounding box center [824, 267] width 98 height 18
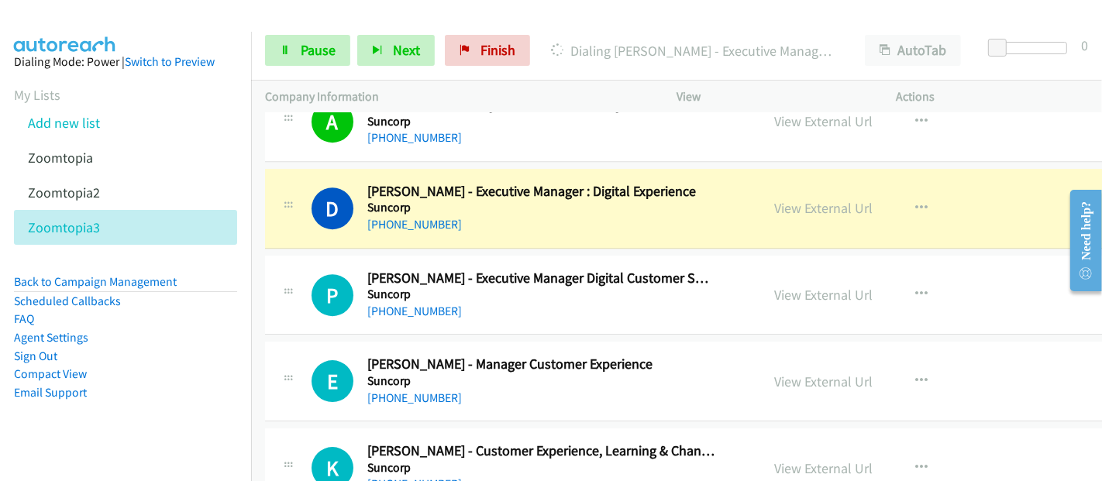
scroll to position [9118, 0]
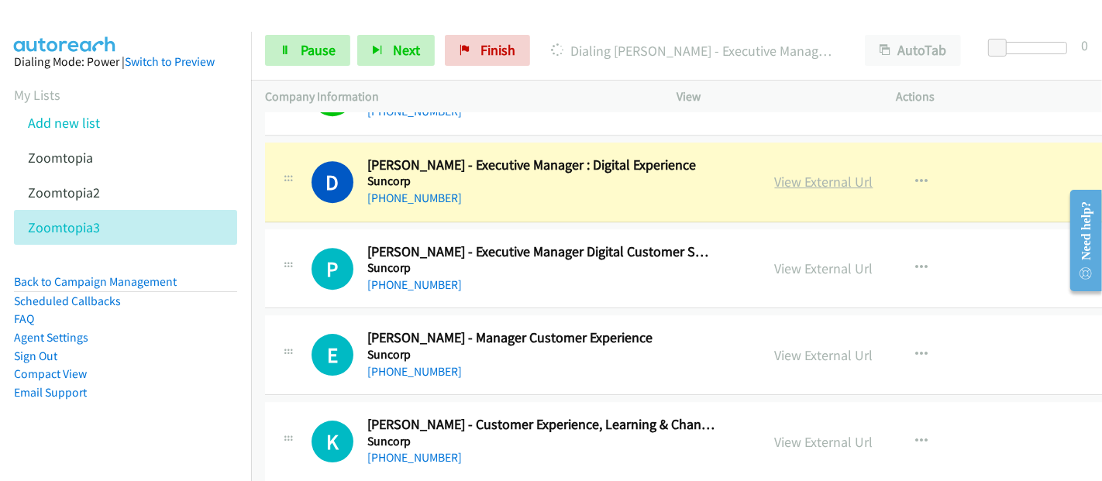
click at [803, 173] on link "View External Url" at bounding box center [824, 182] width 98 height 18
click at [298, 47] on link "Pause" at bounding box center [307, 50] width 85 height 31
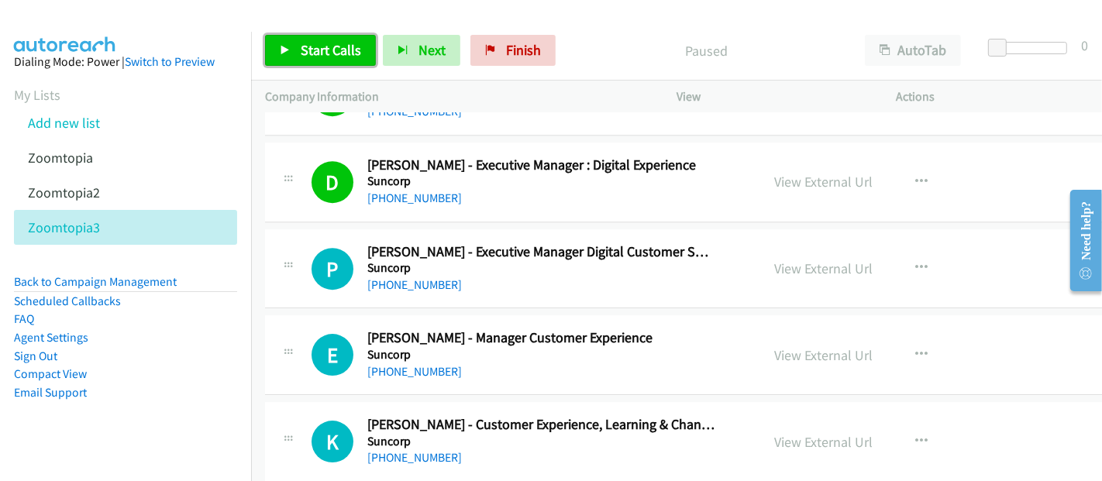
click at [310, 43] on span "Start Calls" at bounding box center [331, 50] width 60 height 18
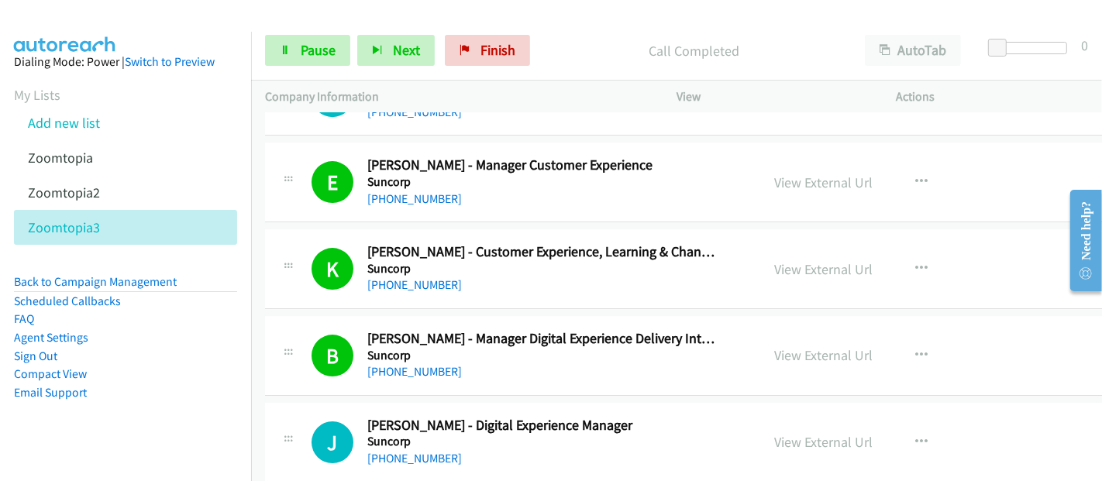
scroll to position [9463, 0]
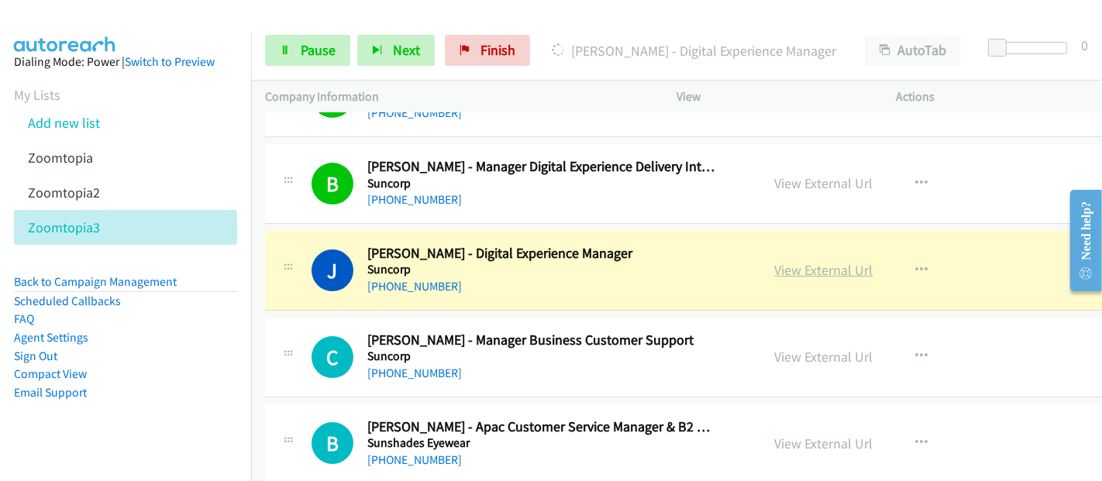
click at [775, 261] on link "View External Url" at bounding box center [824, 270] width 98 height 18
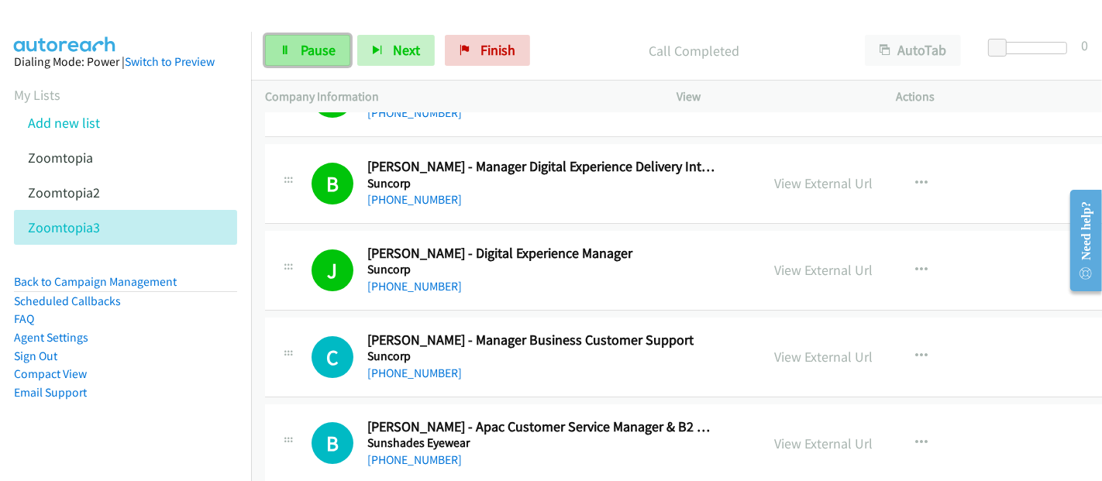
click at [311, 50] on span "Pause" at bounding box center [318, 50] width 35 height 18
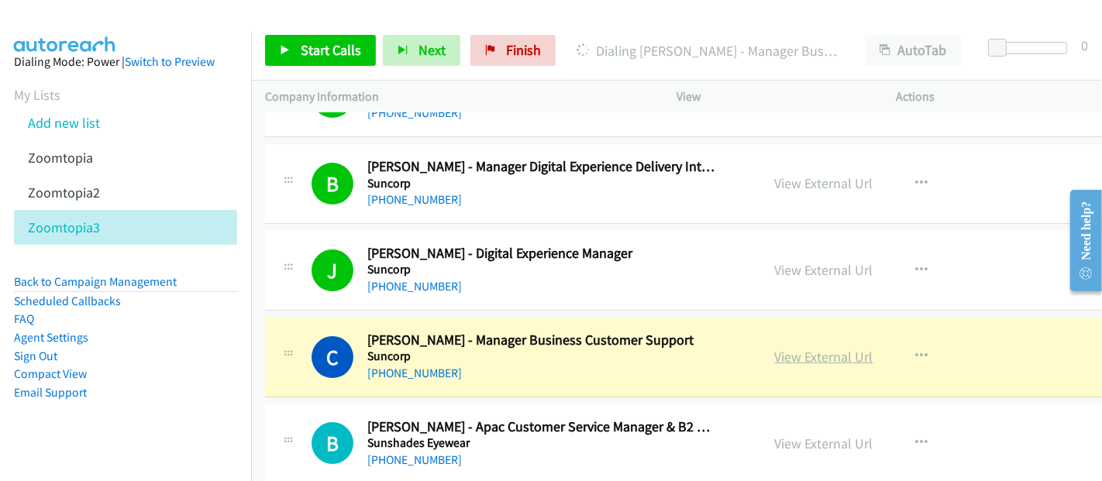
click at [775, 348] on link "View External Url" at bounding box center [824, 357] width 98 height 18
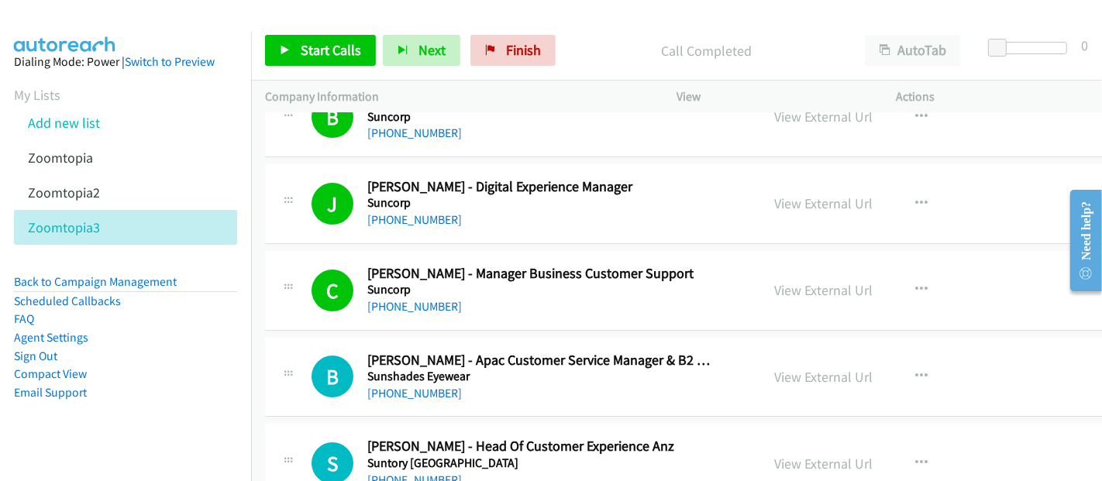
scroll to position [9635, 0]
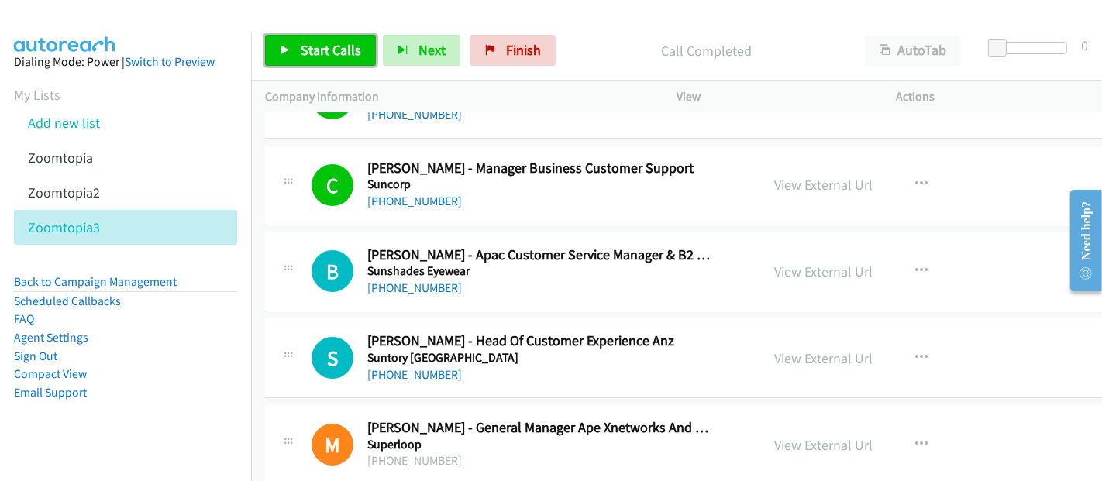
click at [327, 47] on span "Start Calls" at bounding box center [331, 50] width 60 height 18
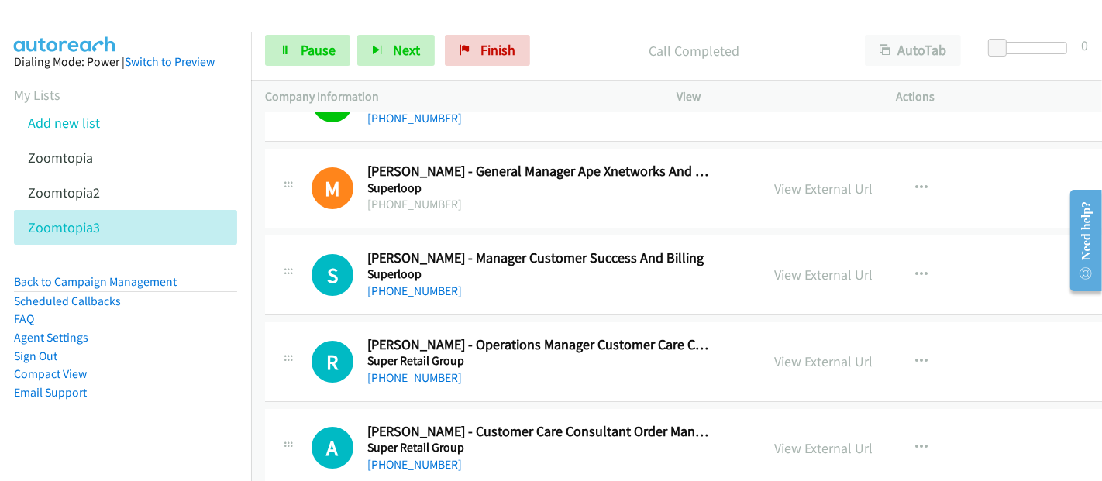
scroll to position [9893, 0]
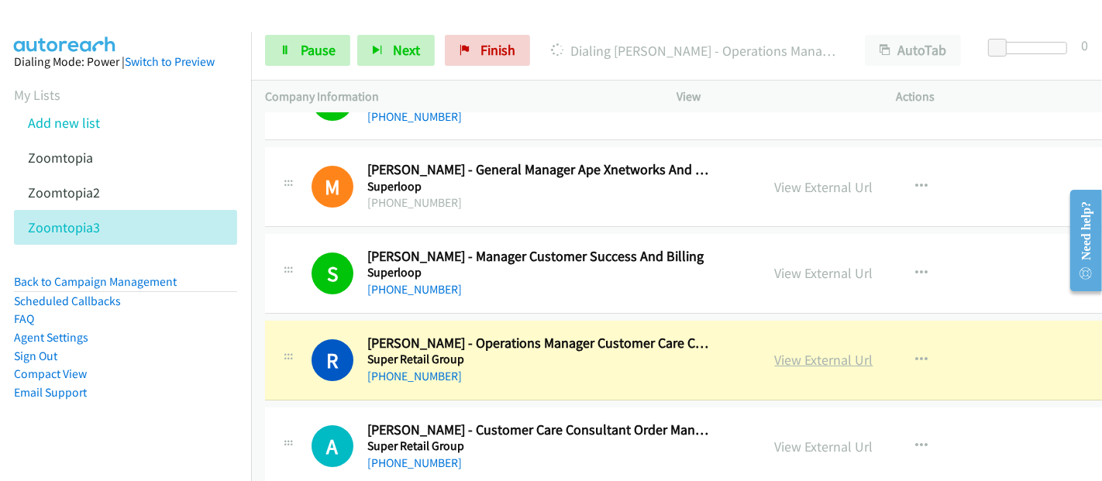
click at [781, 351] on link "View External Url" at bounding box center [824, 360] width 98 height 18
click at [336, 46] on link "Pause" at bounding box center [307, 50] width 85 height 31
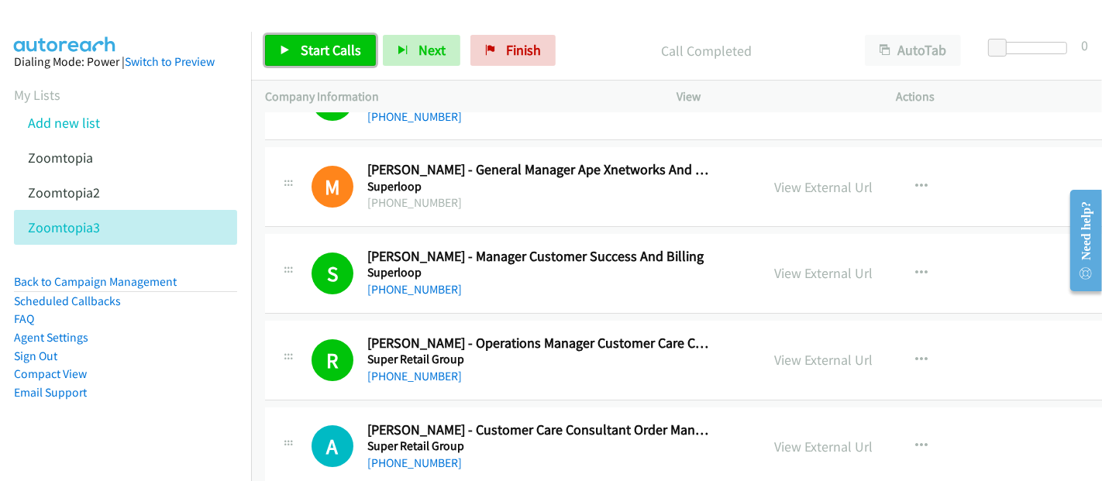
click at [336, 48] on span "Start Calls" at bounding box center [331, 50] width 60 height 18
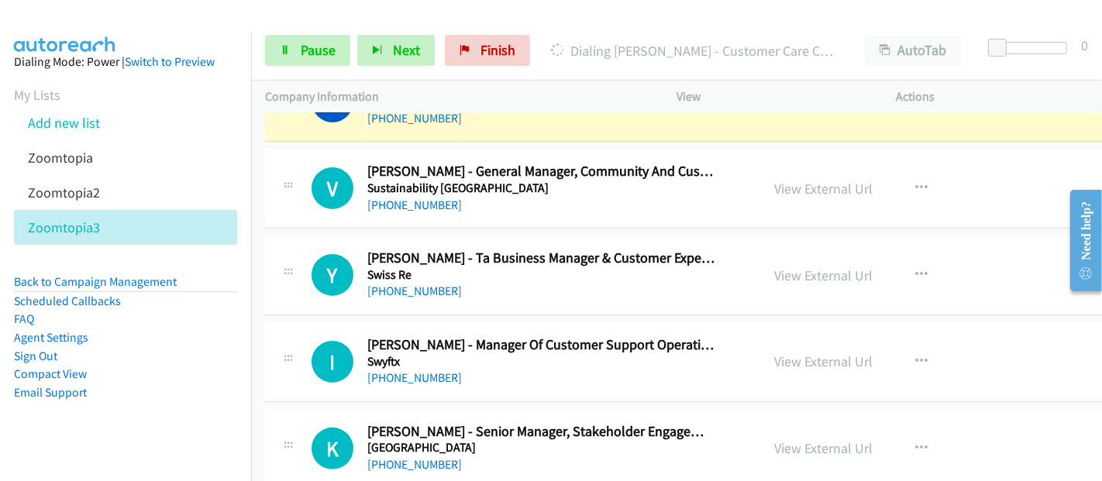
scroll to position [10152, 0]
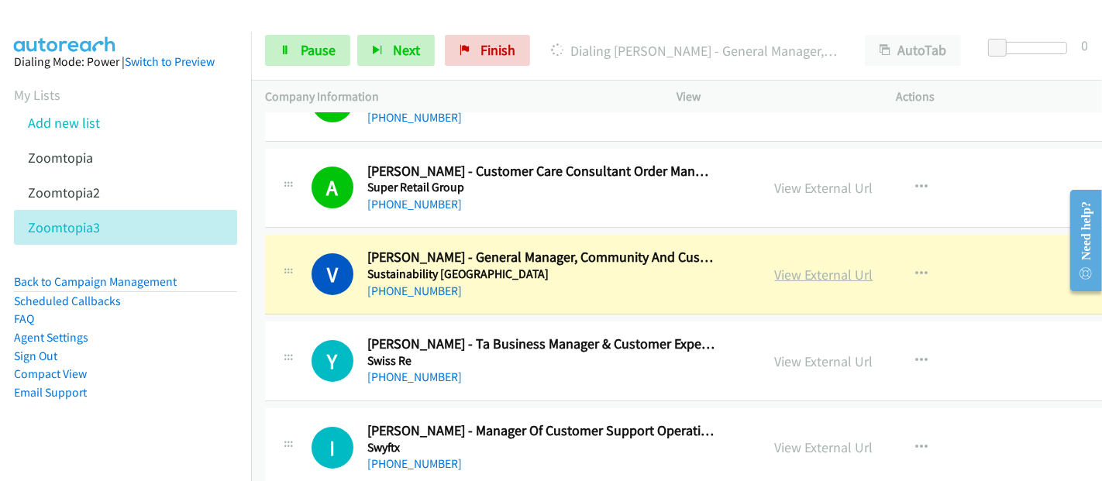
click at [811, 266] on link "View External Url" at bounding box center [824, 275] width 98 height 18
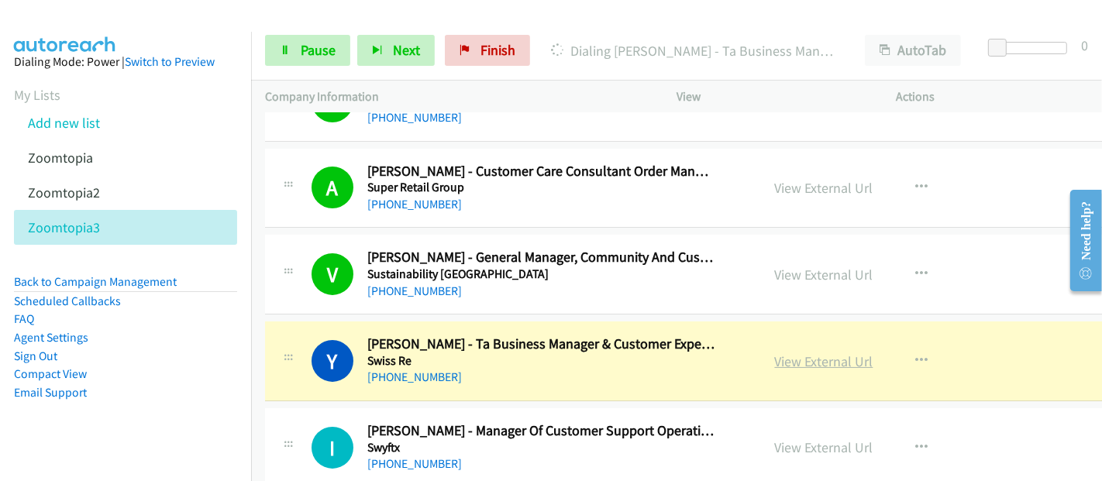
click at [803, 352] on link "View External Url" at bounding box center [824, 361] width 98 height 18
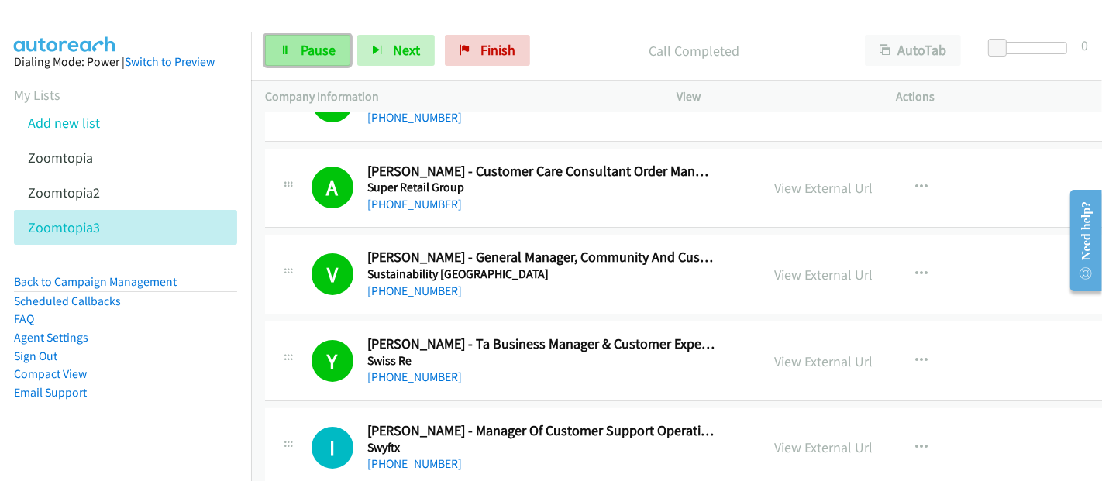
click at [318, 47] on span "Pause" at bounding box center [318, 50] width 35 height 18
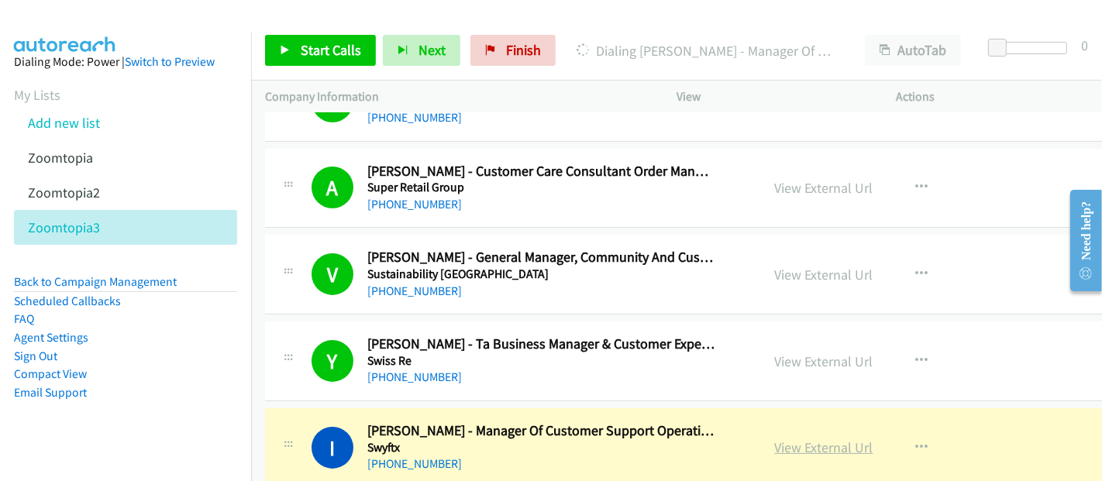
click at [789, 438] on link "View External Url" at bounding box center [824, 447] width 98 height 18
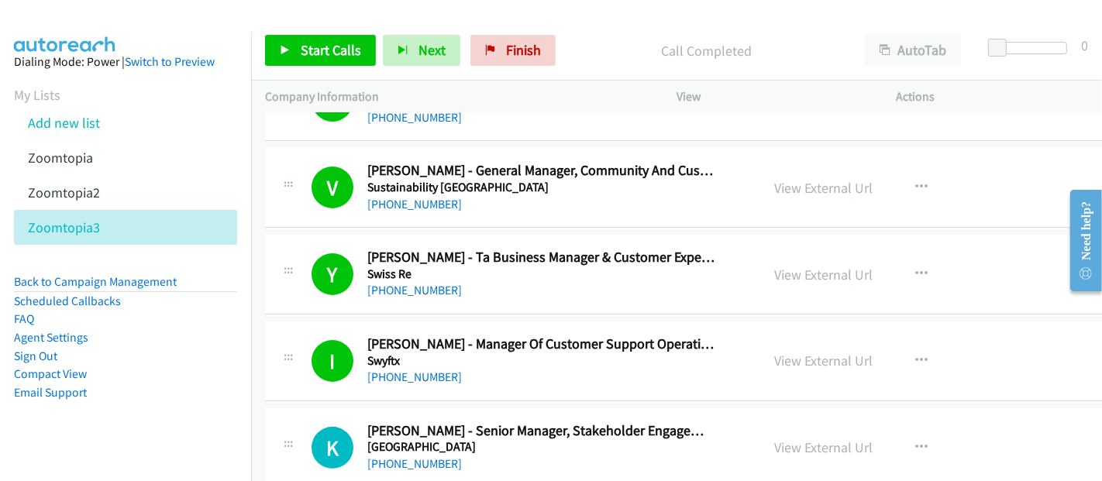
scroll to position [10238, 0]
click at [316, 52] on span "Start Calls" at bounding box center [331, 50] width 60 height 18
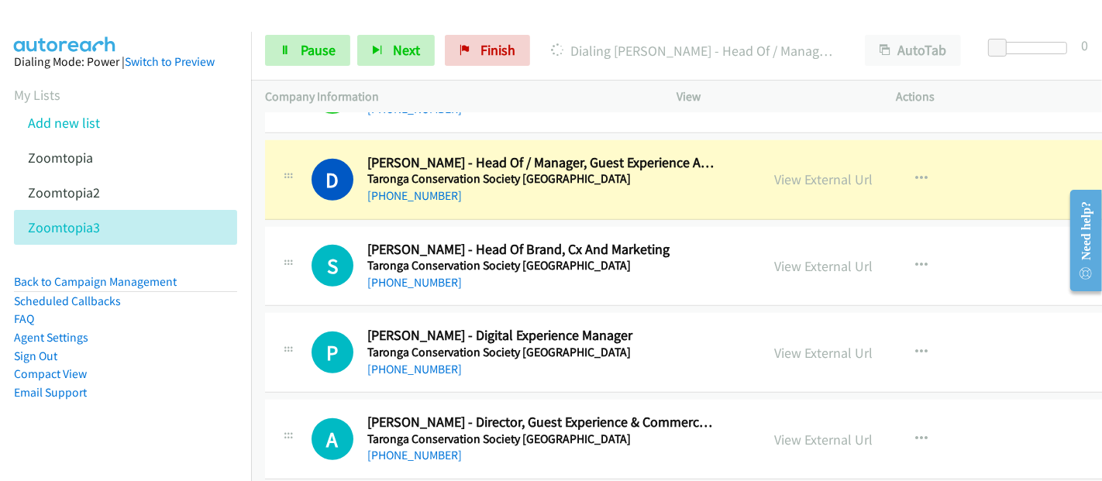
scroll to position [10926, 0]
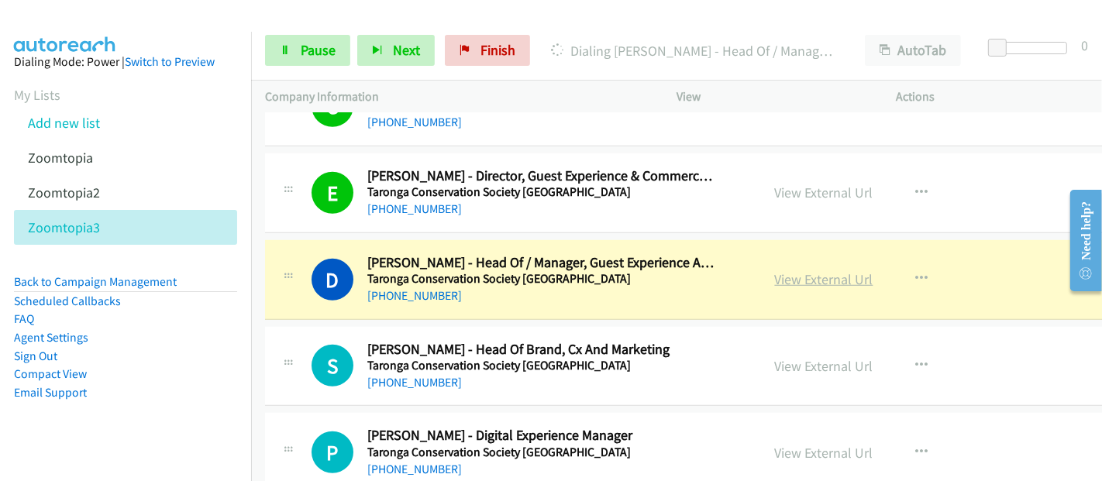
click at [775, 270] on link "View External Url" at bounding box center [824, 279] width 98 height 18
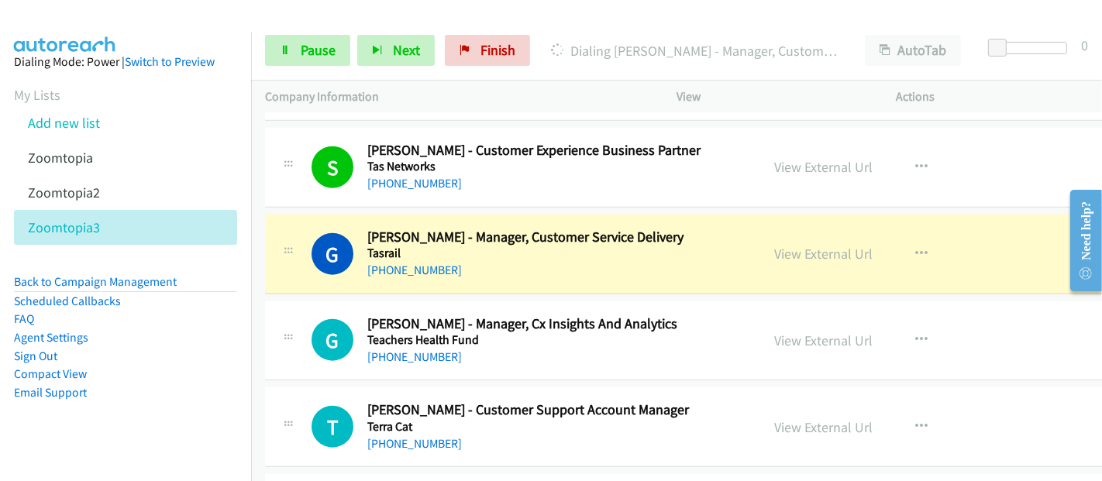
scroll to position [11442, 0]
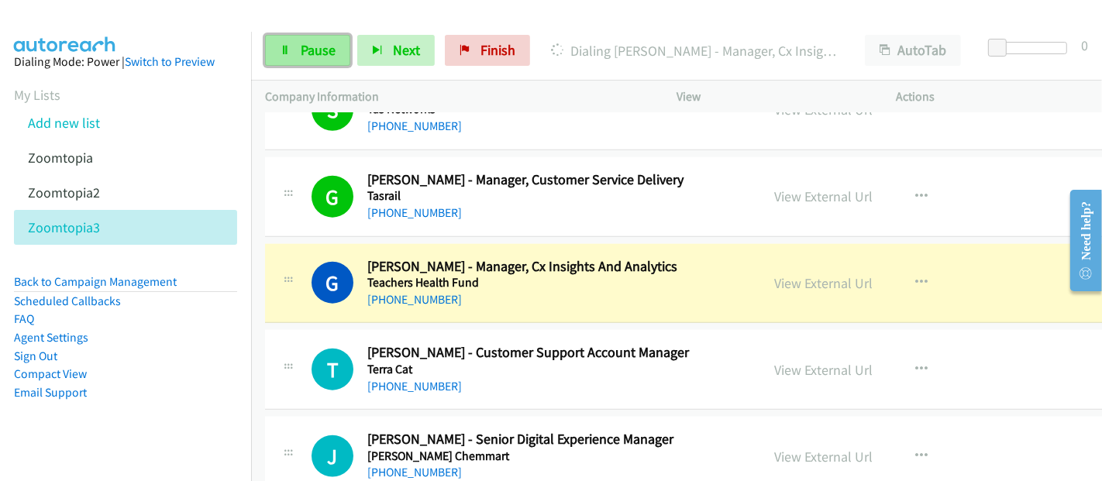
click at [306, 53] on span "Pause" at bounding box center [318, 50] width 35 height 18
